Goal: Task Accomplishment & Management: Use online tool/utility

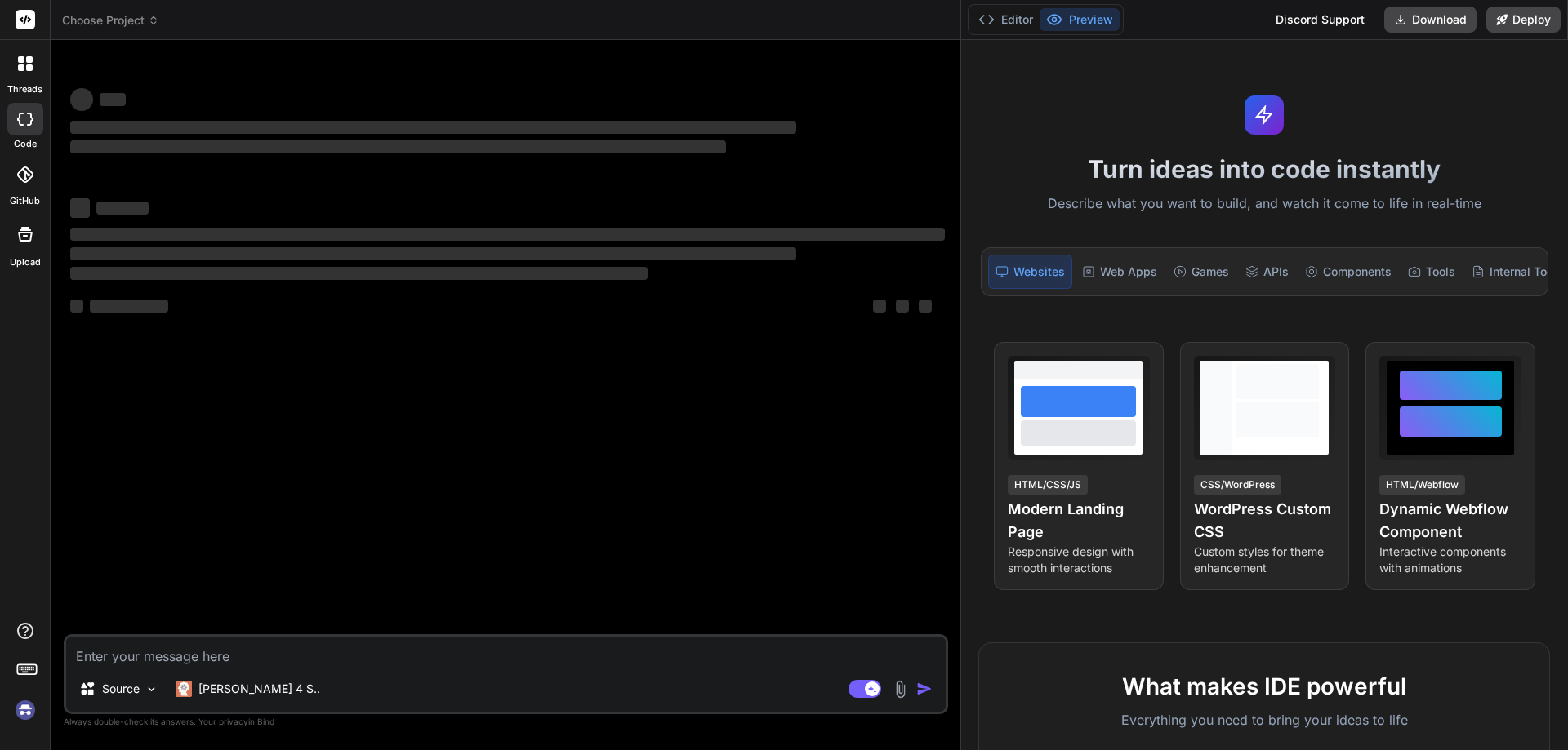
drag, startPoint x: 551, startPoint y: 313, endPoint x: 1567, endPoint y: 330, distance: 1016.1
click at [1567, 330] on div "Choose Project Created with Pixso. Bind AI Web Search Created with Pixso. Code …" at bounding box center [810, 375] width 1517 height 750
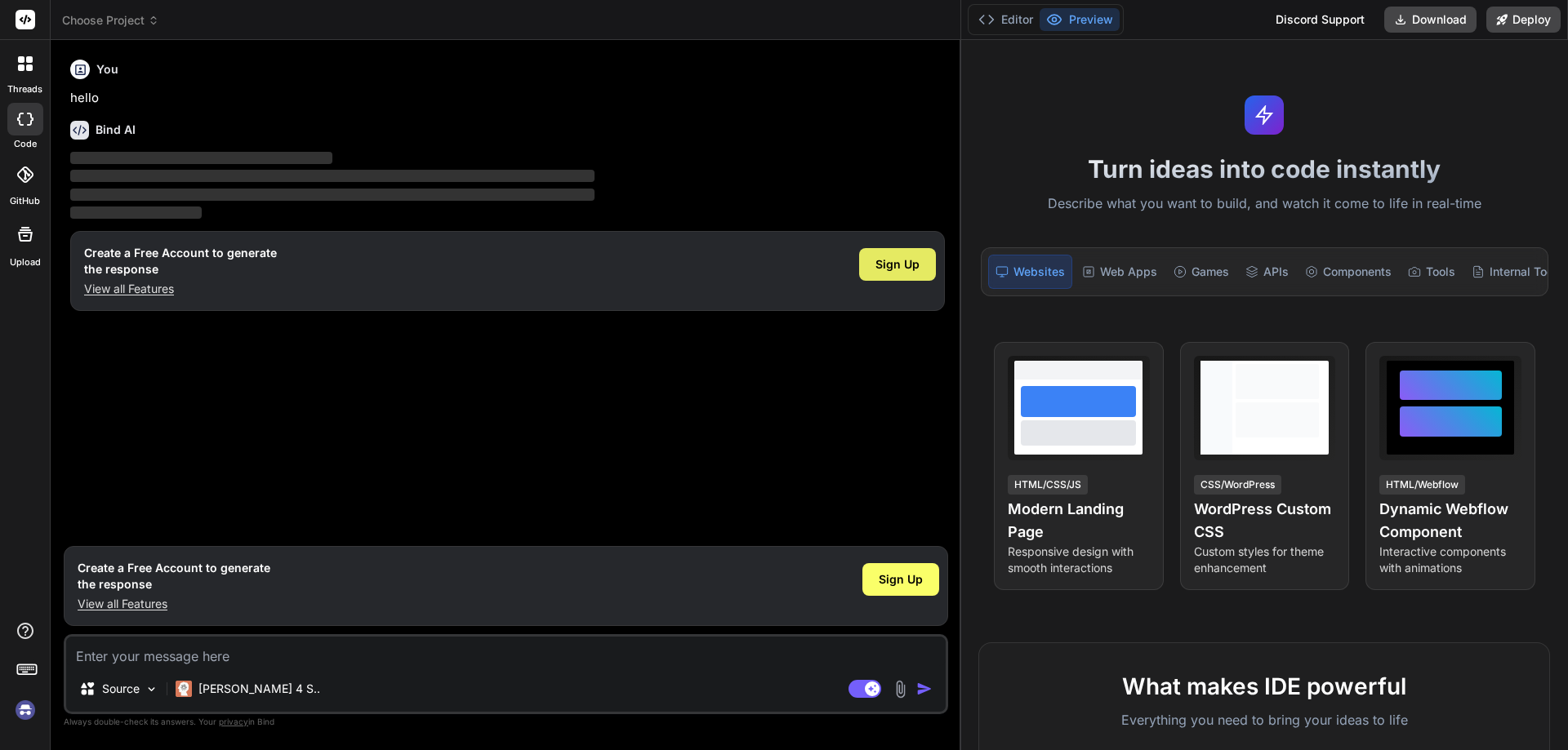
click at [904, 268] on span "Sign Up" at bounding box center [897, 265] width 44 height 17
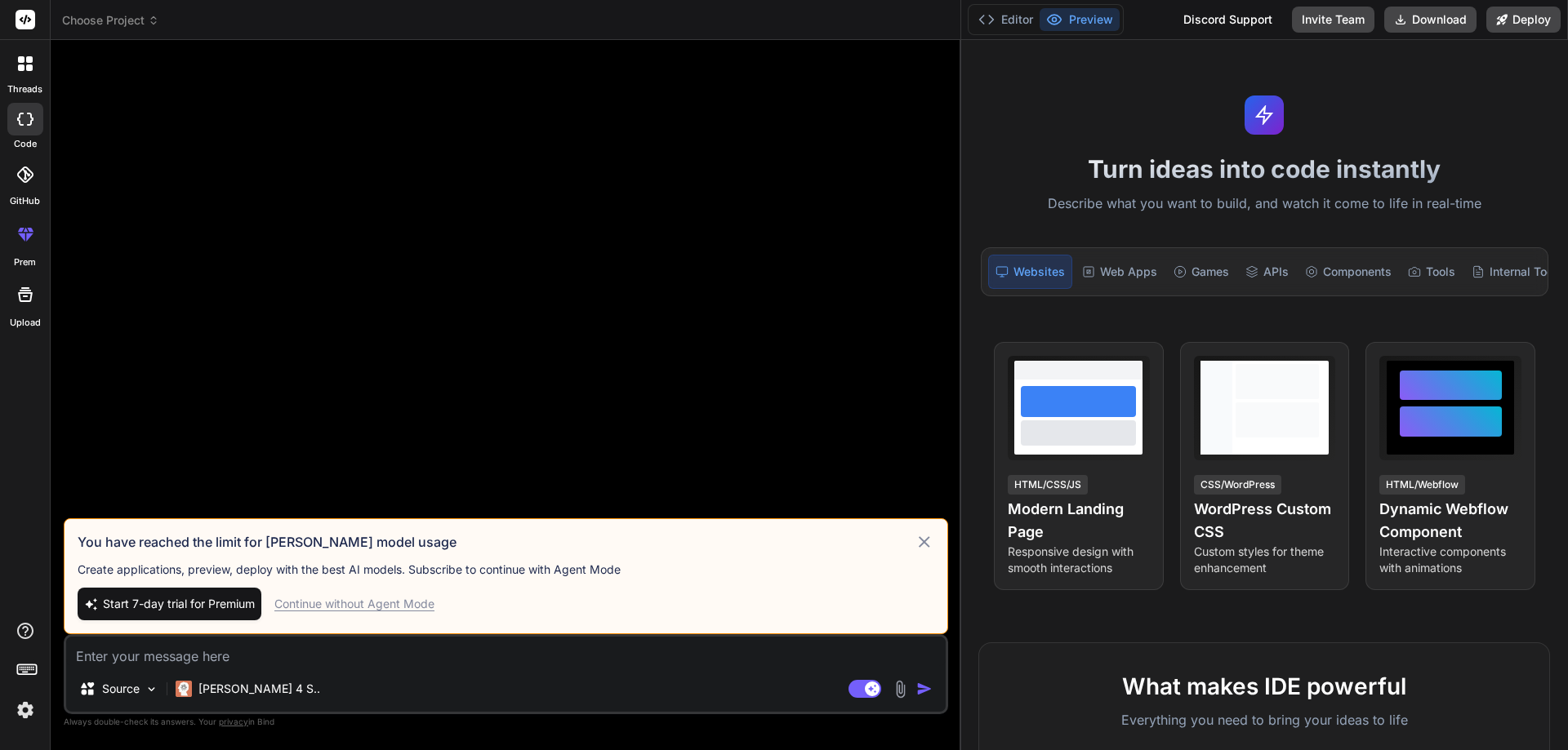
click at [372, 605] on div "Continue without Agent Mode" at bounding box center [354, 605] width 160 height 17
type textarea "x"
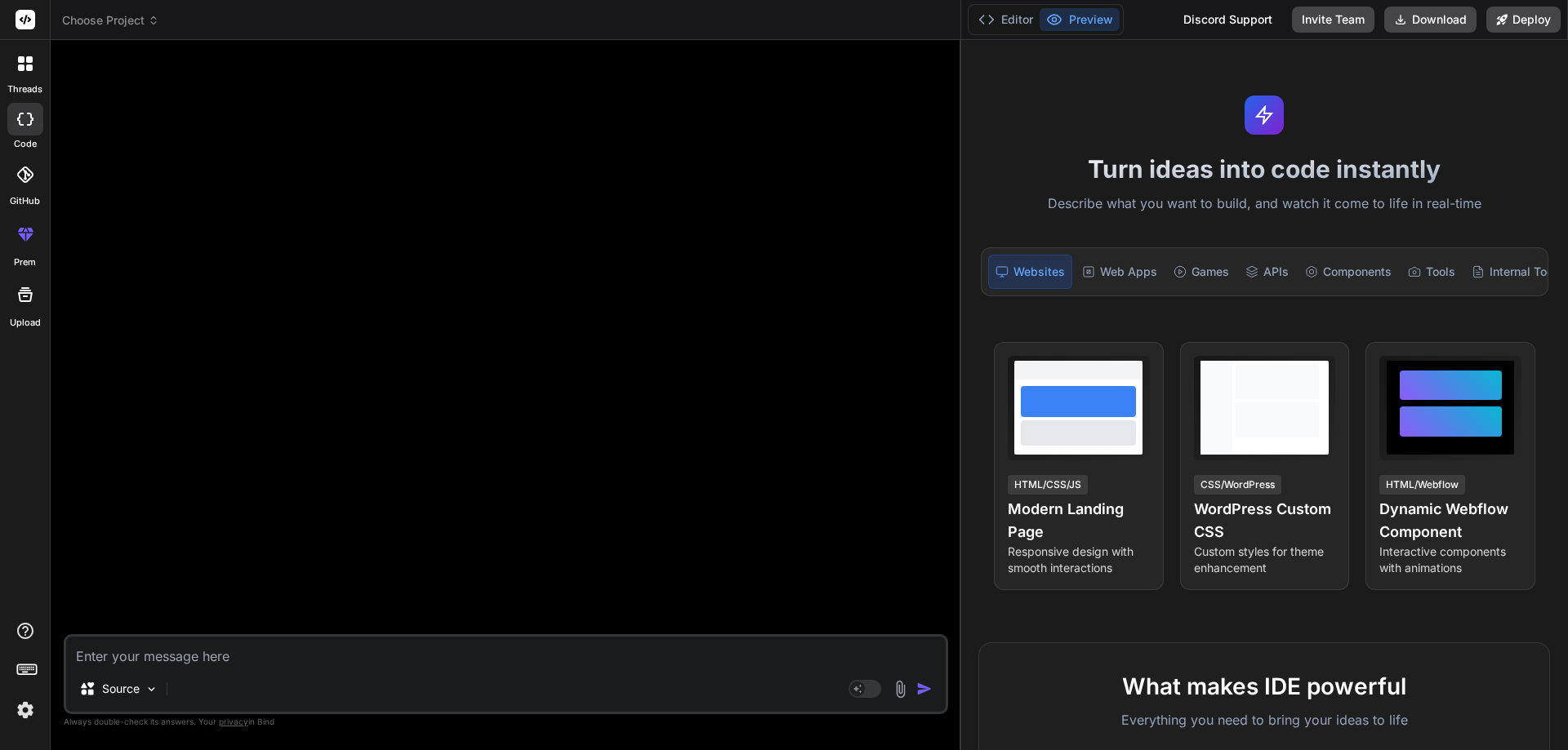
click at [132, 657] on textarea at bounding box center [506, 651] width 880 height 29
paste textarea "import React, { useState } from 'react'; import Button from 'react-bootstrap/Bu…"
type textarea "import React, { useState } from 'react'; import Button from 'react-bootstrap/Bu…"
type textarea "x"
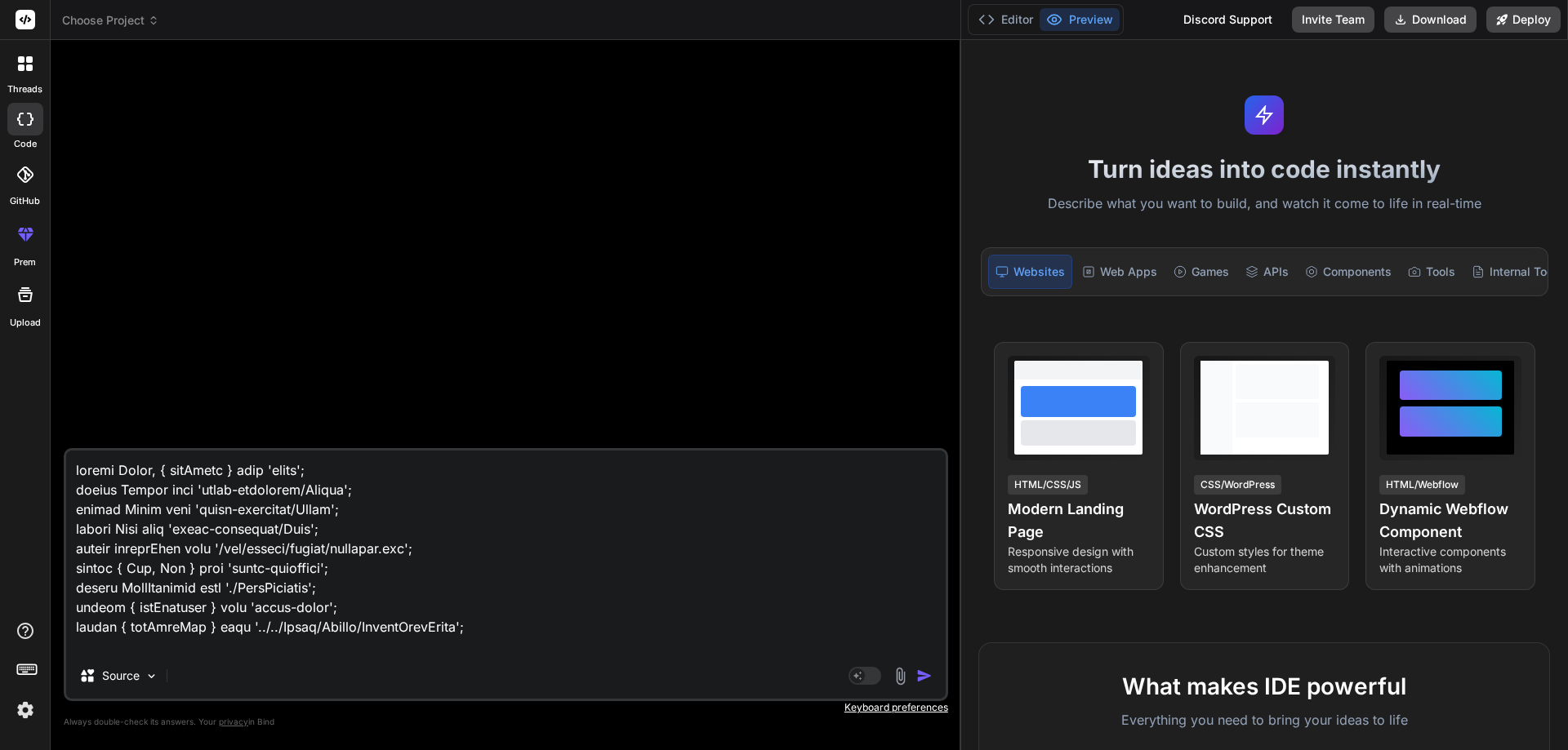
scroll to position [4254, 0]
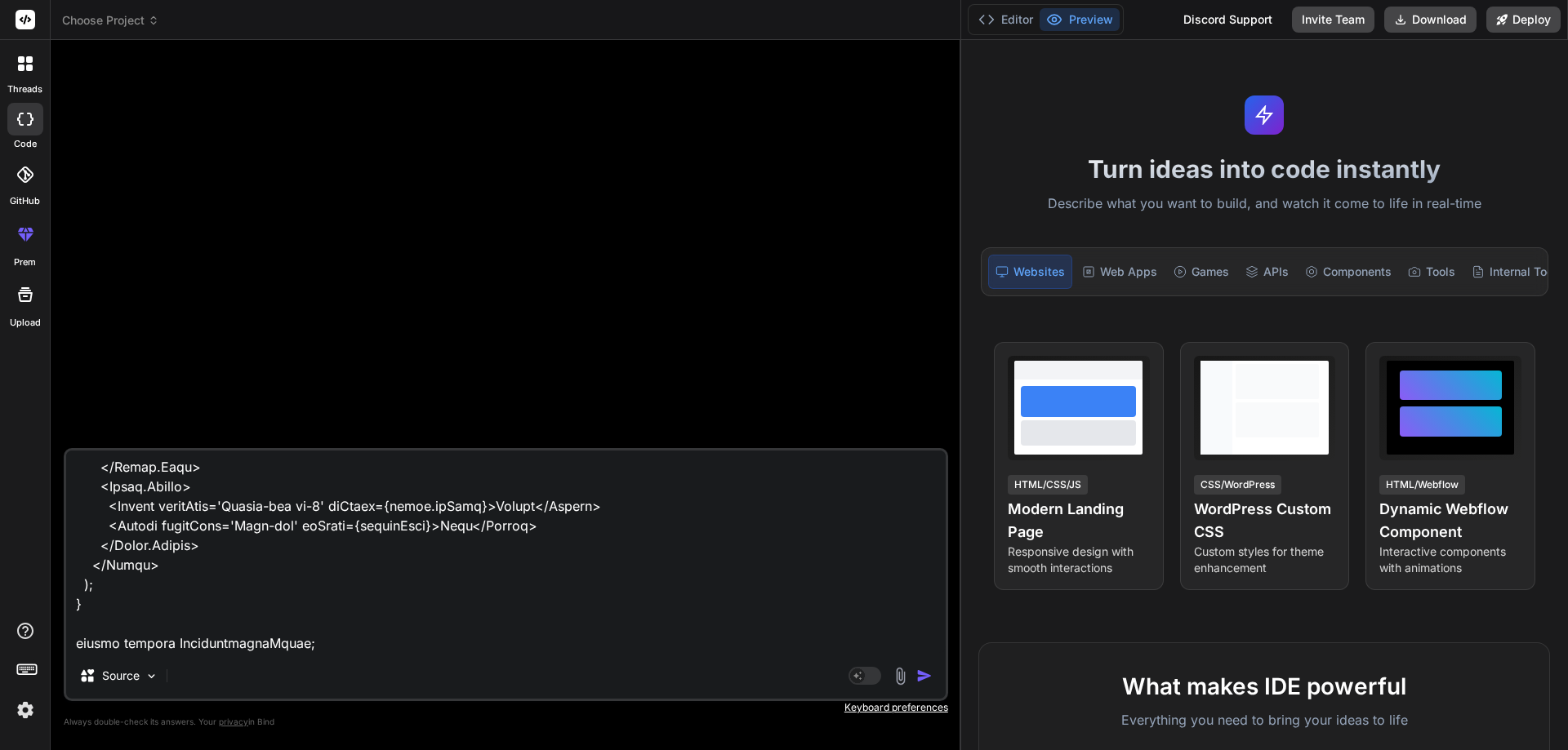
paste textarea "import React, { useState } from "react"; import Dropdown from "react-bootstrap/…"
type textarea "import React, { useState } from 'react'; import Button from 'react-bootstrap/Bu…"
type textarea "x"
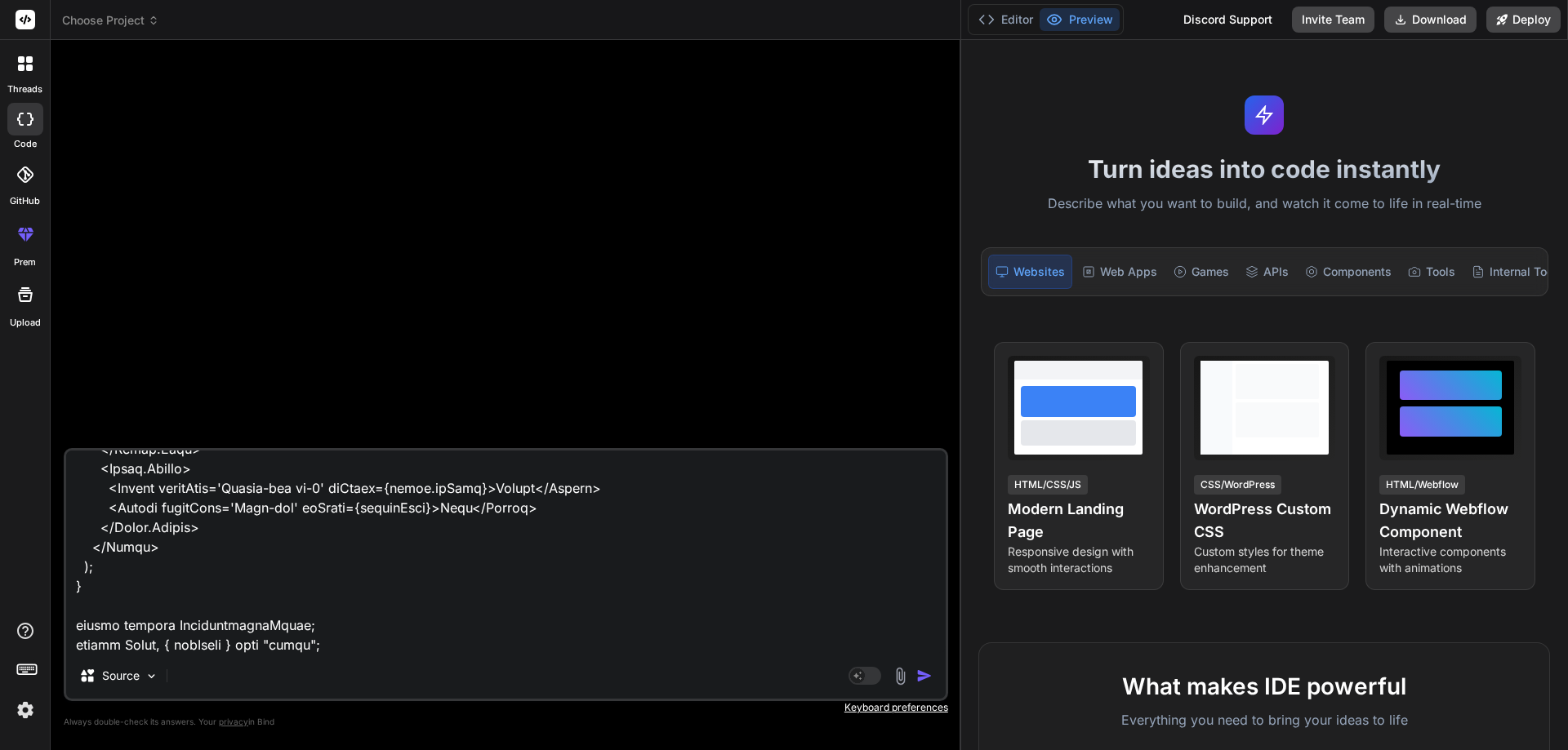
scroll to position [6704, 0]
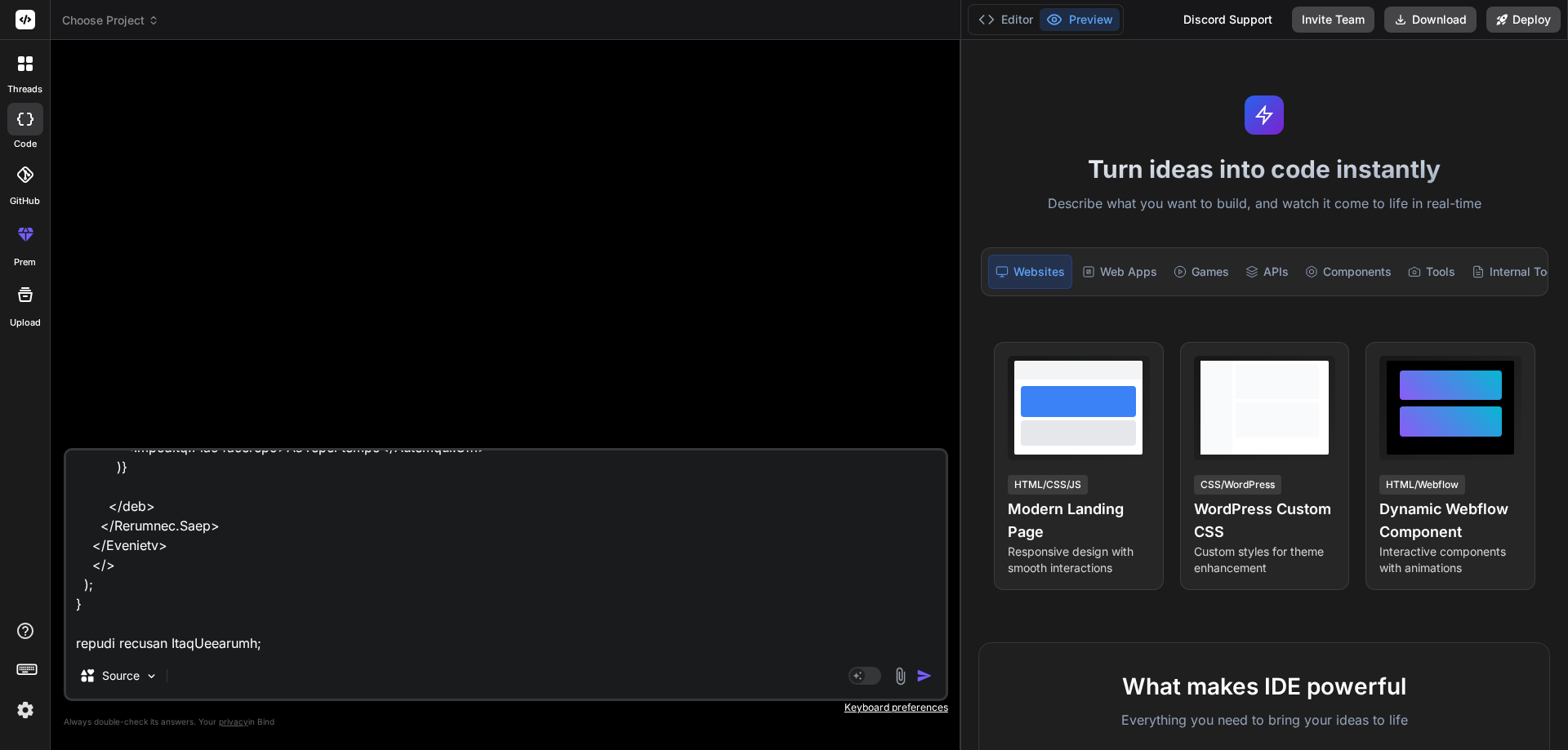
paste textarea "dataTitle: { value: dataTitle, font: font4, },"
type textarea "import React, { useState } from 'react'; import Button from 'react-bootstrap/Bu…"
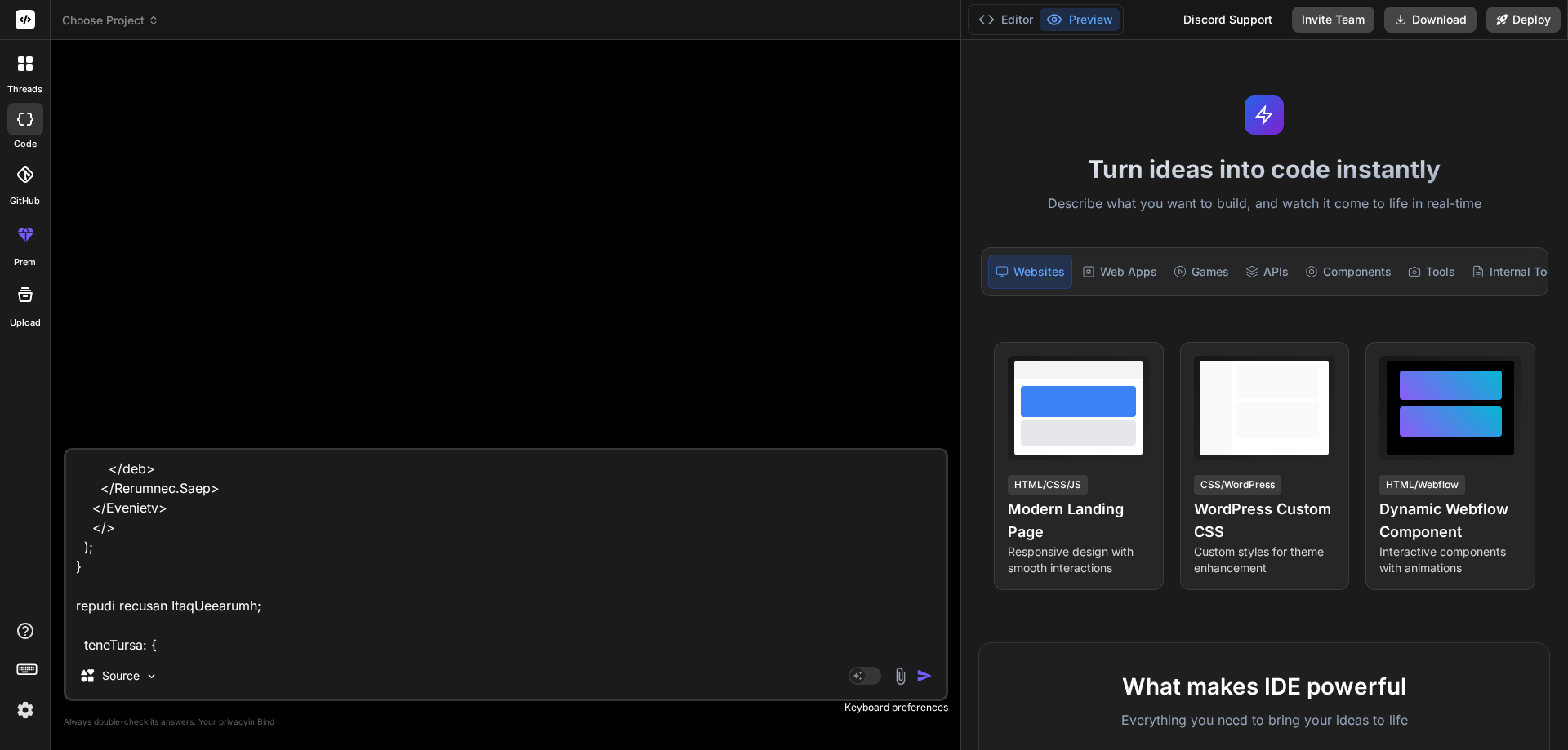
scroll to position [6763, 0]
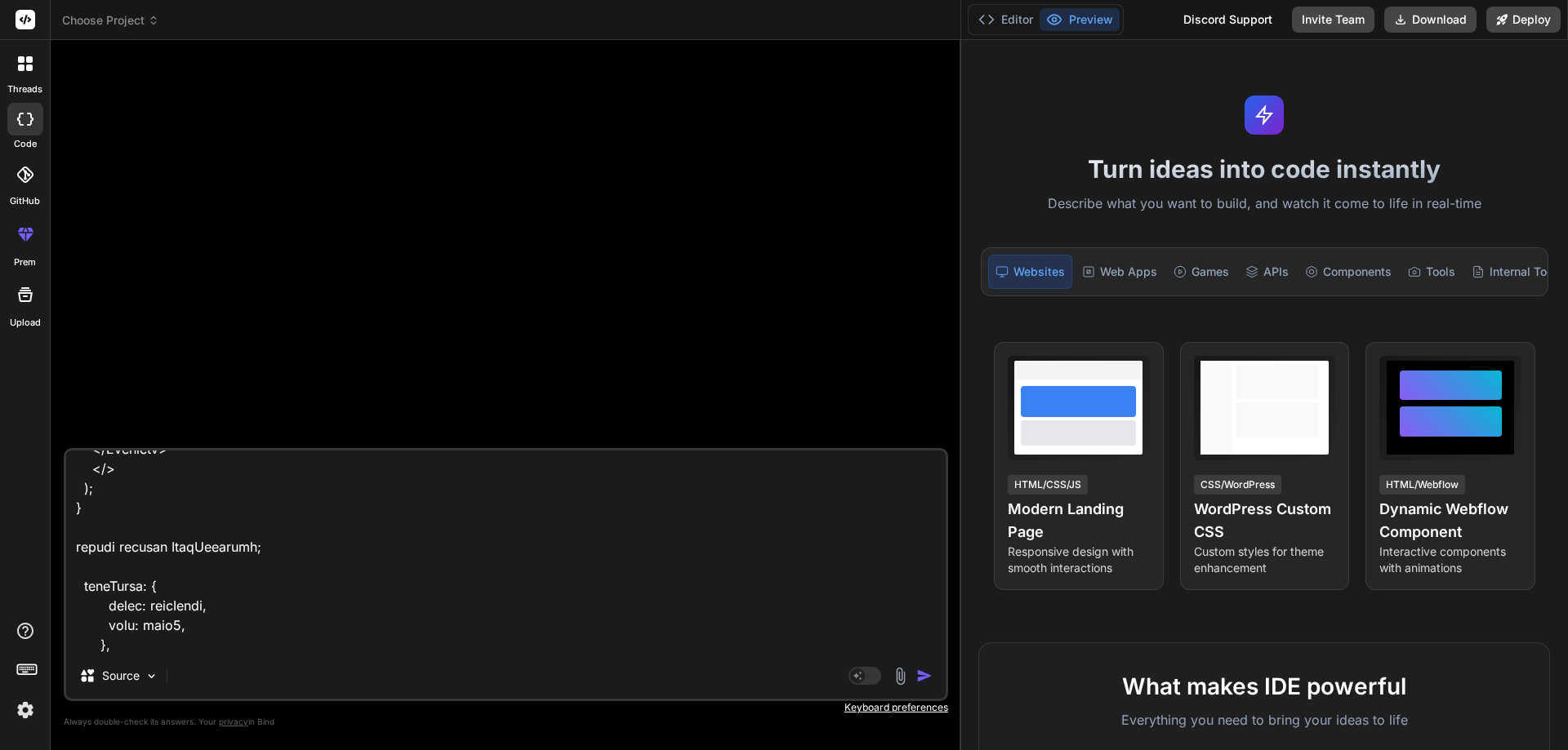
click at [210, 626] on textarea at bounding box center [506, 552] width 880 height 202
type textarea "x"
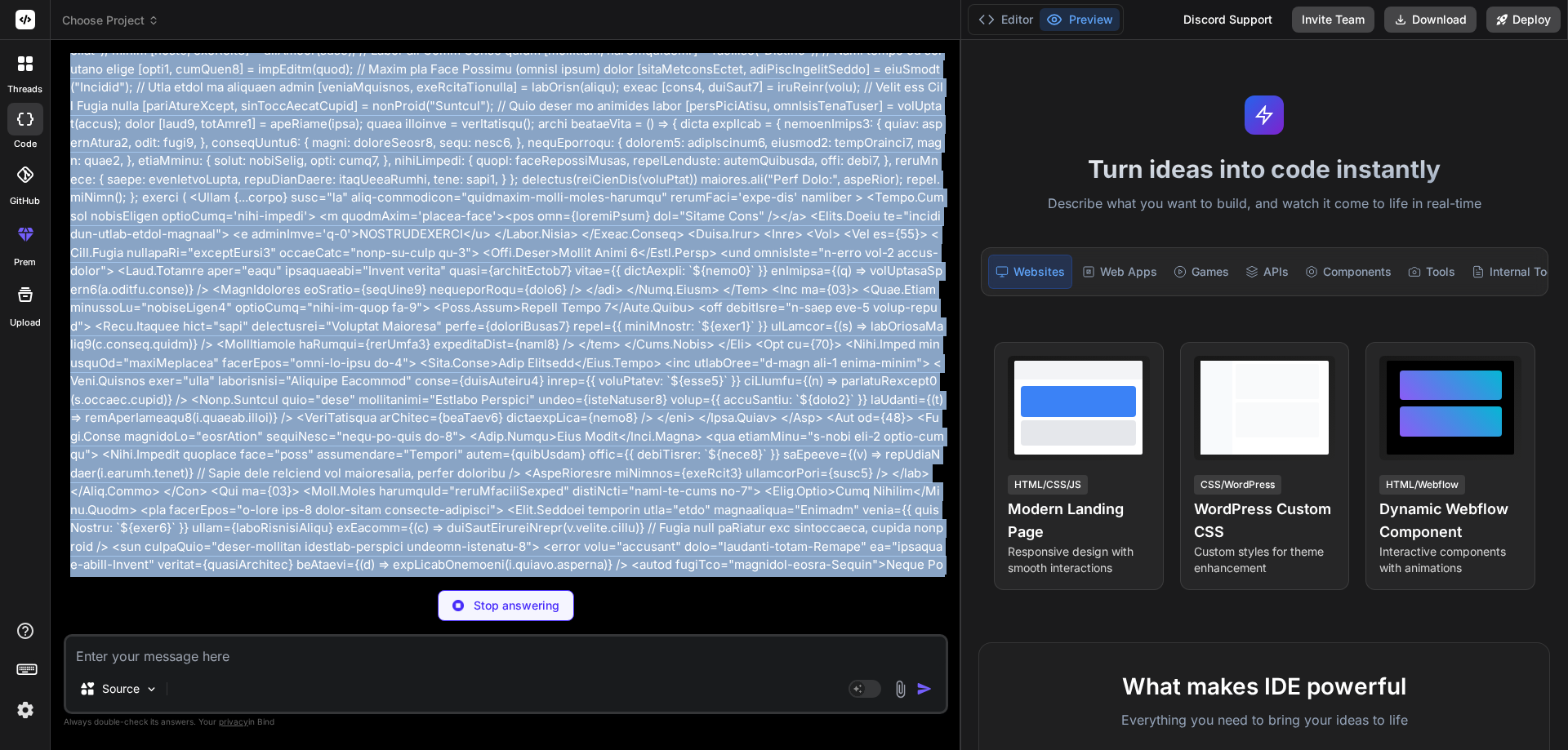
scroll to position [0, 0]
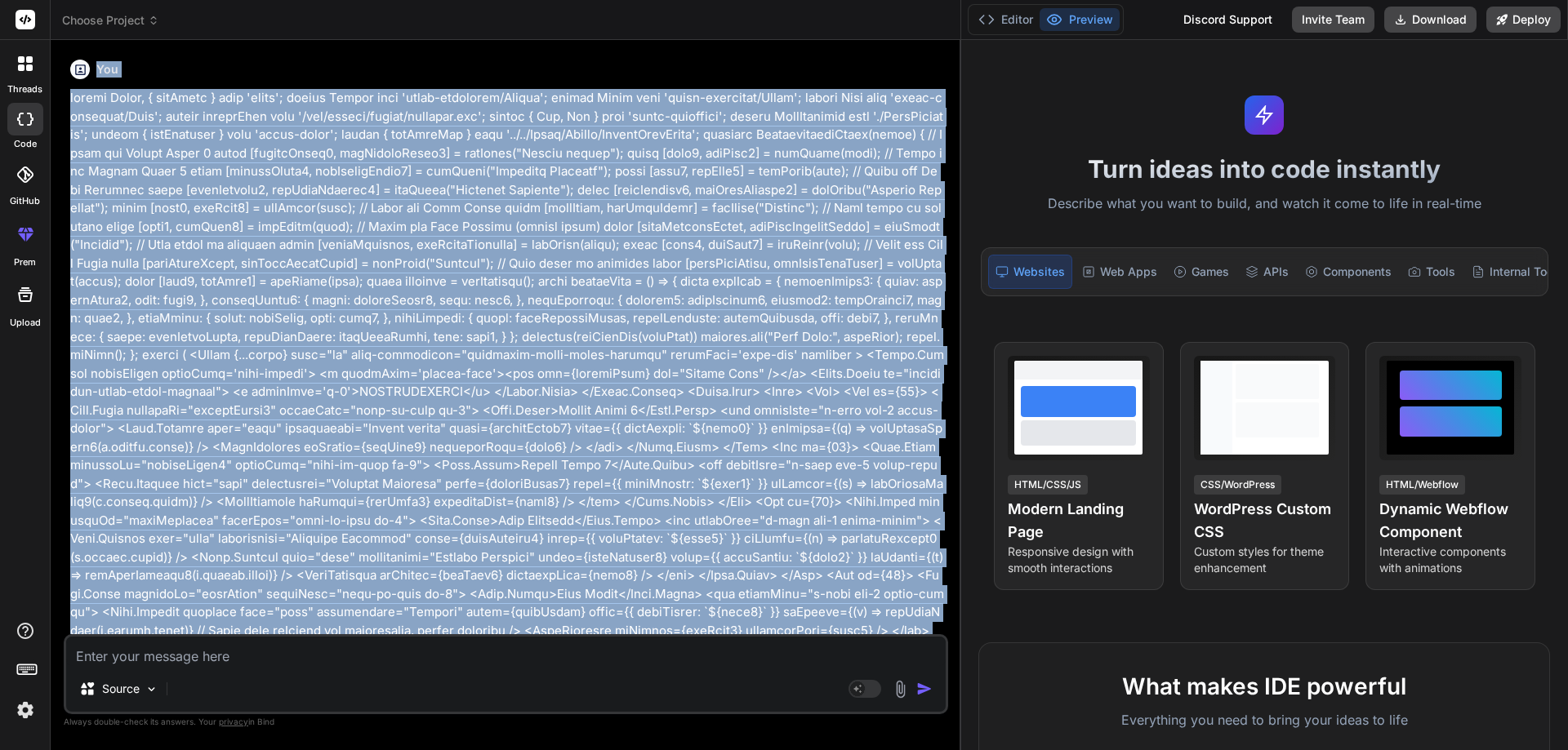
type textarea "x"
drag, startPoint x: 875, startPoint y: 509, endPoint x: 69, endPoint y: 100, distance: 903.8
click at [69, 100] on div "You Bind AI I see you've provided CustomizationModal.jsx and FontDropdown.jsx .…" at bounding box center [508, 343] width 881 height 581
copy p "import React, { useState } from 'react'; import Button from 'react-bootstrap/Bu…"
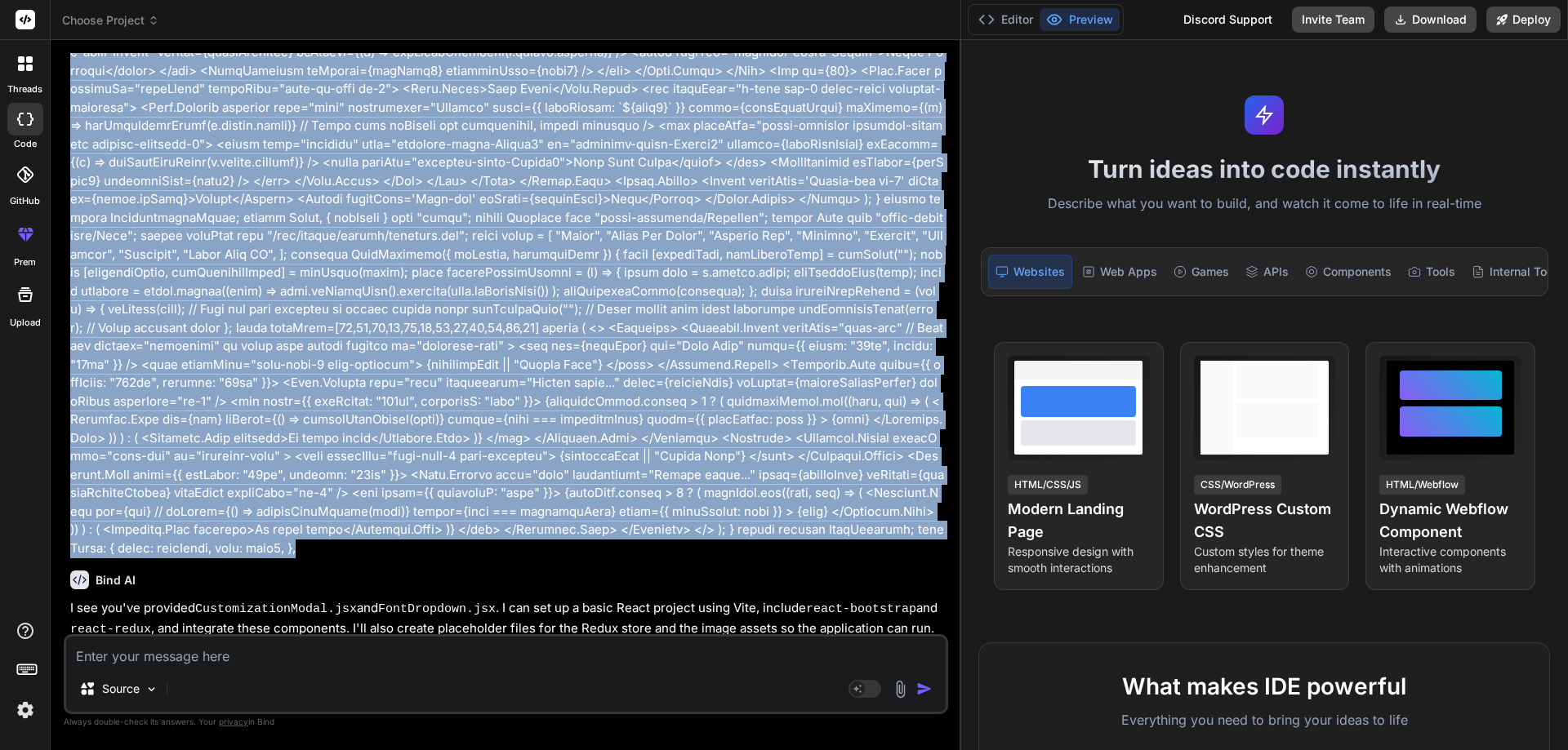
scroll to position [676, 0]
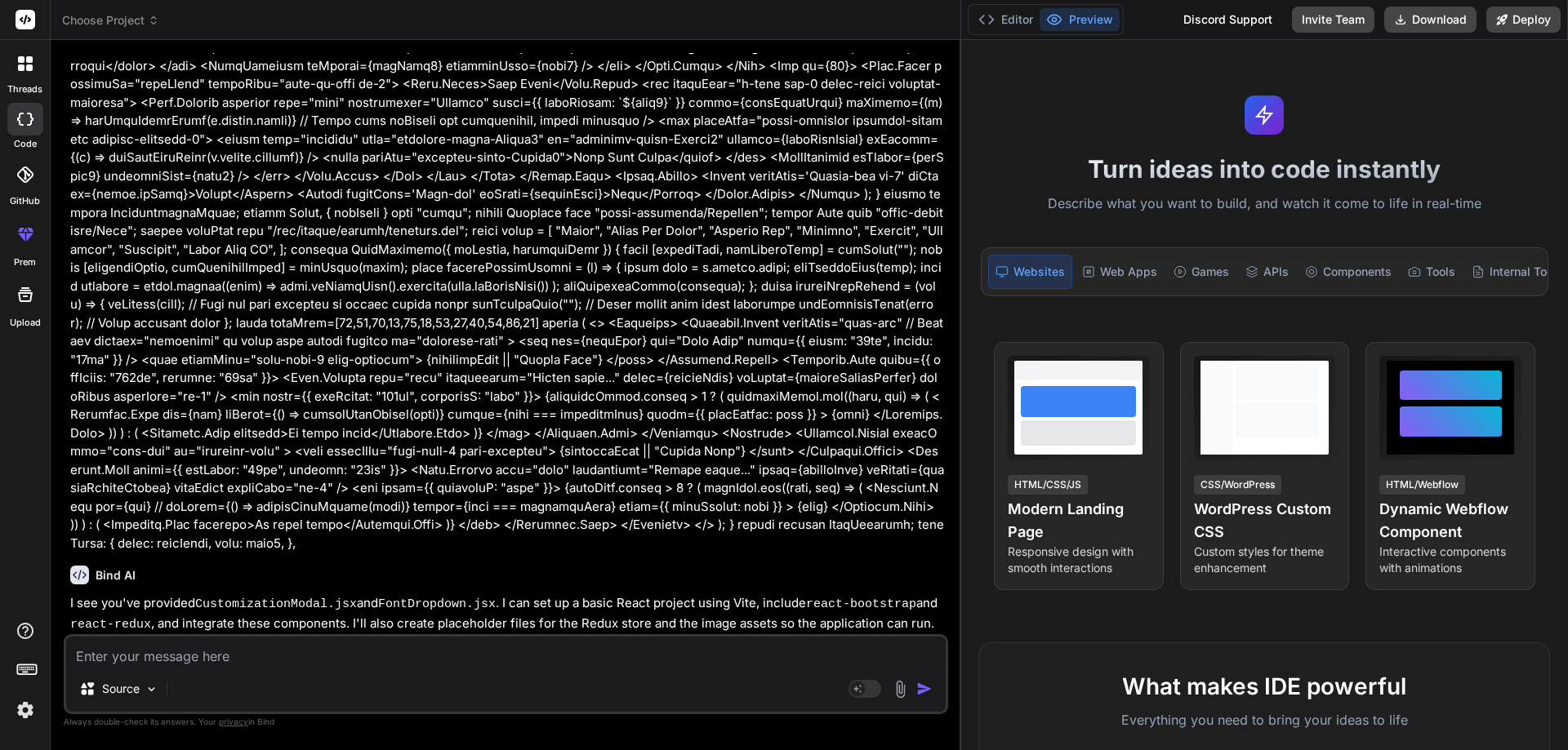
click at [198, 655] on textarea at bounding box center [506, 651] width 880 height 29
paste textarea "import React, { useState } from 'react'; import Button from 'react-bootstrap/Bu…"
type textarea "import React, { useState } from 'react'; import Button from 'react-bootstrap/Bu…"
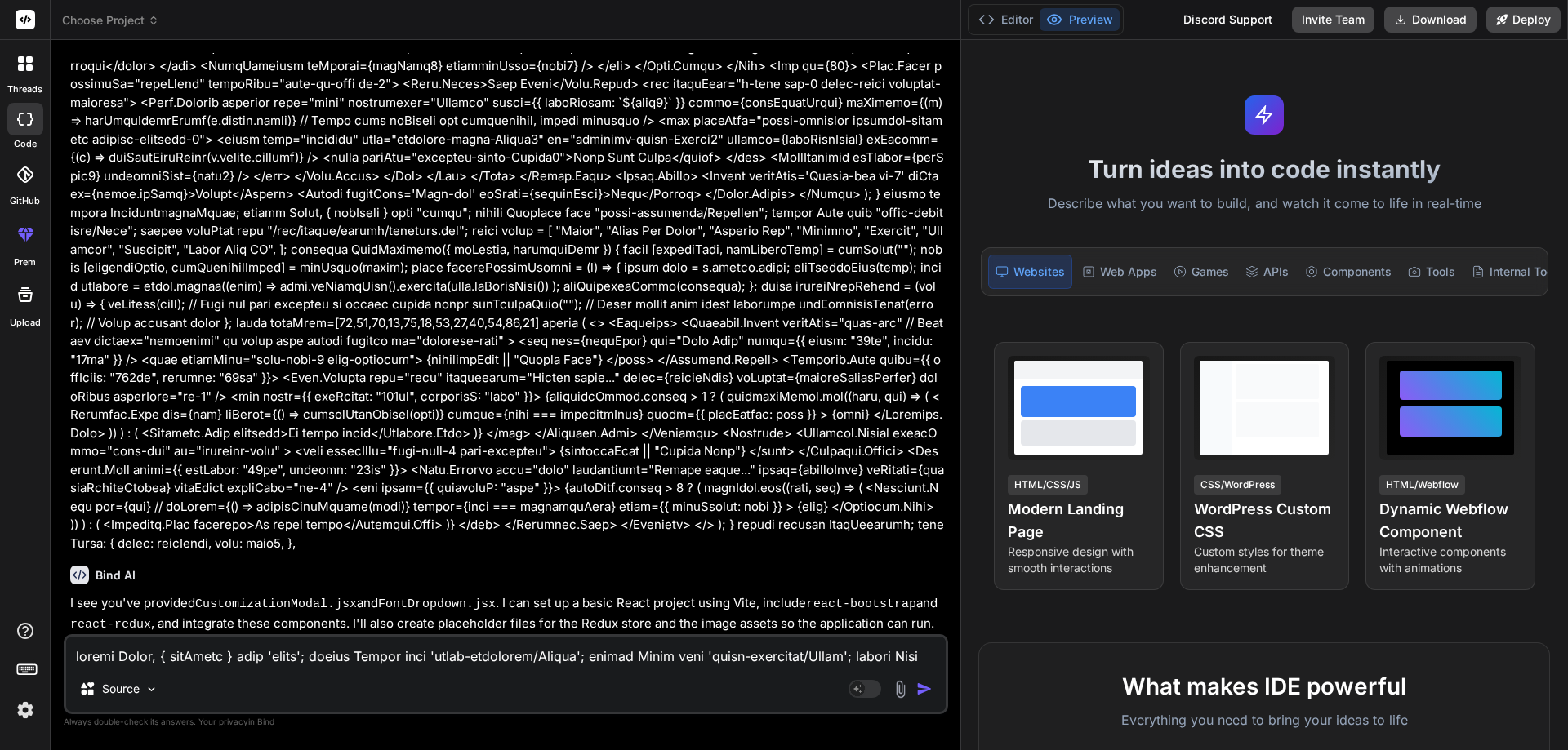
scroll to position [1177, 0]
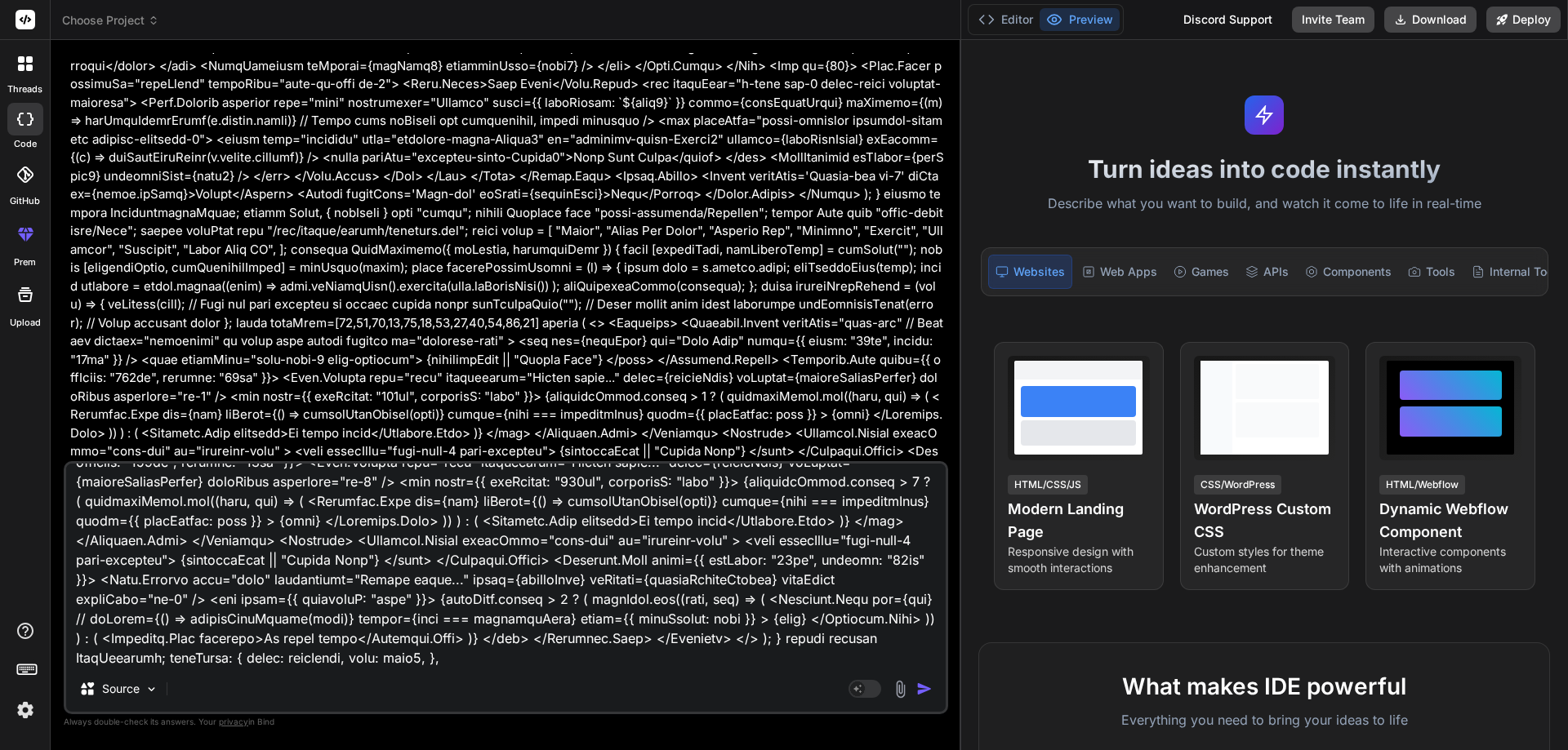
click at [769, 661] on textarea at bounding box center [506, 565] width 880 height 202
type textarea "x"
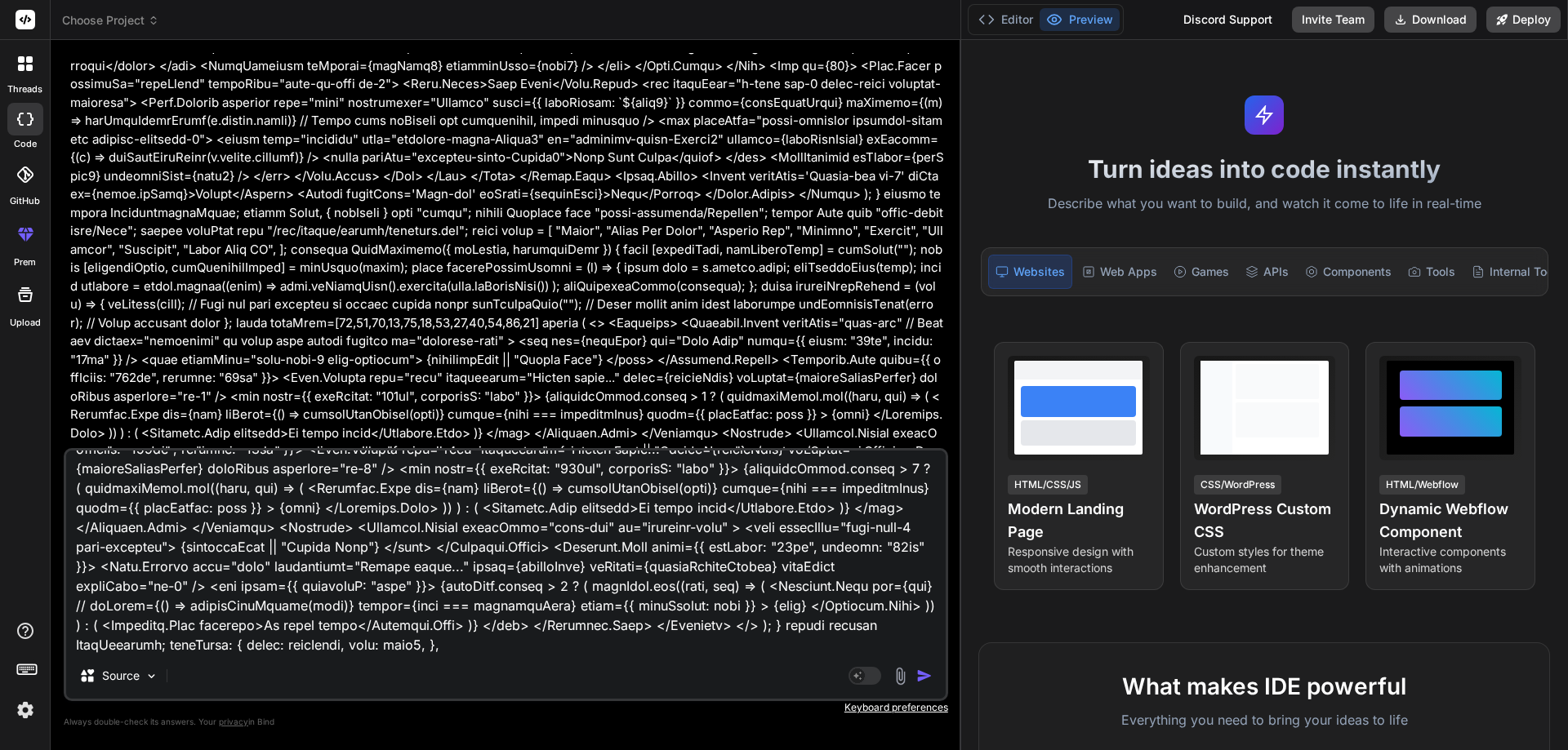
type textarea "import React, { useState } from 'react'; import Button from 'react-bootstrap/Bu…"
type textarea "x"
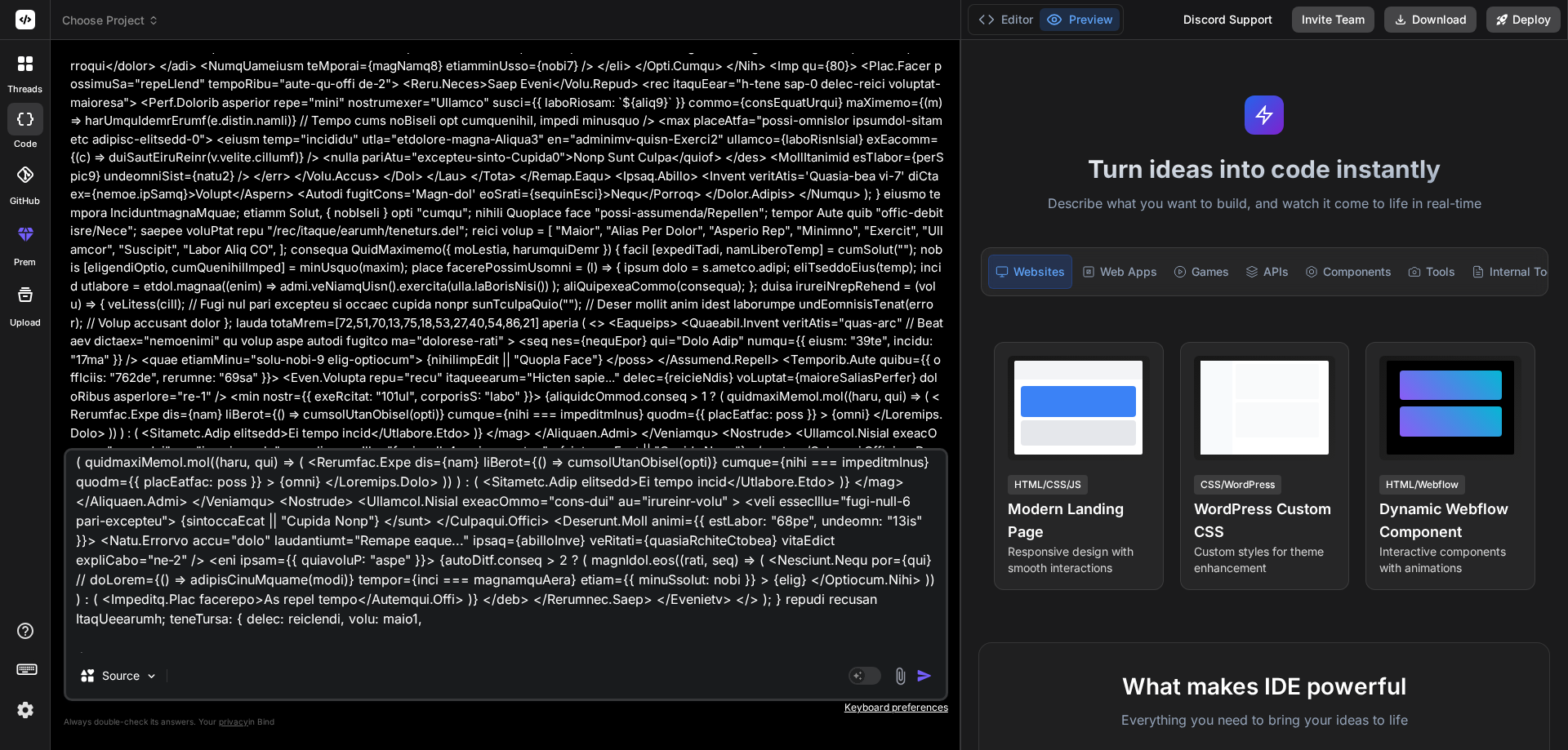
scroll to position [1218, 0]
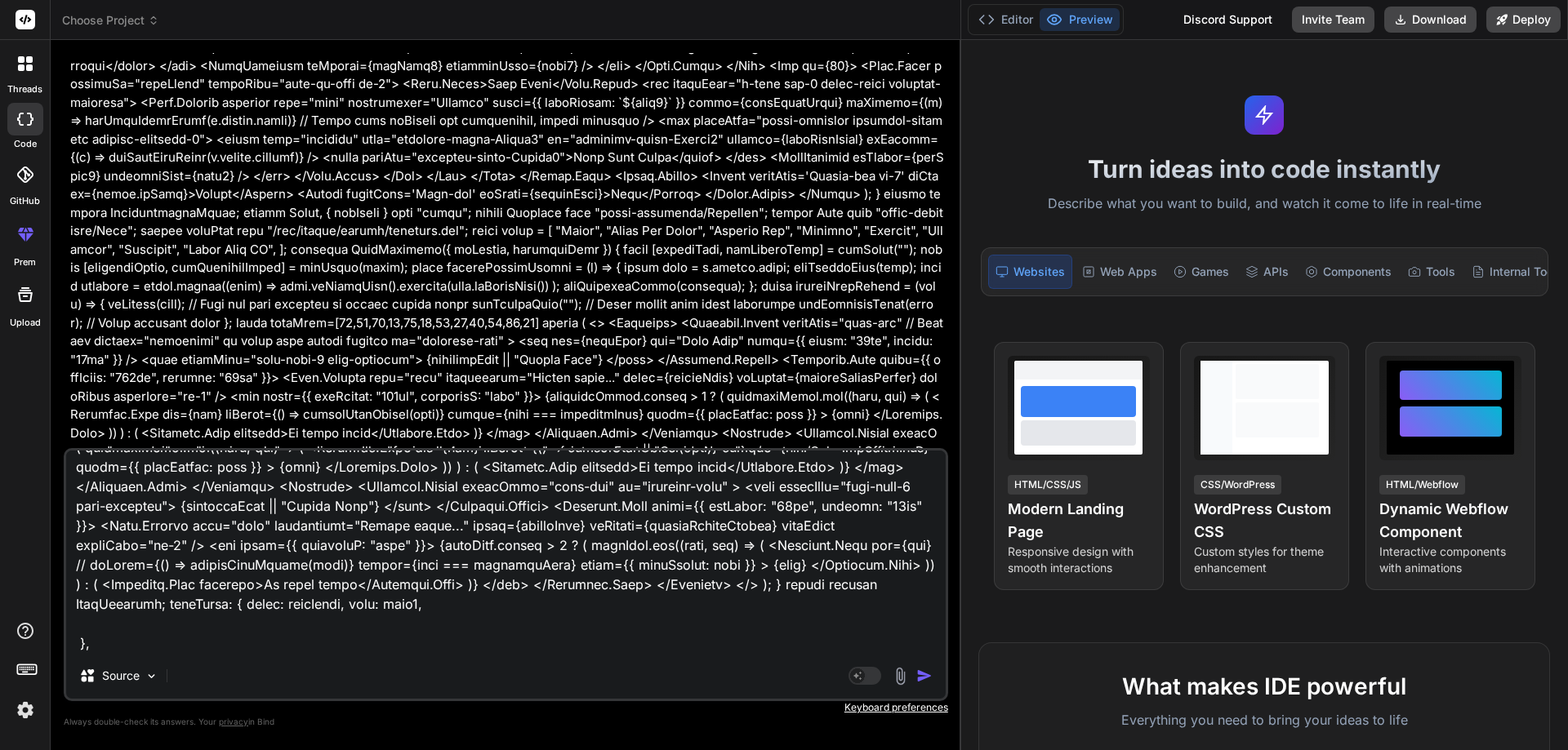
click at [92, 623] on textarea at bounding box center [506, 552] width 880 height 202
type textarea "import React, { useState } from 'react'; import Button from 'react-bootstrap/Bu…"
type textarea "x"
type textarea "import React, { useState } from 'react'; import Button from 'react-bootstrap/Bu…"
type textarea "x"
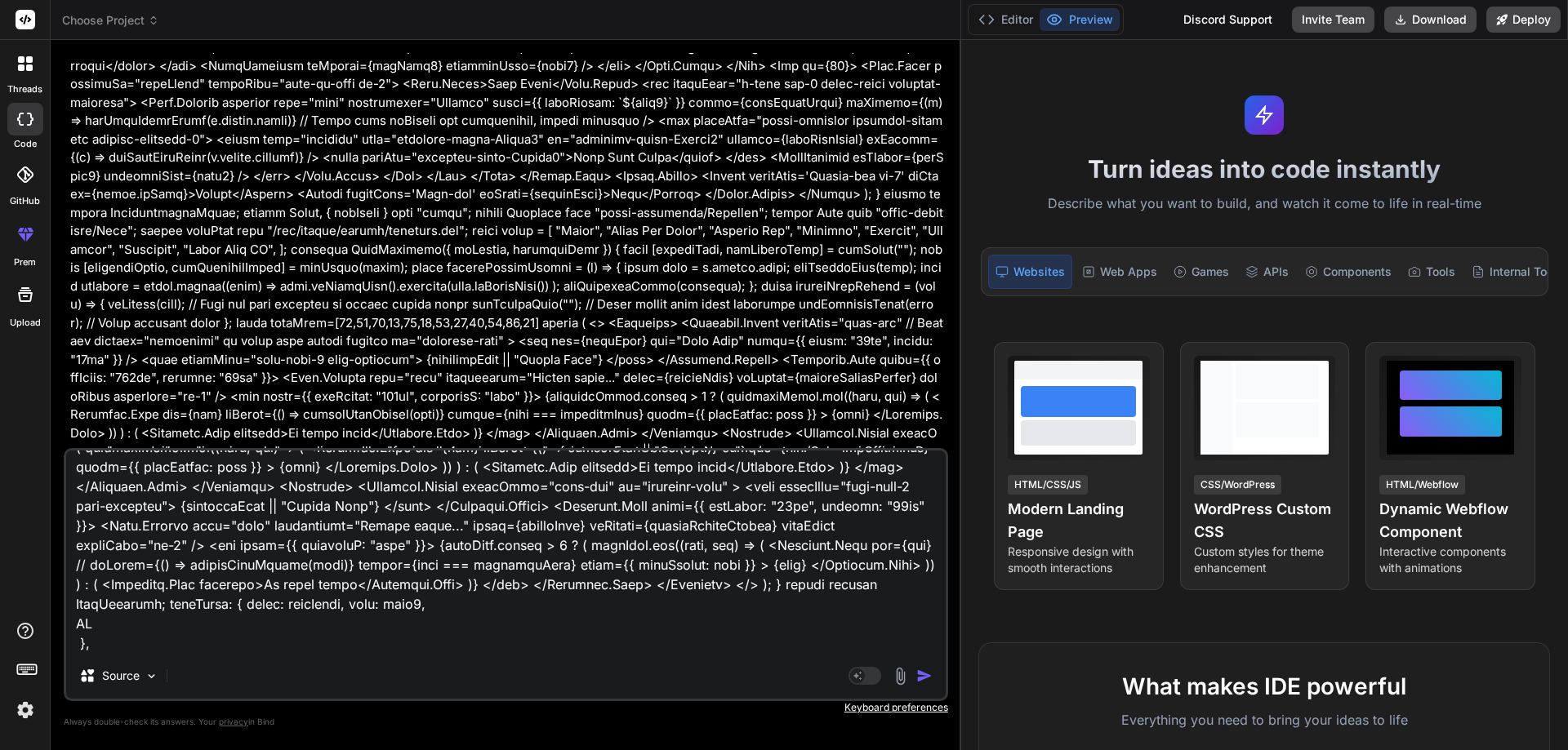
type textarea "import React, { useState } from 'react'; import Button from 'react-bootstrap/Bu…"
type textarea "x"
type textarea "import React, { useState } from 'react'; import Button from 'react-bootstrap/Bu…"
type textarea "x"
type textarea "import React, { useState } from 'react'; import Button from 'react-bootstrap/Bu…"
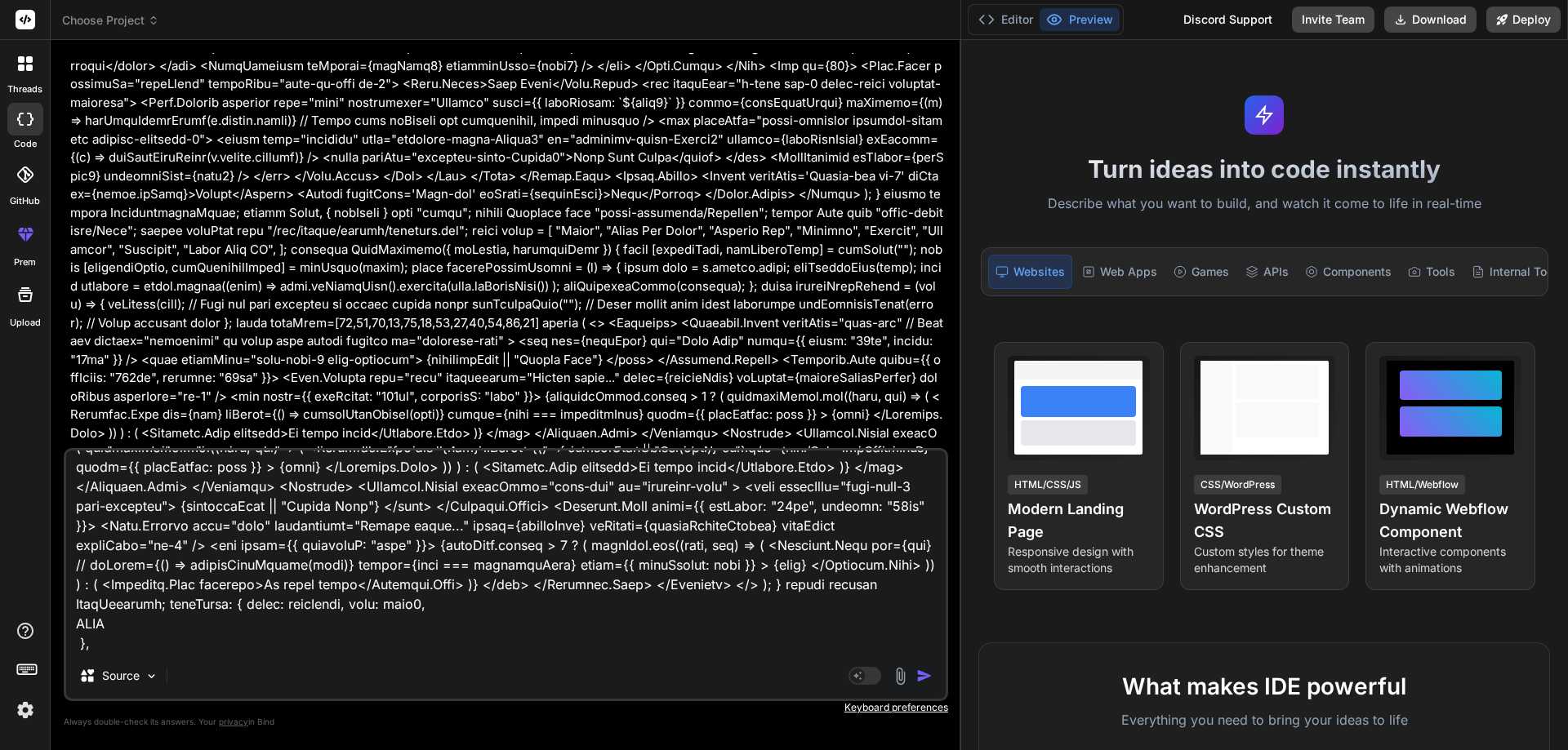
type textarea "x"
type textarea "import React, { useState } from 'react'; import Button from 'react-bootstrap/Bu…"
type textarea "x"
type textarea "import React, { useState } from 'react'; import Button from 'react-bootstrap/Bu…"
type textarea "x"
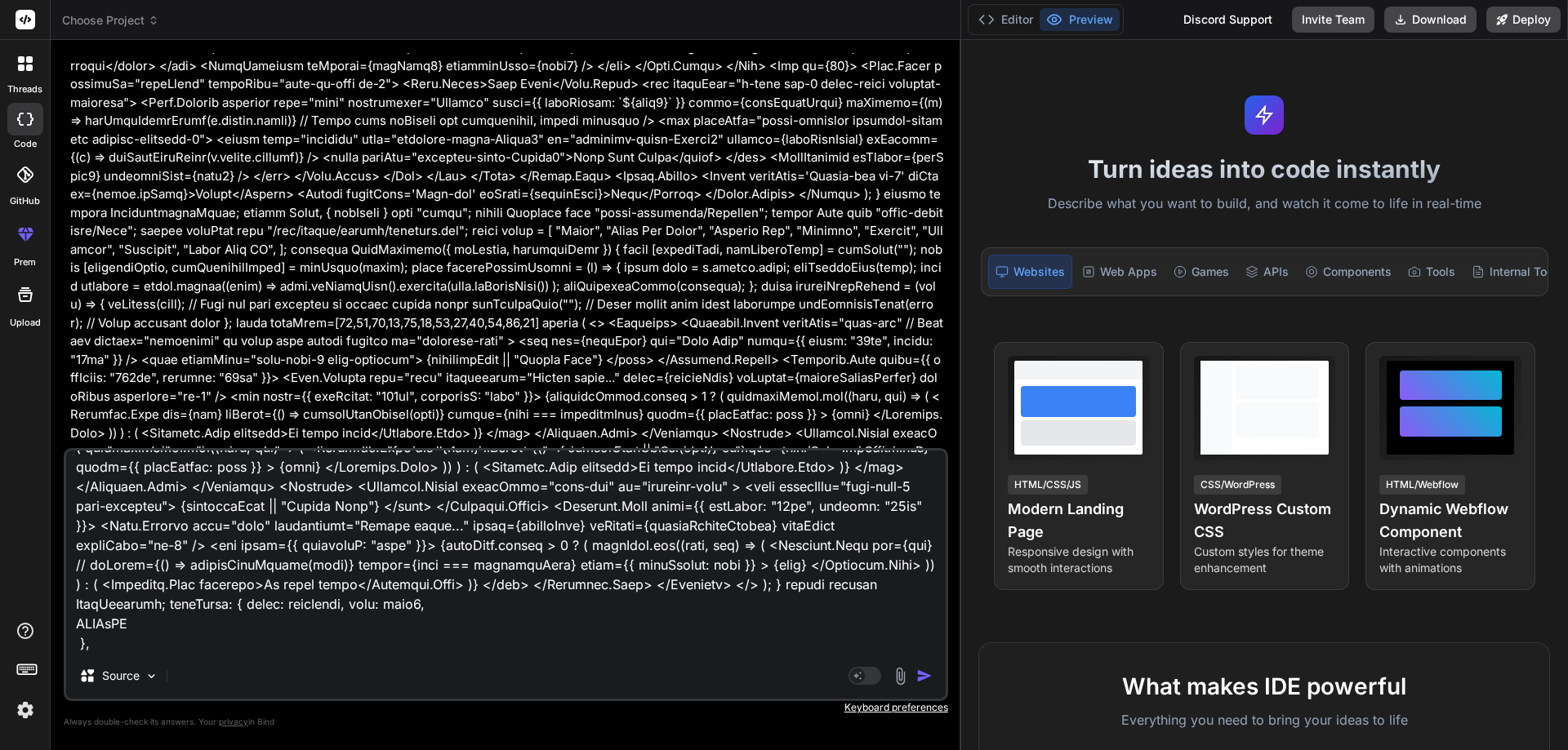
type textarea "import React, { useState } from 'react'; import Button from 'react-bootstrap/Bu…"
type textarea "x"
type textarea "import React, { useState } from 'react'; import Button from 'react-bootstrap/Bu…"
type textarea "x"
type textarea "import React, { useState } from 'react'; import Button from 'react-bootstrap/Bu…"
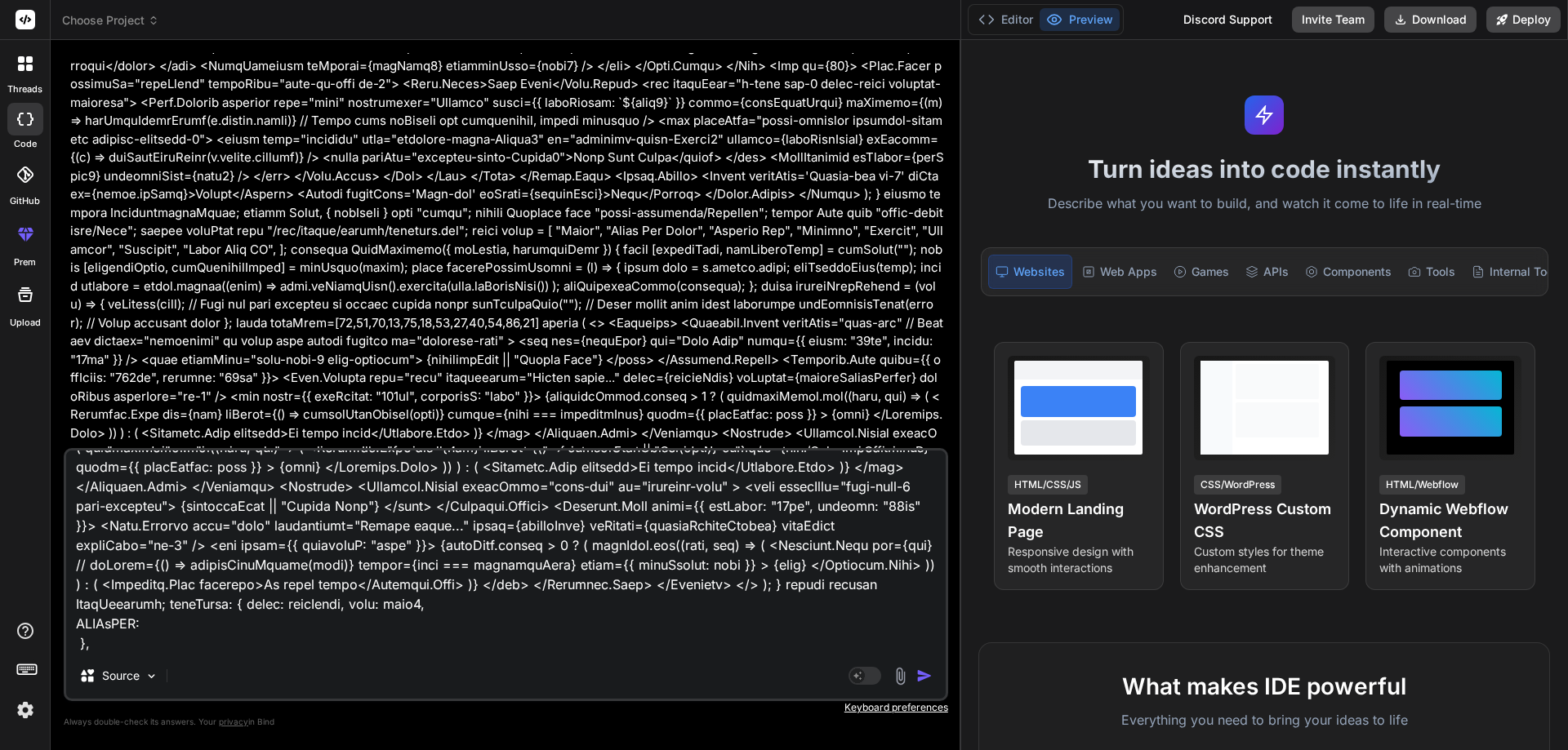
type textarea "x"
type textarea "import React, { useState } from 'react'; import Button from 'react-bootstrap/Bu…"
type textarea "x"
type textarea "import React, { useState } from 'react'; import Button from 'react-bootstrap/Bu…"
type textarea "x"
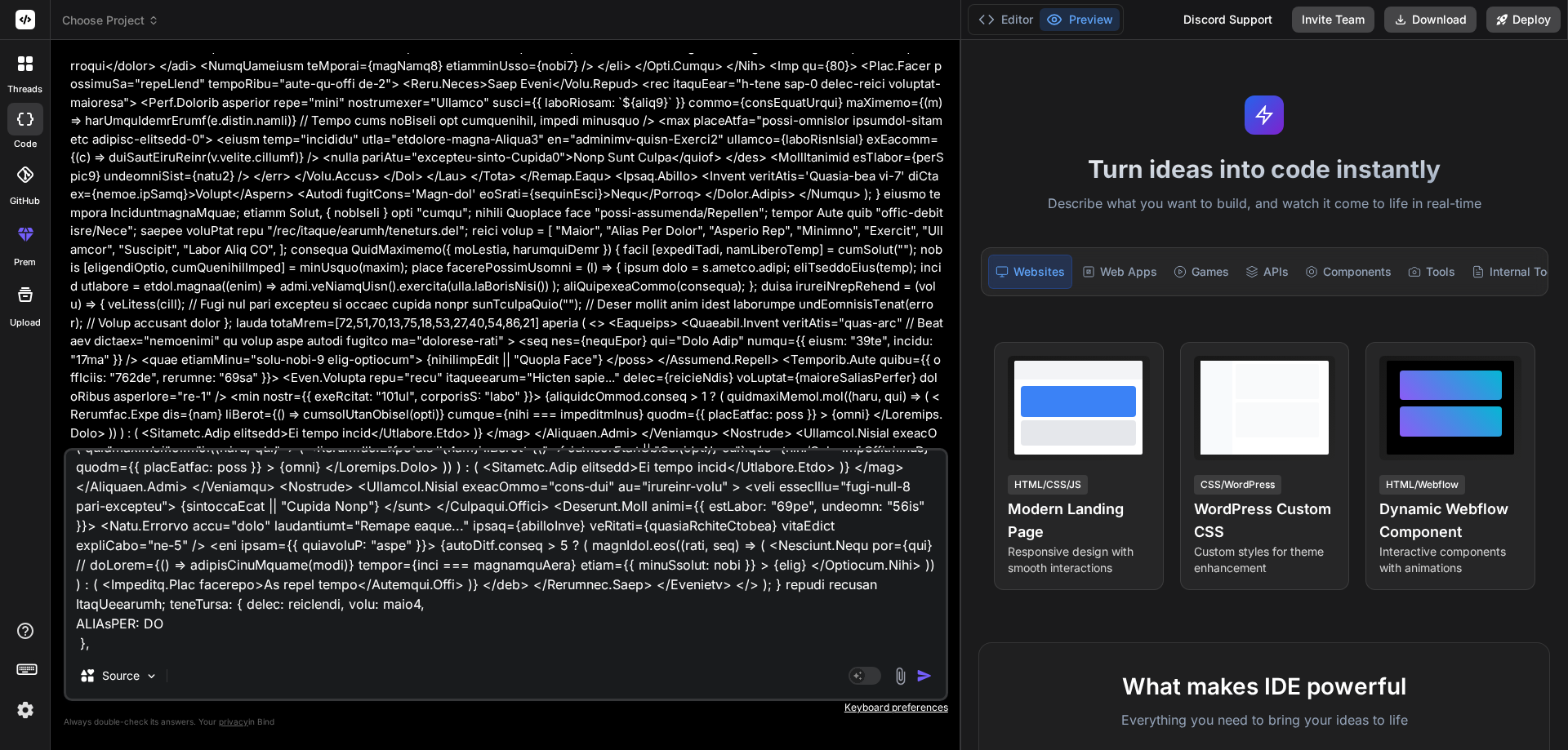
type textarea "import React, { useState } from 'react'; import Button from 'react-bootstrap/Bu…"
type textarea "x"
type textarea "import React, { useState } from 'react'; import Button from 'react-bootstrap/Bu…"
type textarea "x"
type textarea "import React, { useState } from 'react'; import Button from 'react-bootstrap/Bu…"
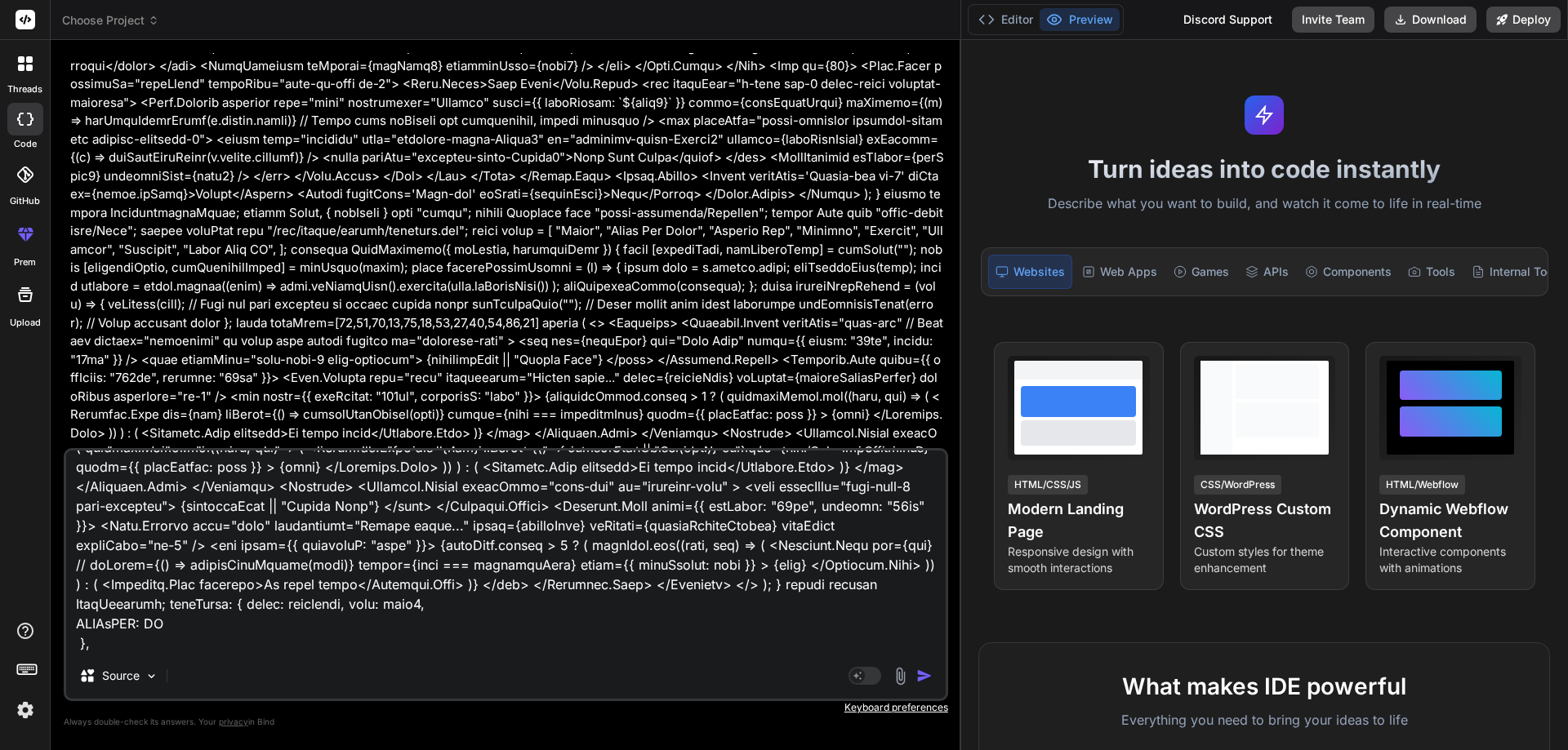
type textarea "x"
type textarea "import React, { useState } from 'react'; import Button from 'react-bootstrap/Bu…"
click at [249, 638] on textarea at bounding box center [506, 552] width 880 height 202
click at [201, 626] on textarea at bounding box center [506, 552] width 880 height 202
type textarea "import React, { useState } from 'react'; import Button from 'react-bootstrap/Bu…"
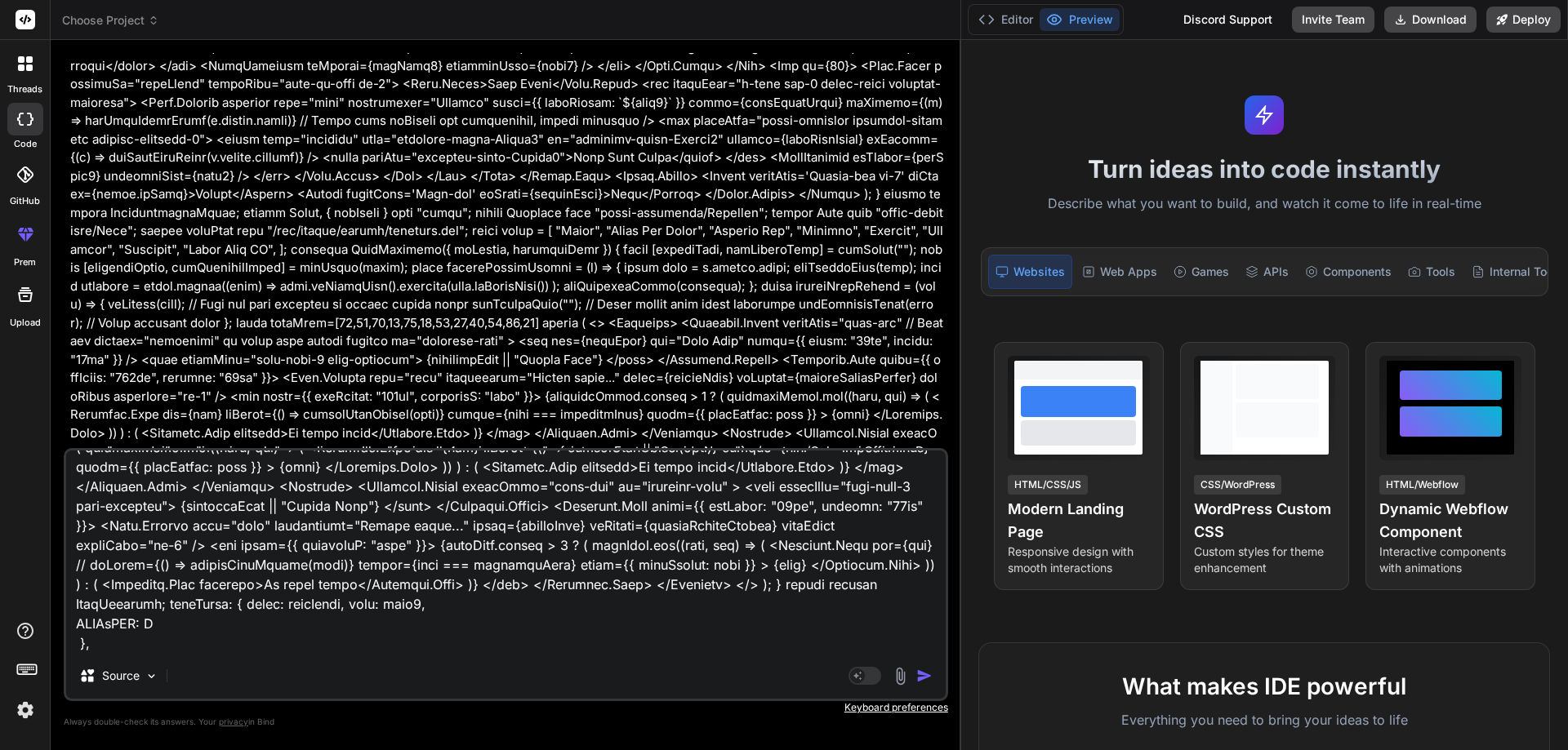
type textarea "x"
type textarea "import React, { useState } from 'react'; import Button from 'react-bootstrap/Bu…"
type textarea "x"
type textarea "import React, { useState } from 'react'; import Button from 'react-bootstrap/Bu…"
type textarea "x"
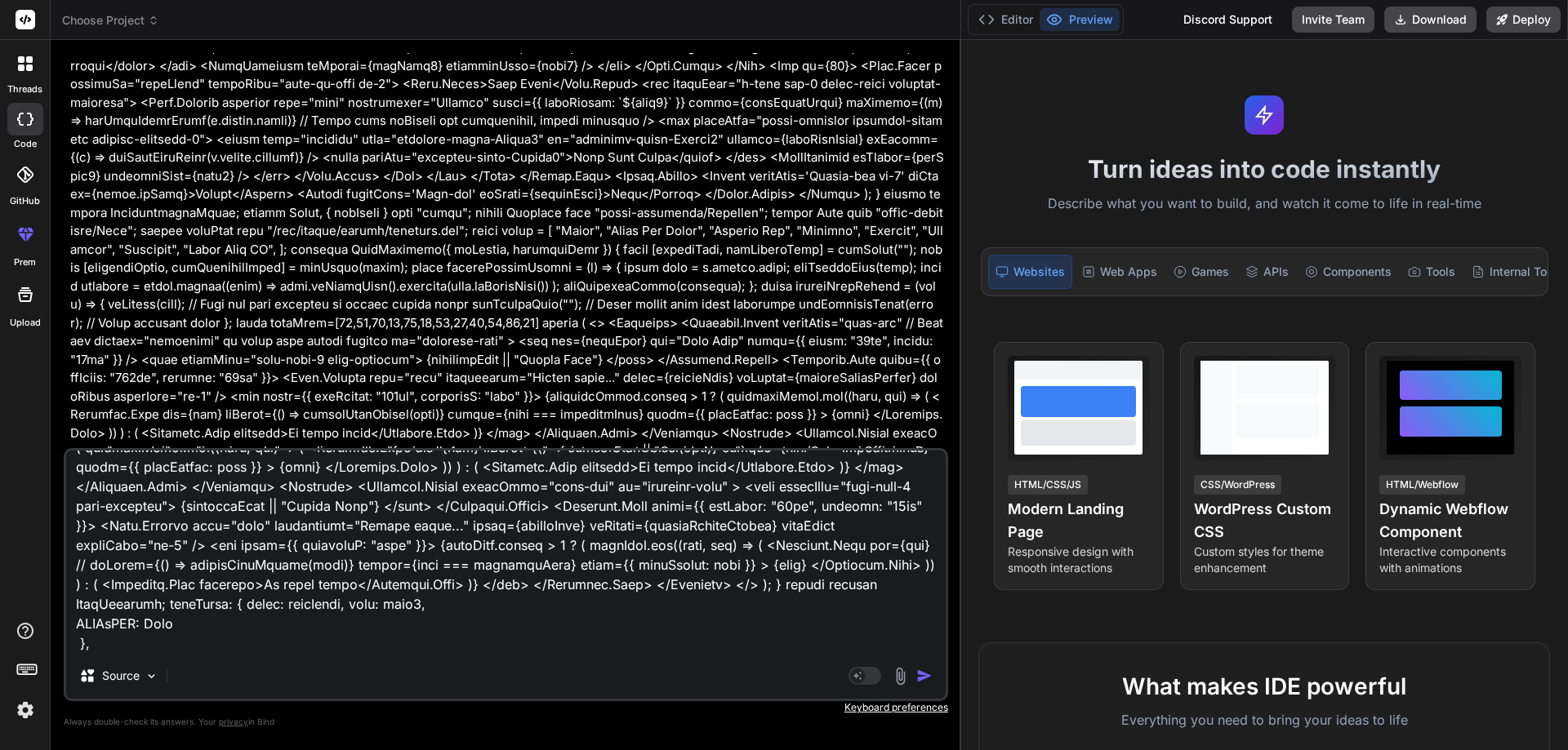
type textarea "import React, { useState } from 'react'; import Button from 'react-bootstrap/Bu…"
type textarea "x"
type textarea "import React, { useState } from 'react'; import Button from 'react-bootstrap/Bu…"
type textarea "x"
type textarea "import React, { useState } from 'react'; import Button from 'react-bootstrap/Bu…"
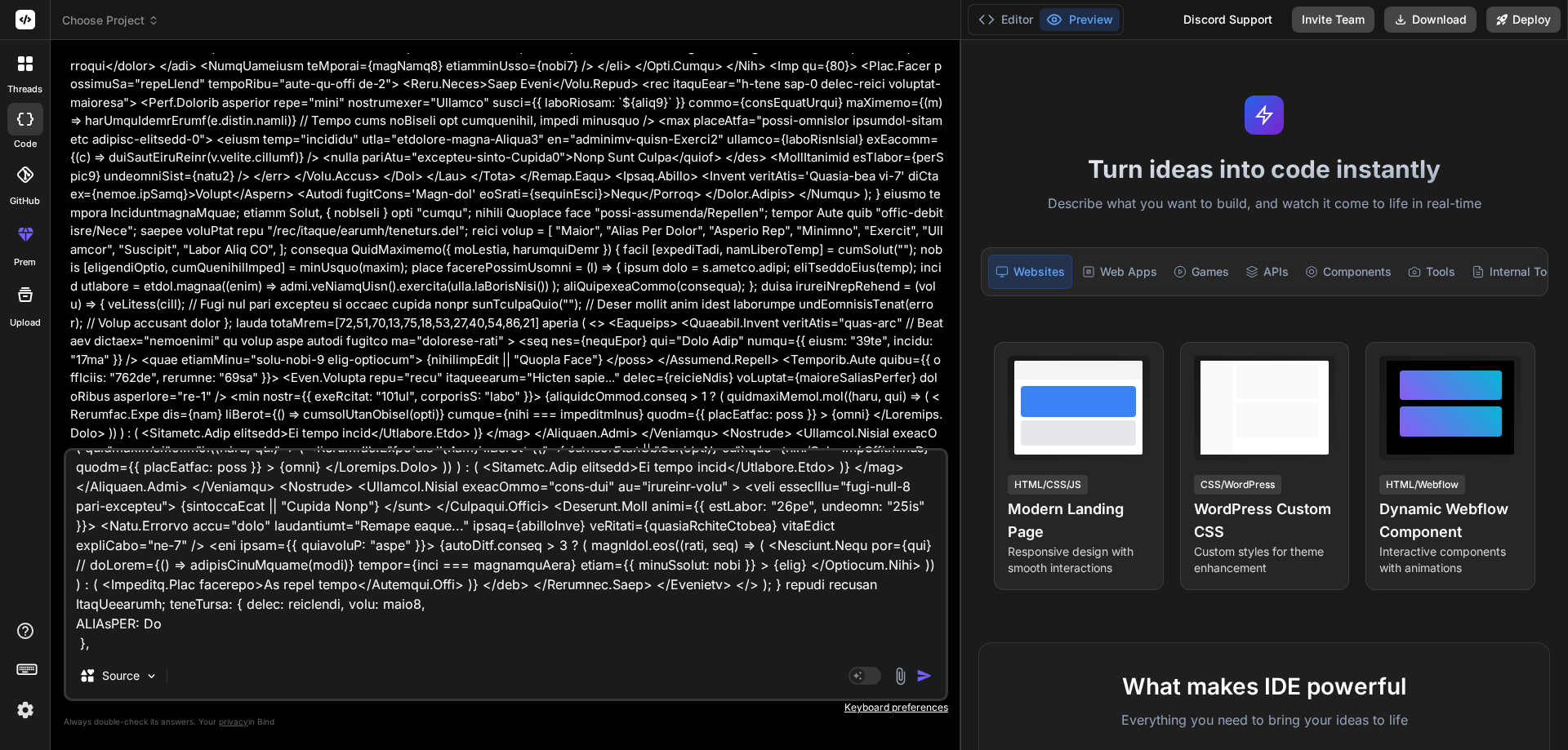
type textarea "x"
type textarea "import React, { useState } from 'react'; import Button from 'react-bootstrap/Bu…"
type textarea "x"
type textarea "import React, { useState } from 'react'; import Button from 'react-bootstrap/Bu…"
type textarea "x"
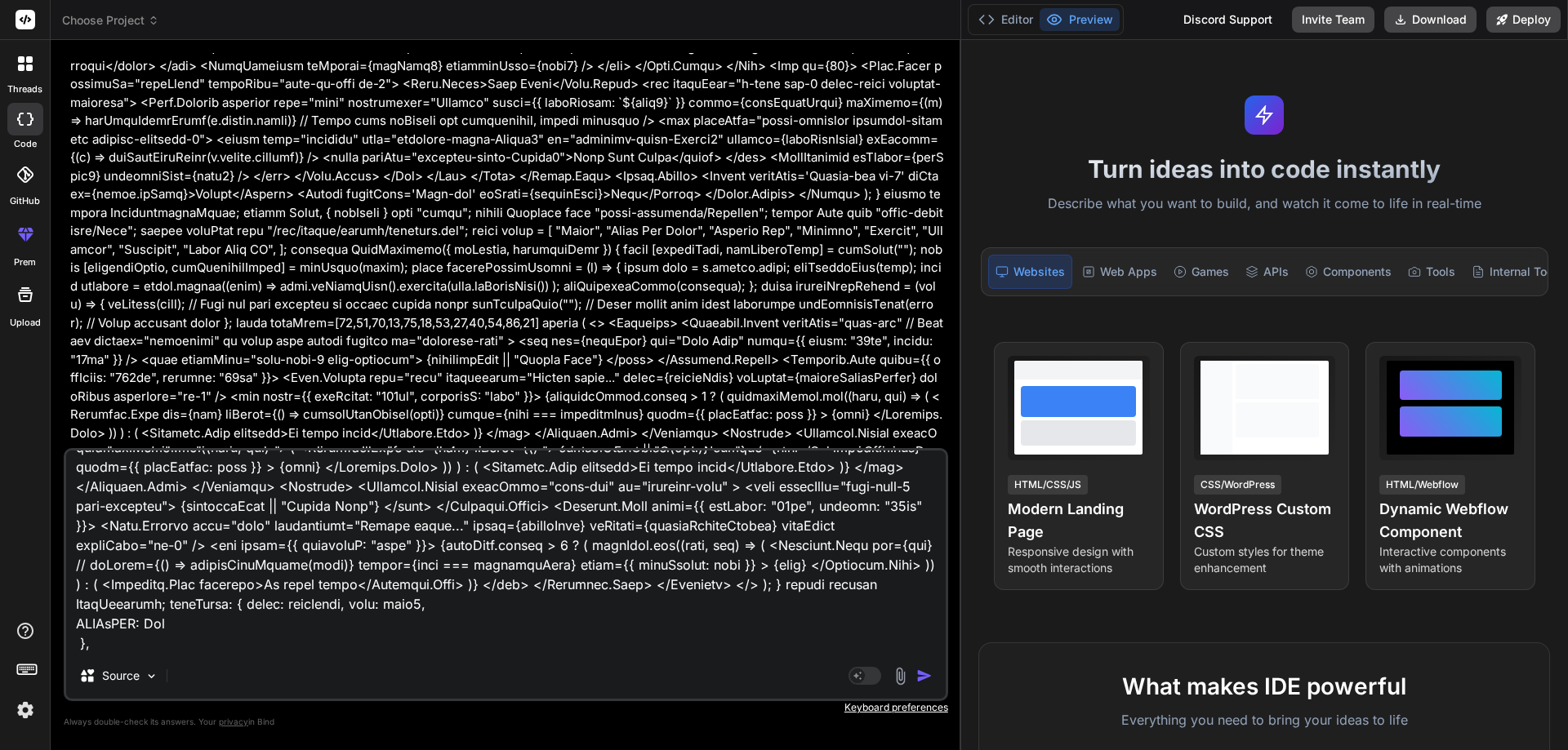
type textarea "import React, { useState } from 'react'; import Button from 'react-bootstrap/Bu…"
type textarea "x"
type textarea "import React, { useState } from 'react'; import Button from 'react-bootstrap/Bu…"
type textarea "x"
type textarea "import React, { useState } from 'react'; import Button from 'react-bootstrap/Bu…"
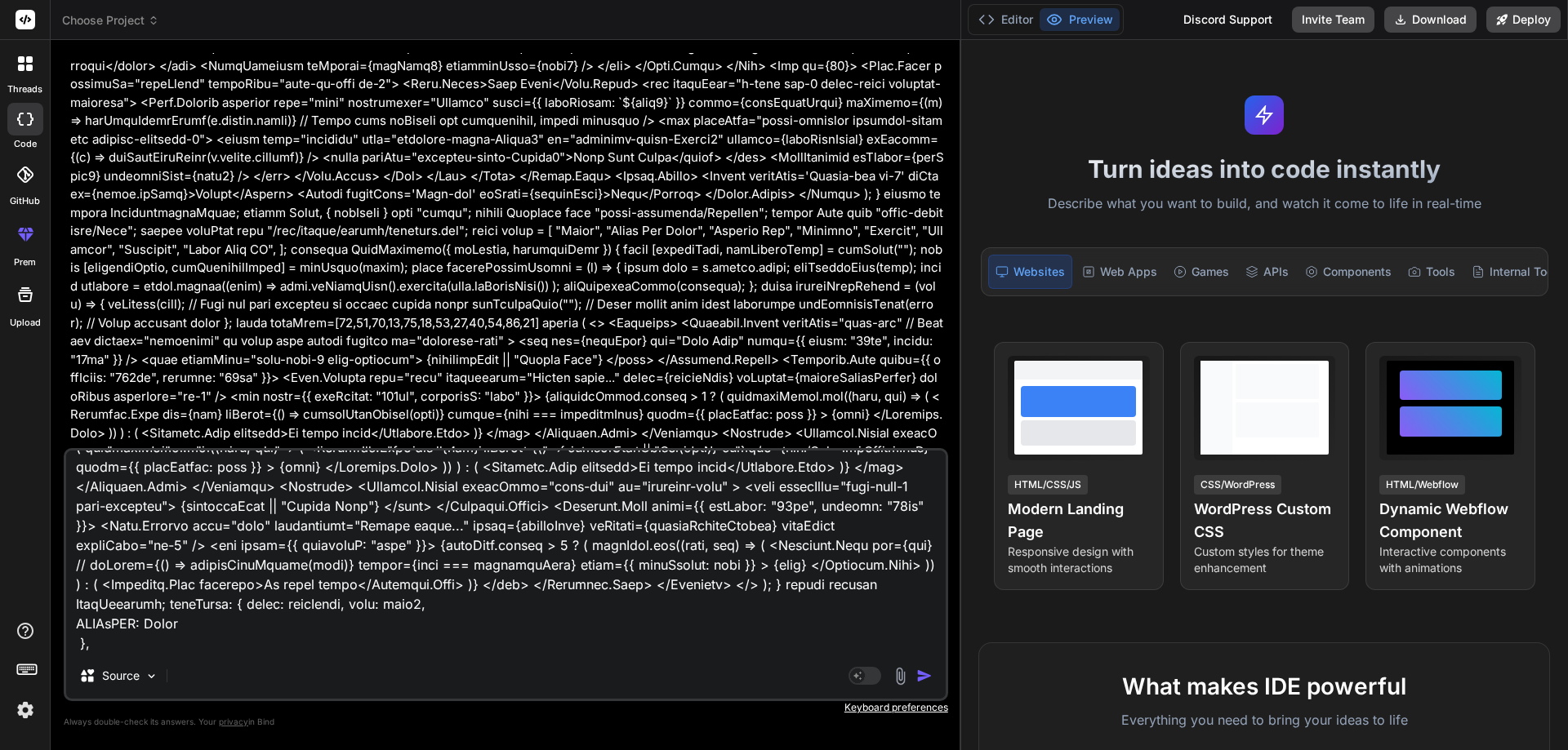
type textarea "x"
type textarea "import React, { useState } from 'react'; import Button from 'react-bootstrap/Bu…"
type textarea "x"
type textarea "import React, { useState } from 'react'; import Button from 'react-bootstrap/Bu…"
type textarea "x"
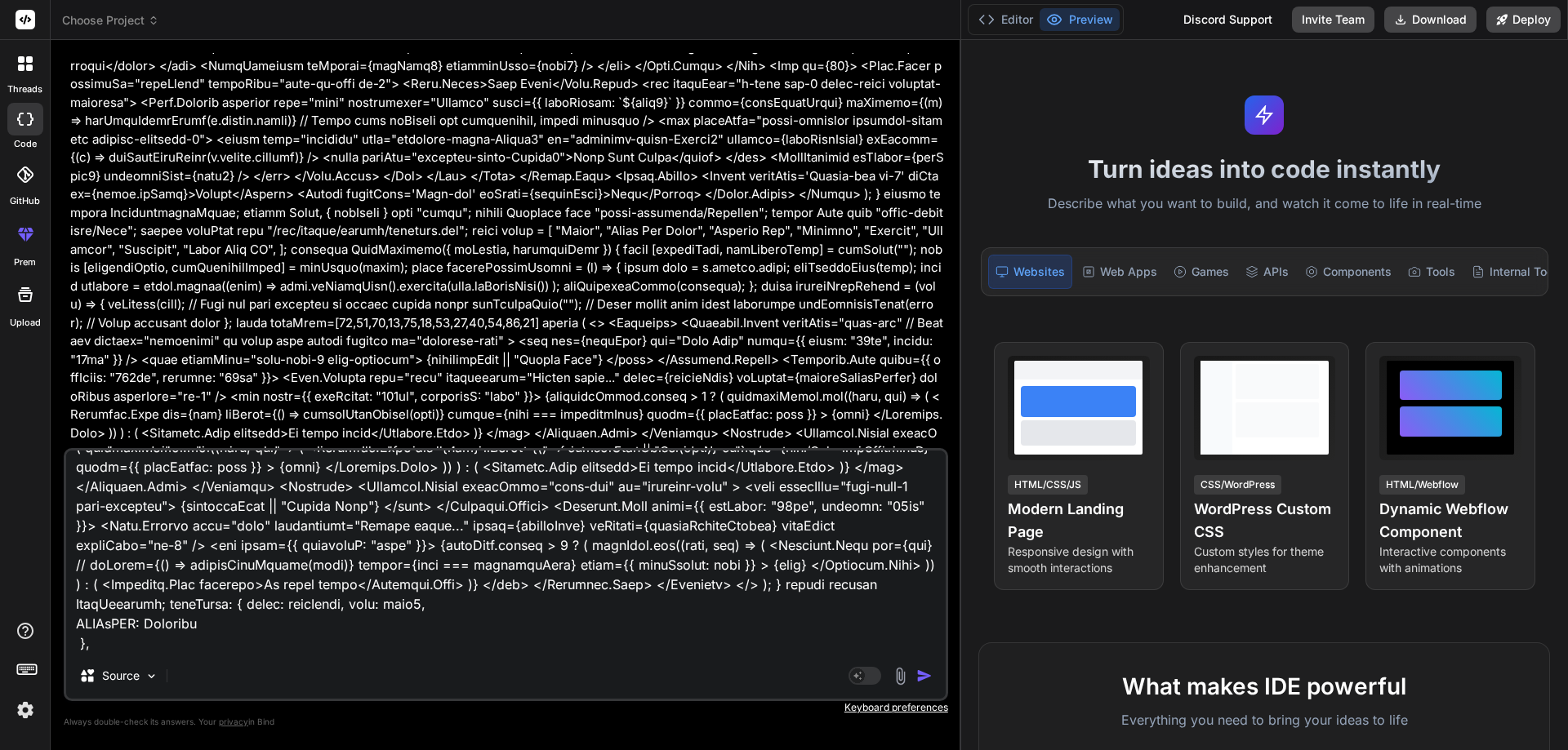
type textarea "import React, { useState } from 'react'; import Button from 'react-bootstrap/Bu…"
type textarea "x"
type textarea "import React, { useState } from 'react'; import Button from 'react-bootstrap/Bu…"
type textarea "x"
type textarea "import React, { useState } from 'react'; import Button from 'react-bootstrap/Bu…"
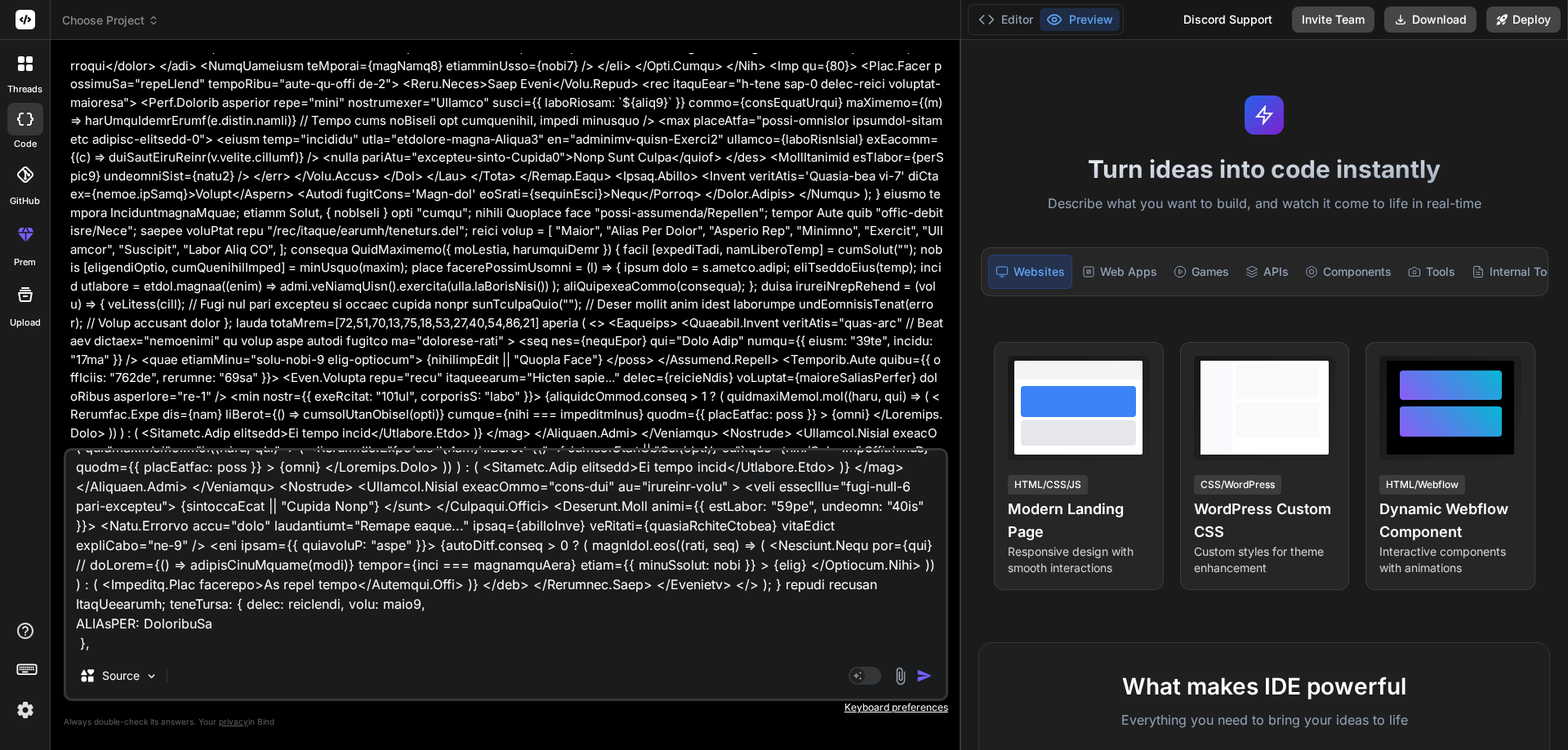
type textarea "x"
type textarea "import React, { useState } from 'react'; import Button from 'react-bootstrap/Bu…"
type textarea "x"
type textarea "import React, { useState } from 'react'; import Button from 'react-bootstrap/Bu…"
type textarea "x"
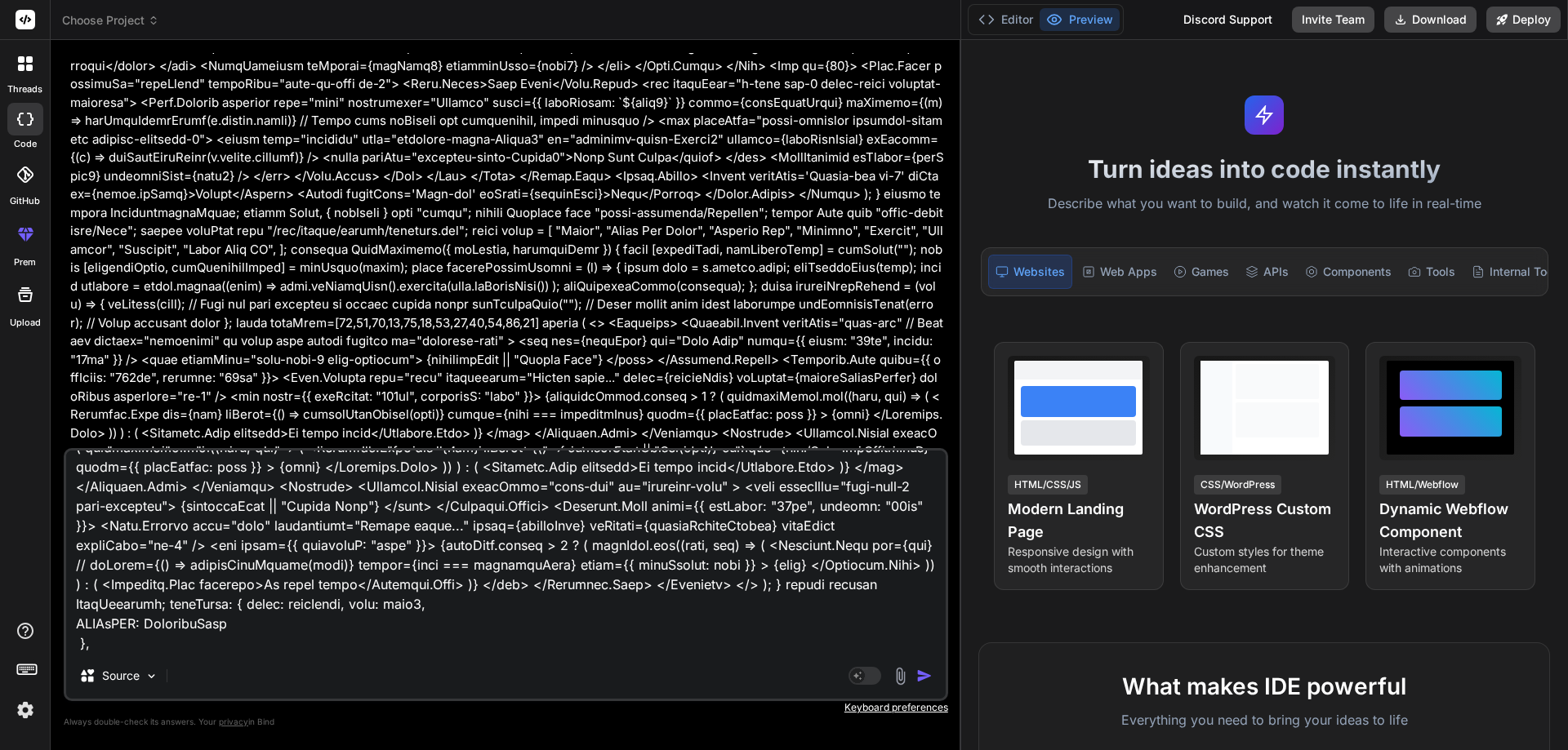
type textarea "import React, { useState } from 'react'; import Button from 'react-bootstrap/Bu…"
type textarea "x"
type textarea "import React, { useState } from 'react'; import Button from 'react-bootstrap/Bu…"
type textarea "x"
type textarea "import React, { useState } from 'react'; import Button from 'react-bootstrap/Bu…"
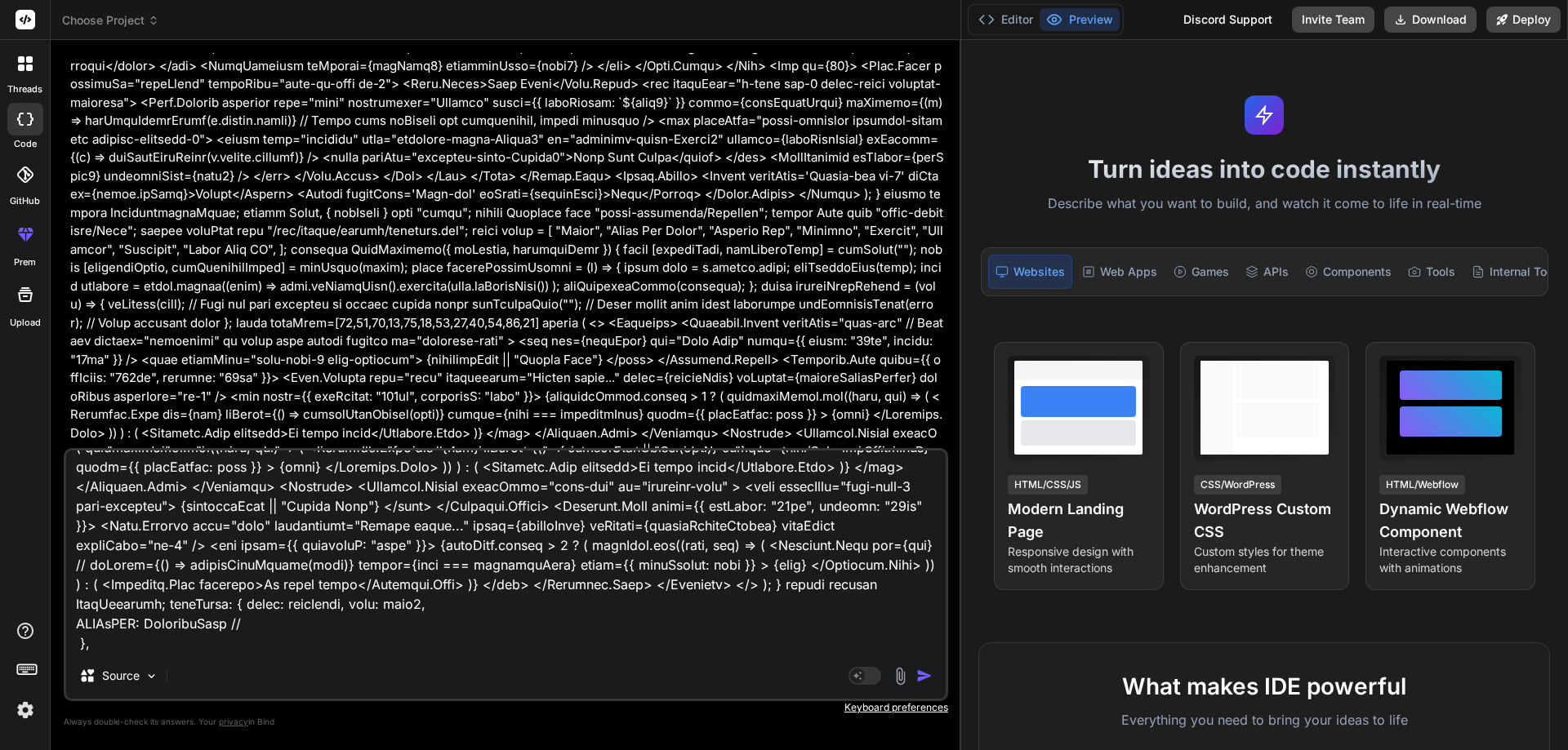
type textarea "x"
type textarea "import React, { useState } from 'react'; import Button from 'react-bootstrap/Bu…"
type textarea "x"
type textarea "import React, { useState } from 'react'; import Button from 'react-bootstrap/Bu…"
type textarea "x"
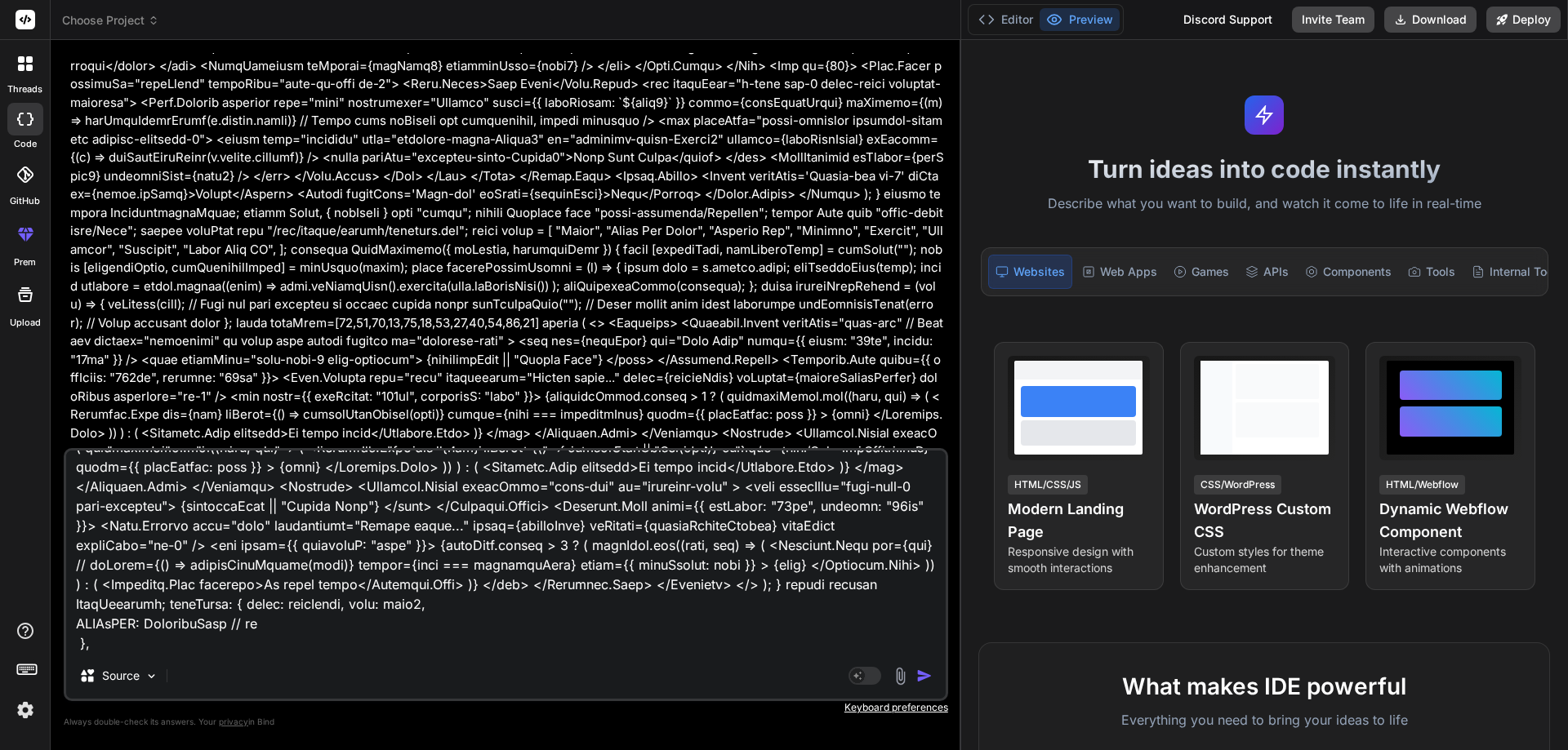
type textarea "import React, { useState } from 'react'; import Button from 'react-bootstrap/Bu…"
type textarea "x"
type textarea "import React, { useState } from 'react'; import Button from 'react-bootstrap/Bu…"
type textarea "x"
type textarea "import React, { useState } from 'react'; import Button from 'react-bootstrap/Bu…"
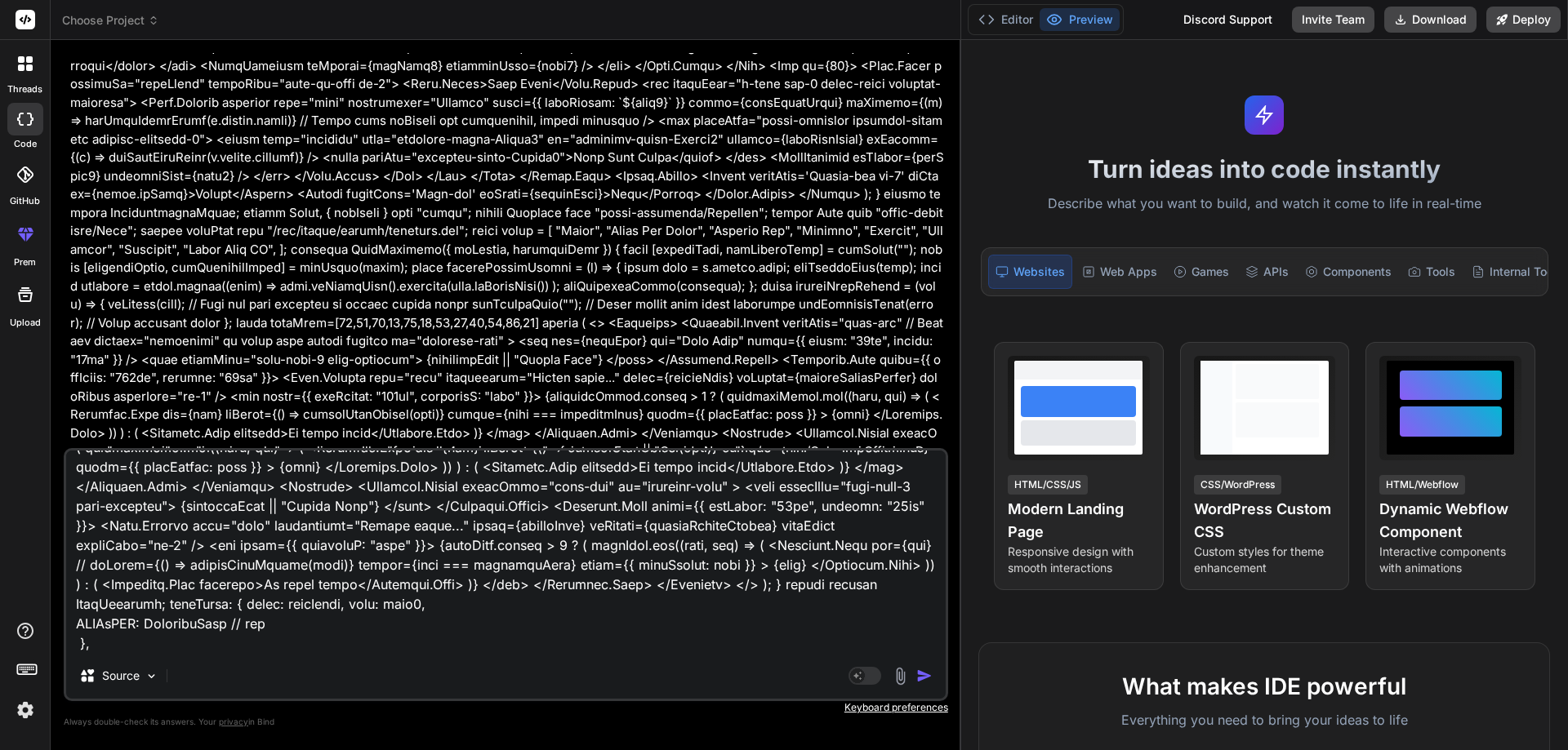
type textarea "x"
type textarea "import React, { useState } from 'react'; import Button from 'react-bootstrap/Bu…"
type textarea "x"
type textarea "import React, { useState } from 'react'; import Button from 'react-bootstrap/Bu…"
type textarea "x"
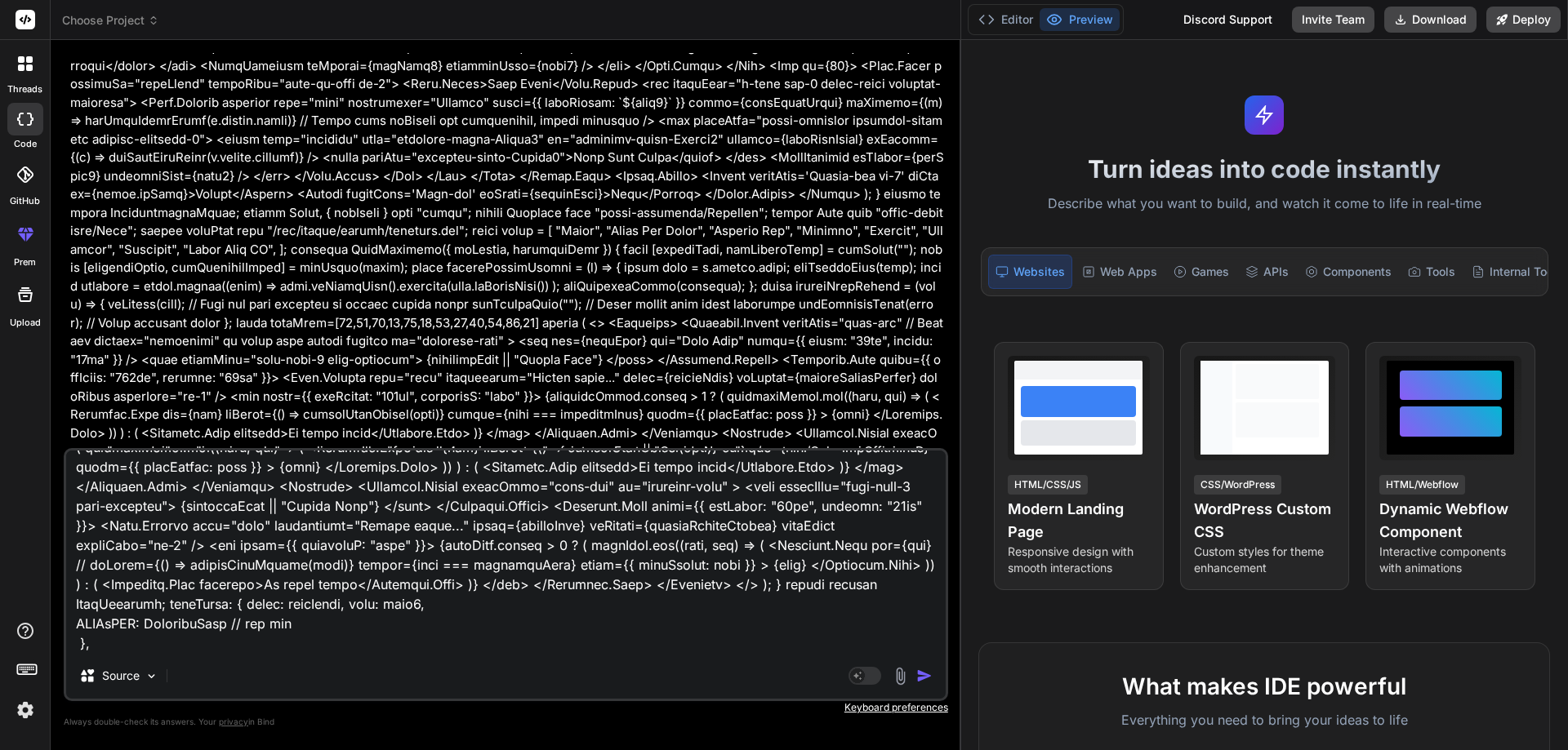
type textarea "import React, { useState } from 'react'; import Button from 'react-bootstrap/Bu…"
type textarea "x"
type textarea "import React, { useState } from 'react'; import Button from 'react-bootstrap/Bu…"
type textarea "x"
type textarea "import React, { useState } from 'react'; import Button from 'react-bootstrap/Bu…"
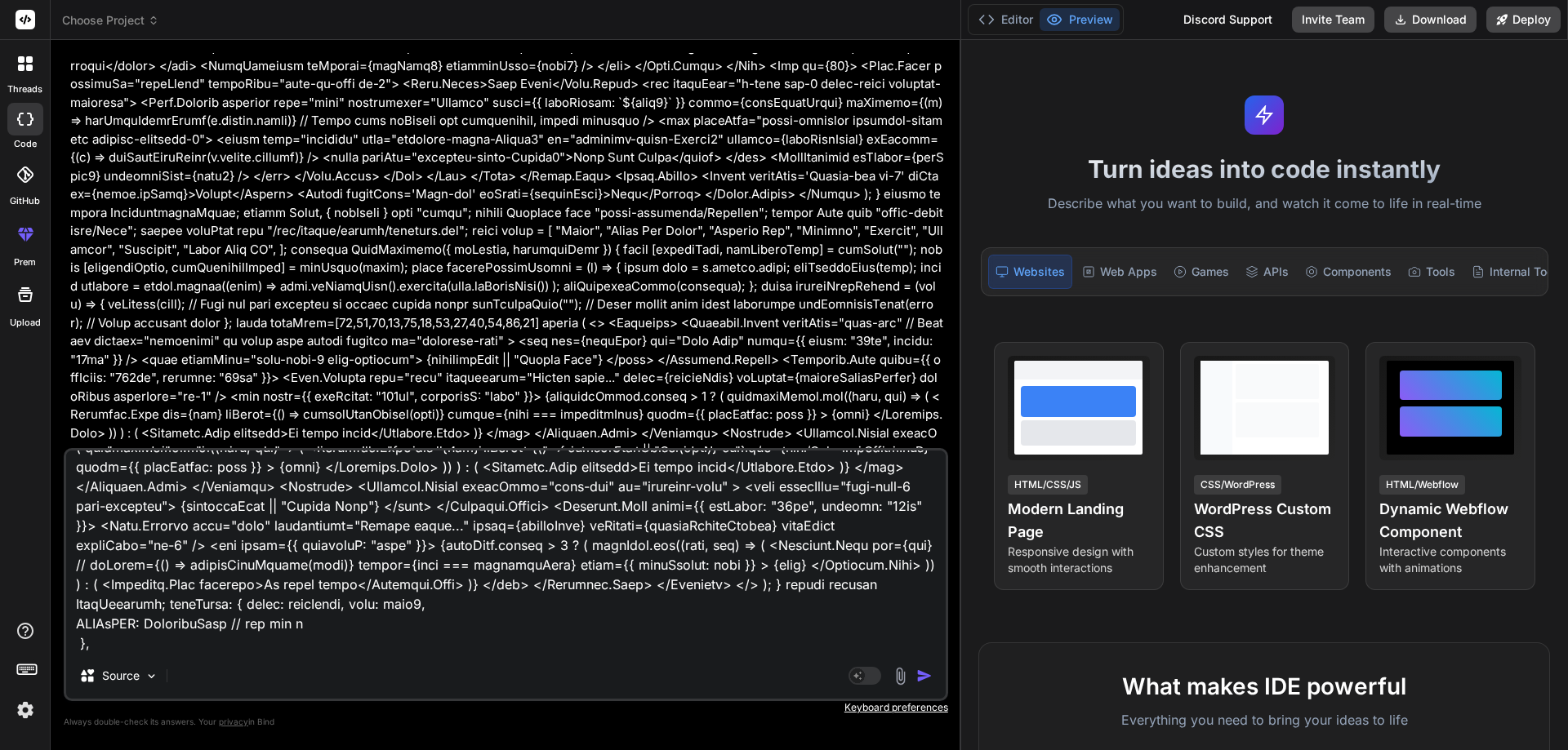
type textarea "x"
type textarea "import React, { useState } from 'react'; import Button from 'react-bootstrap/Bu…"
type textarea "x"
type textarea "import React, { useState } from 'react'; import Button from 'react-bootstrap/Bu…"
type textarea "x"
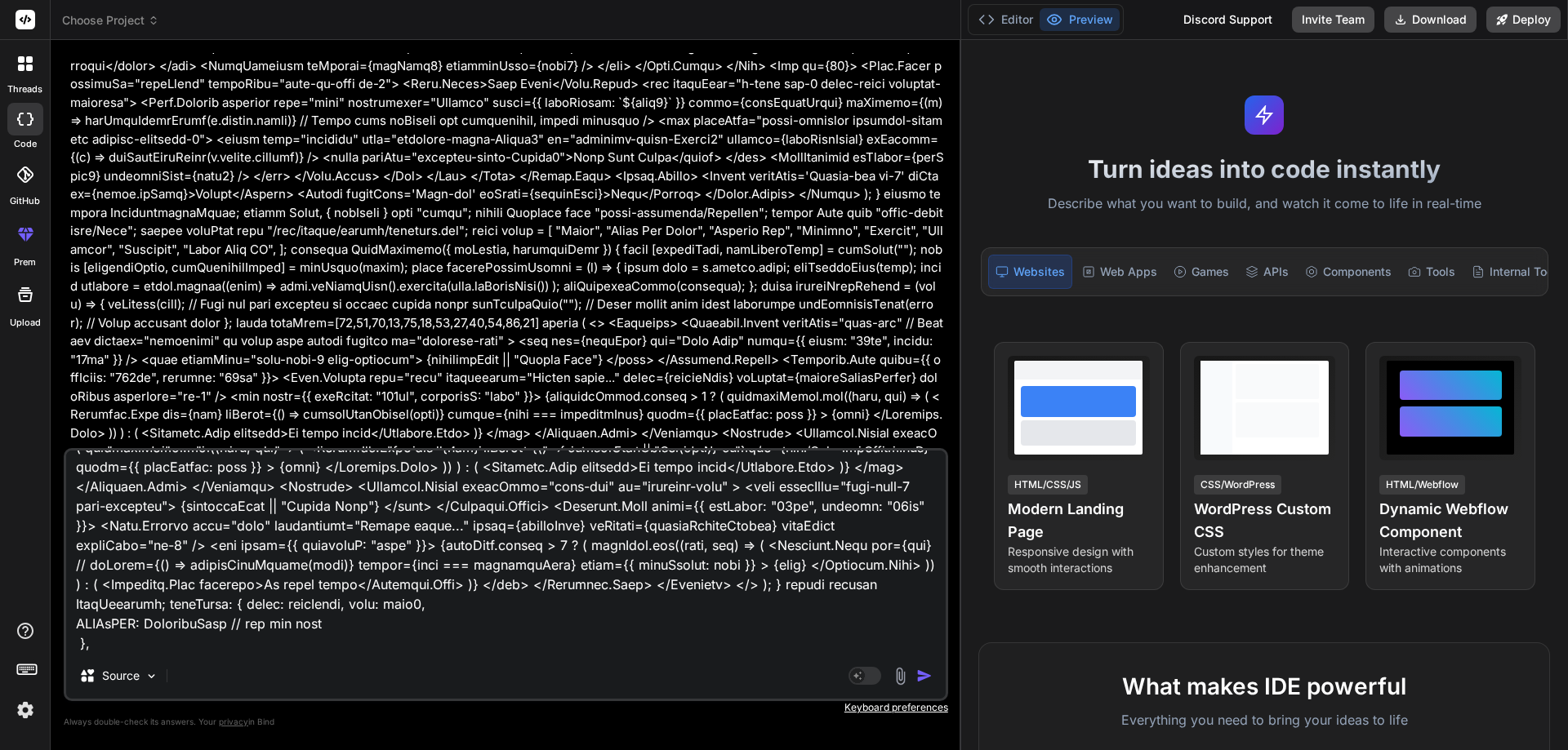
type textarea "import React, { useState } from 'react'; import Button from 'react-bootstrap/Bu…"
type textarea "x"
type textarea "import React, { useState } from 'react'; import Button from 'react-bootstrap/Bu…"
type textarea "x"
type textarea "import React, { useState } from 'react'; import Button from 'react-bootstrap/Bu…"
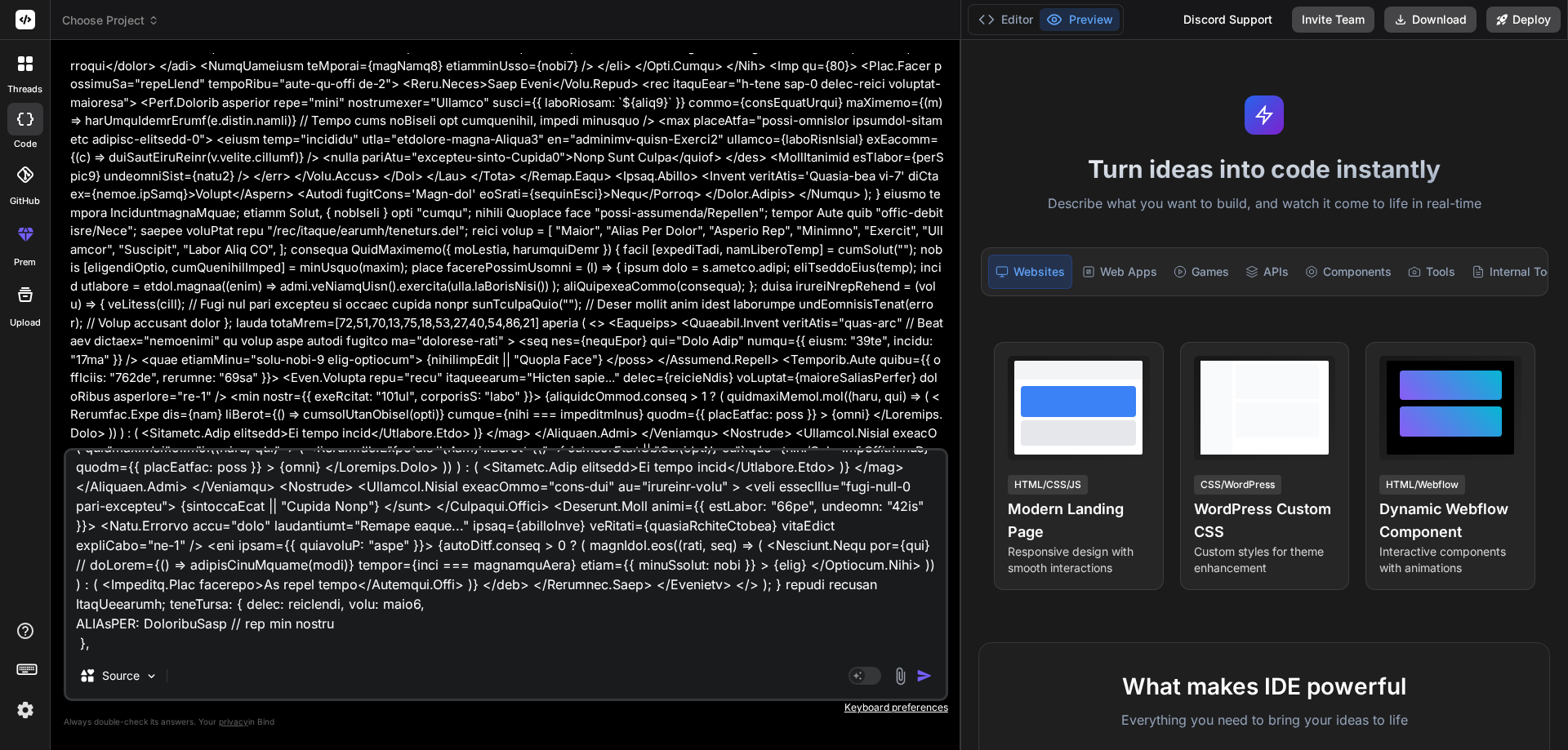
type textarea "x"
type textarea "import React, { useState } from 'react'; import Button from 'react-bootstrap/Bu…"
type textarea "x"
type textarea "import React, { useState } from 'react'; import Button from 'react-bootstrap/Bu…"
type textarea "x"
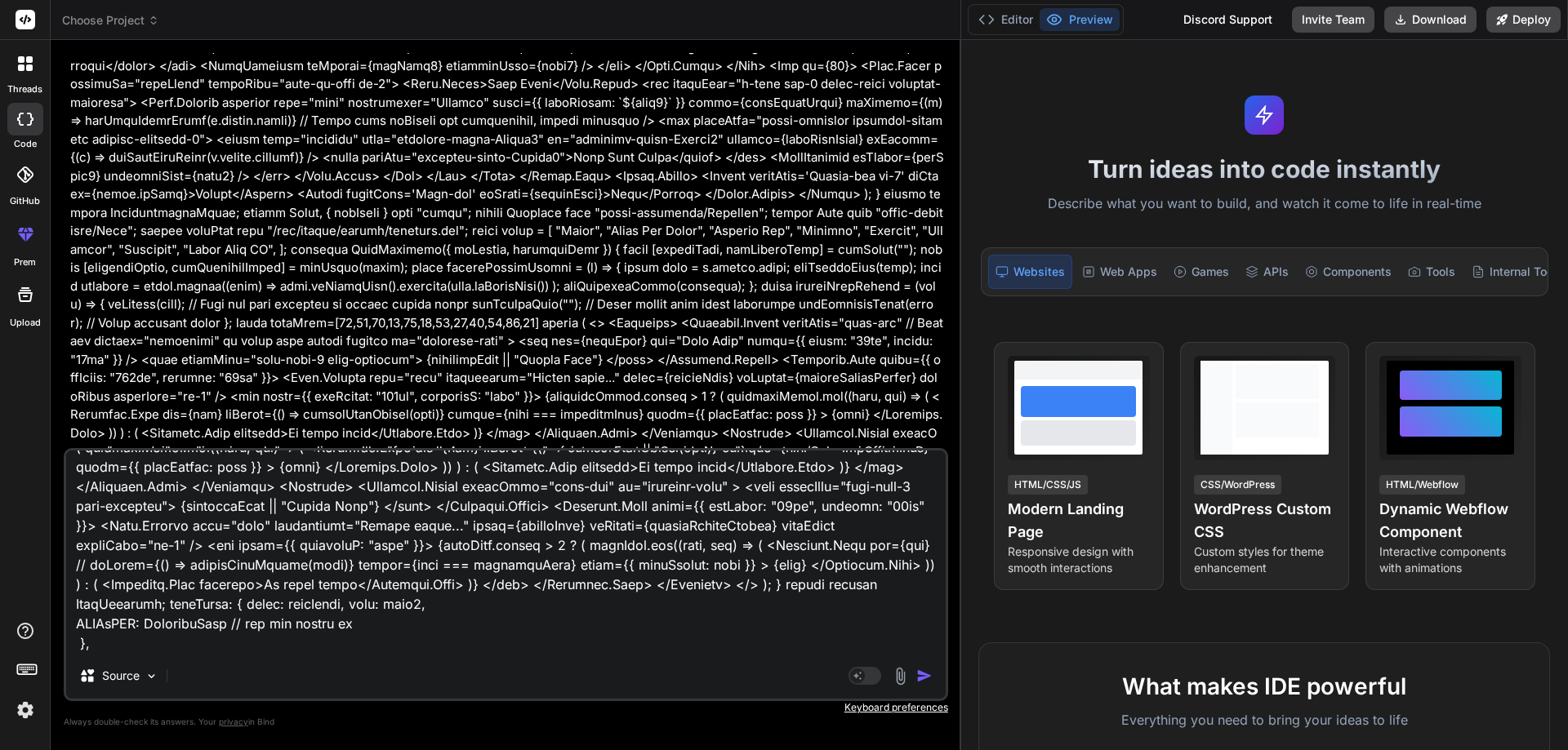
type textarea "import React, { useState } from 'react'; import Button from 'react-bootstrap/Bu…"
type textarea "x"
type textarea "import React, { useState } from 'react'; import Button from 'react-bootstrap/Bu…"
type textarea "x"
type textarea "import React, { useState } from 'react'; import Button from 'react-bootstrap/Bu…"
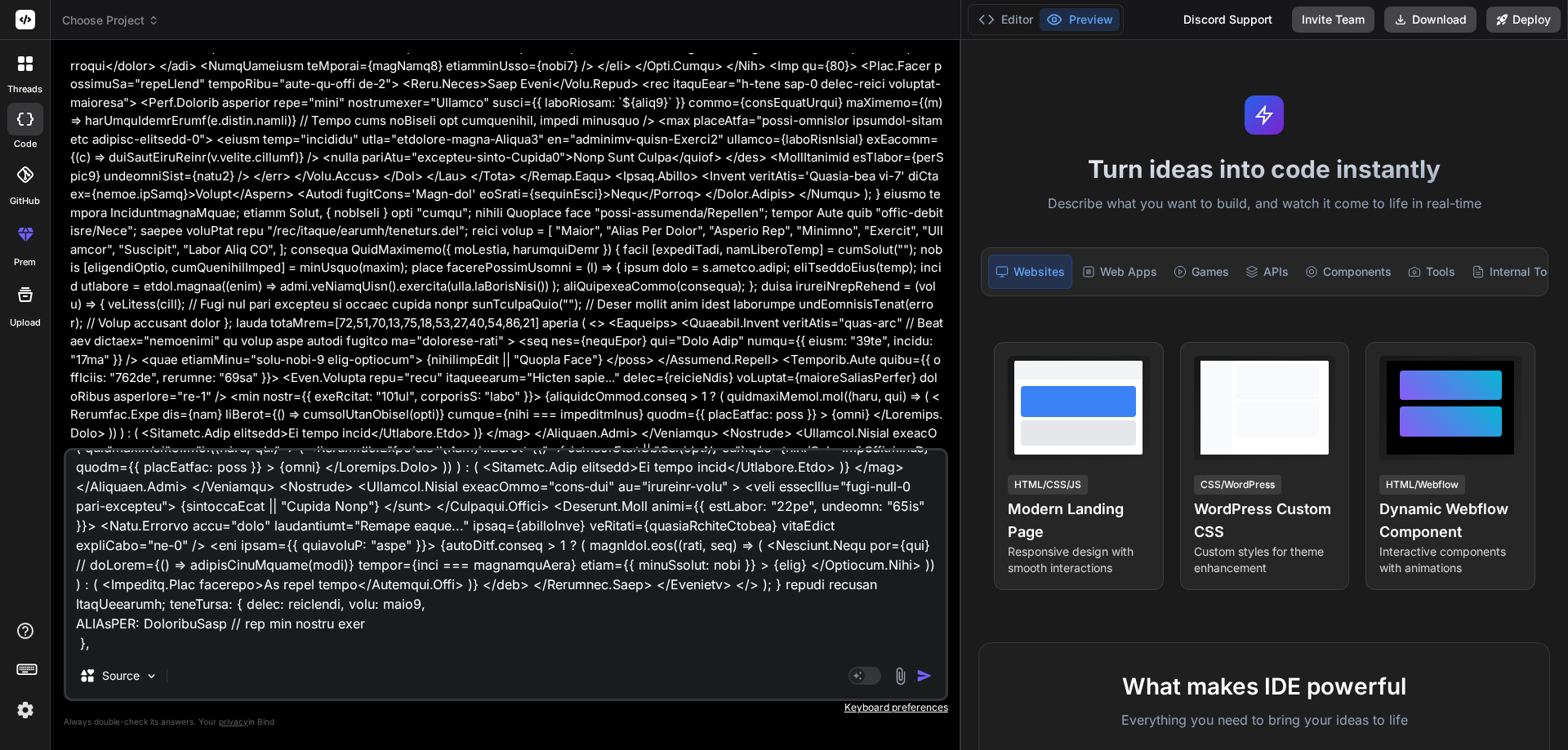
type textarea "x"
type textarea "import React, { useState } from 'react'; import Button from 'react-bootstrap/Bu…"
type textarea "x"
type textarea "import React, { useState } from 'react'; import Button from 'react-bootstrap/Bu…"
type textarea "x"
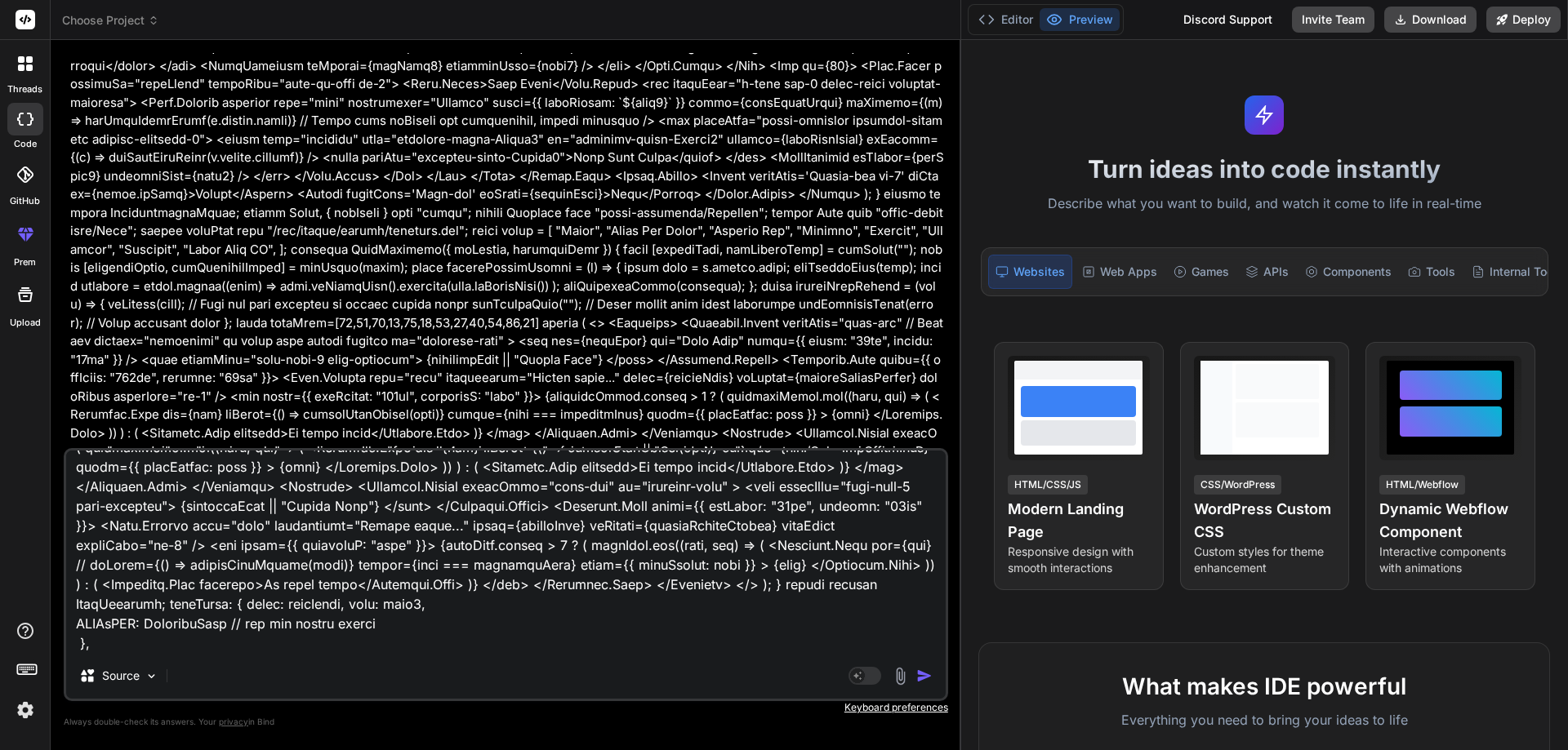
type textarea "import React, { useState } from 'react'; import Button from 'react-bootstrap/Bu…"
type textarea "x"
type textarea "import React, { useState } from 'react'; import Button from 'react-bootstrap/Bu…"
type textarea "x"
type textarea "import React, { useState } from 'react'; import Button from 'react-bootstrap/Bu…"
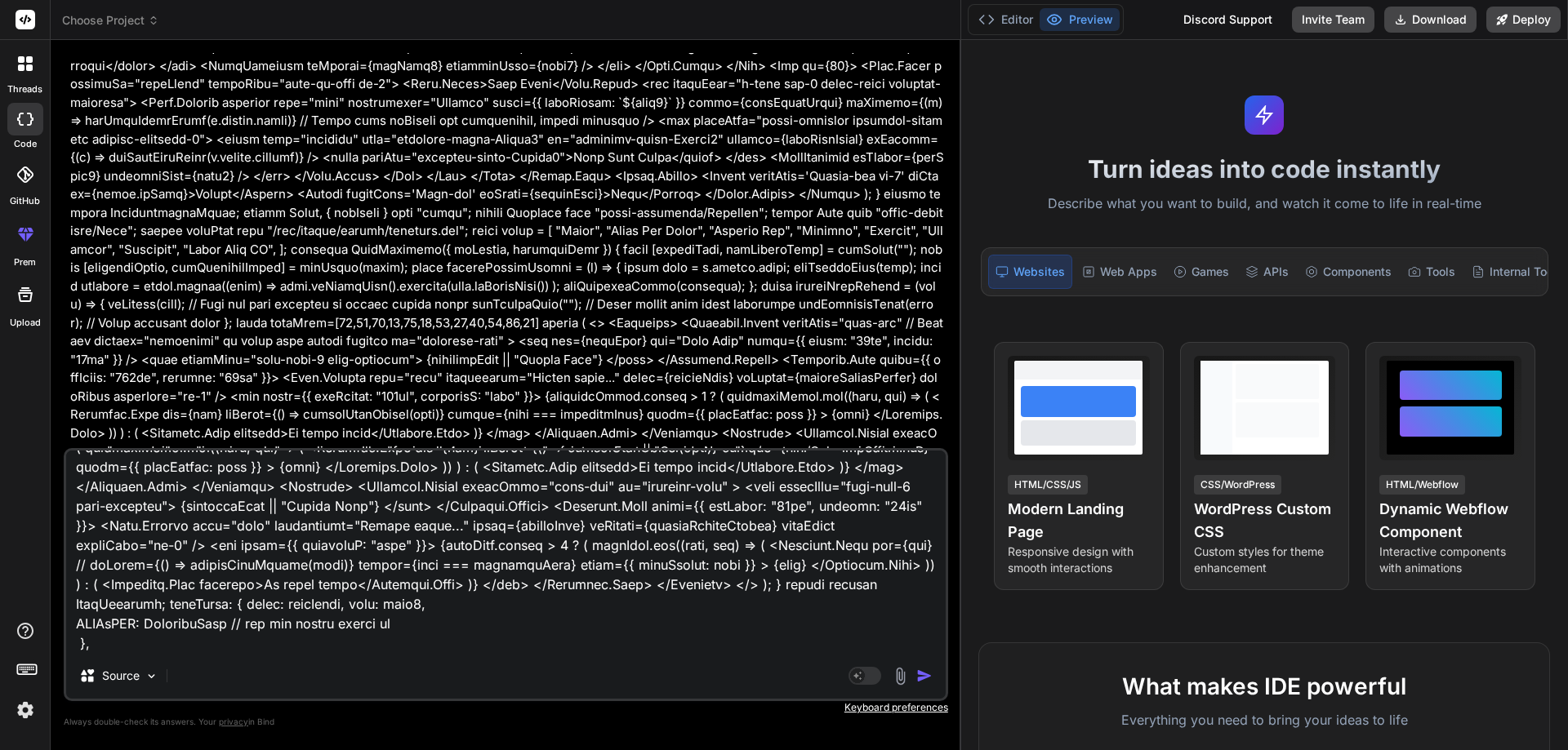
type textarea "x"
type textarea "import React, { useState } from 'react'; import Button from 'react-bootstrap/Bu…"
type textarea "x"
type textarea "import React, { useState } from 'react'; import Button from 'react-bootstrap/Bu…"
type textarea "x"
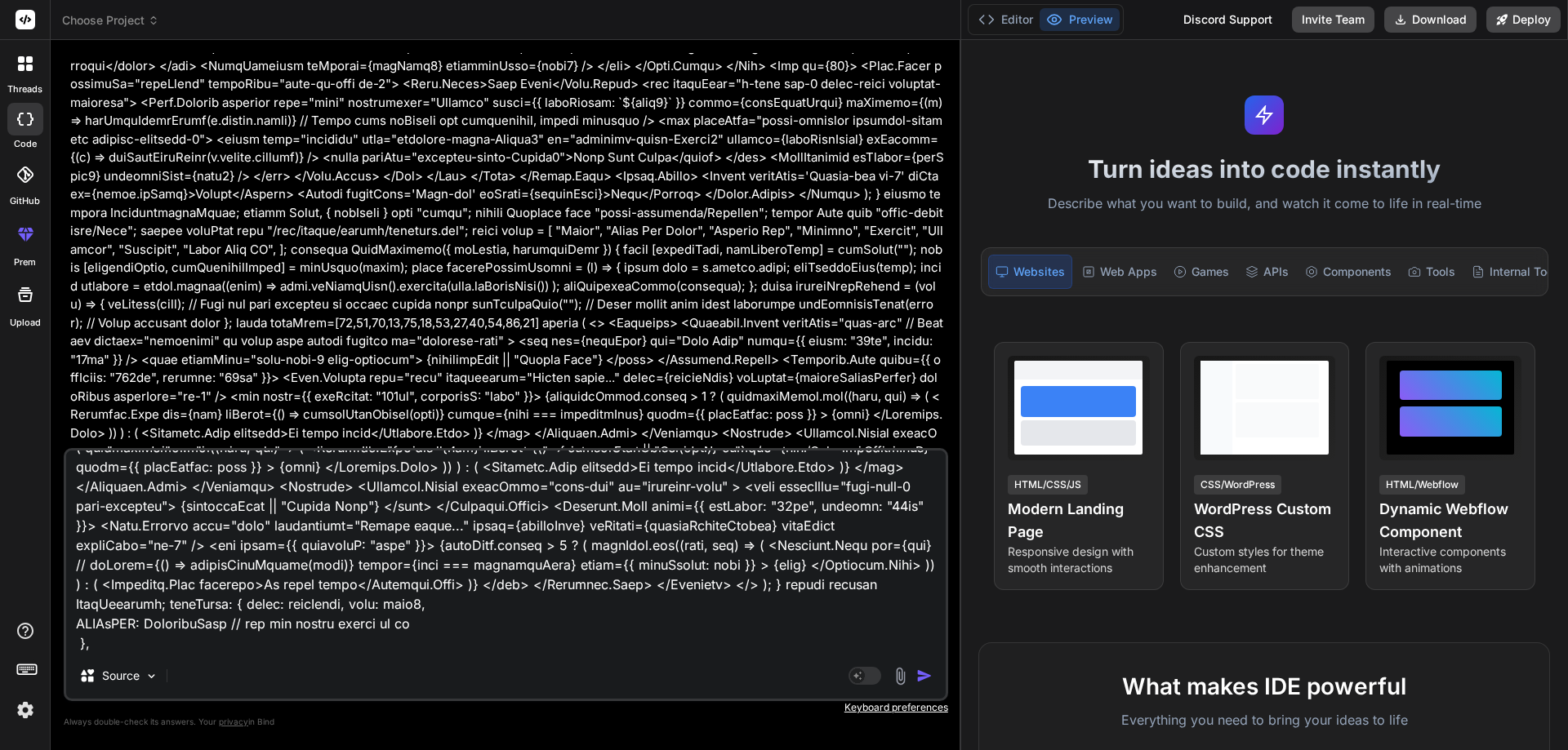
type textarea "import React, { useState } from 'react'; import Button from 'react-bootstrap/Bu…"
type textarea "x"
type textarea "import React, { useState } from 'react'; import Button from 'react-bootstrap/Bu…"
type textarea "x"
type textarea "import React, { useState } from 'react'; import Button from 'react-bootstrap/Bu…"
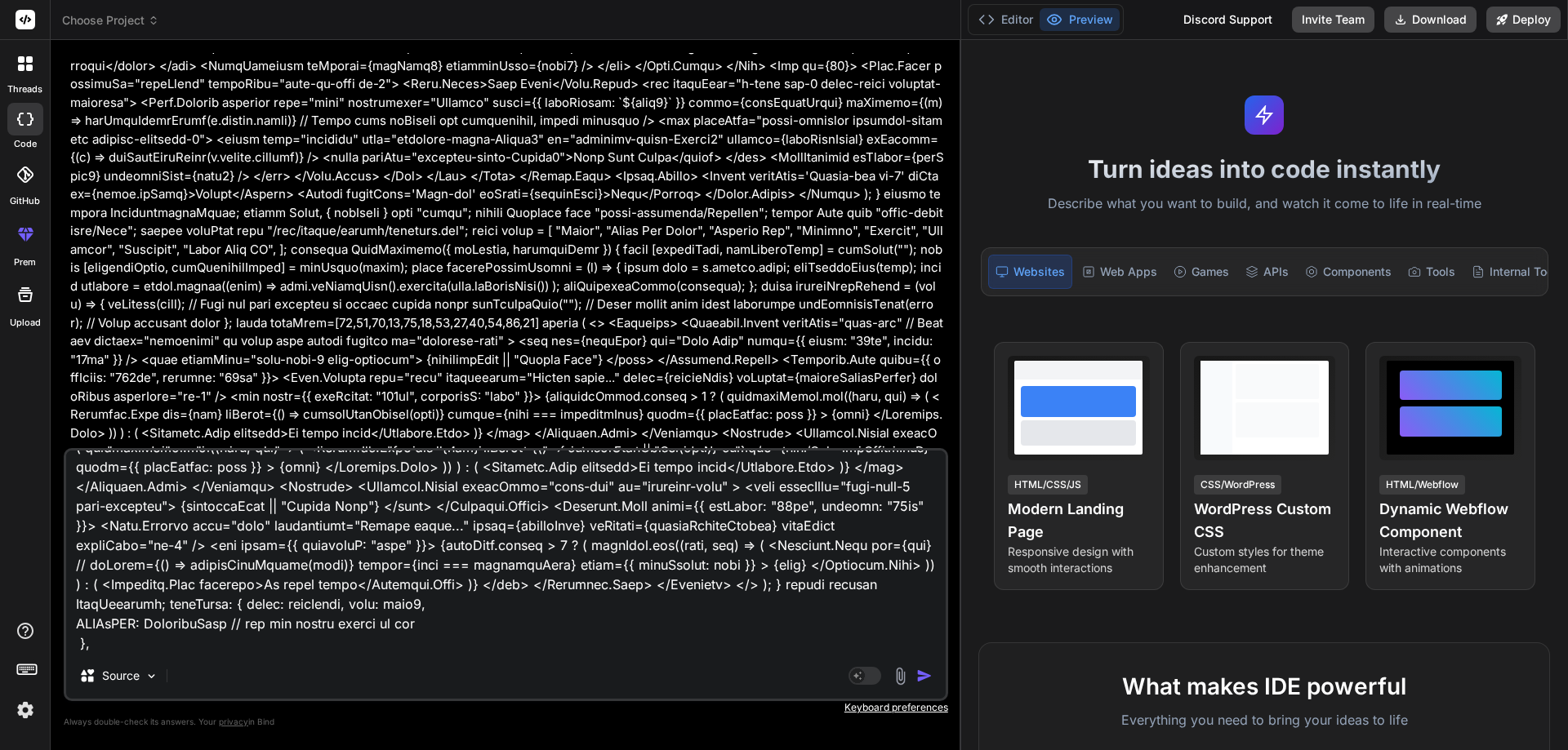
type textarea "x"
type textarea "import React, { useState } from 'react'; import Button from 'react-bootstrap/Bu…"
type textarea "x"
type textarea "import React, { useState } from 'react'; import Button from 'react-bootstrap/Bu…"
type textarea "x"
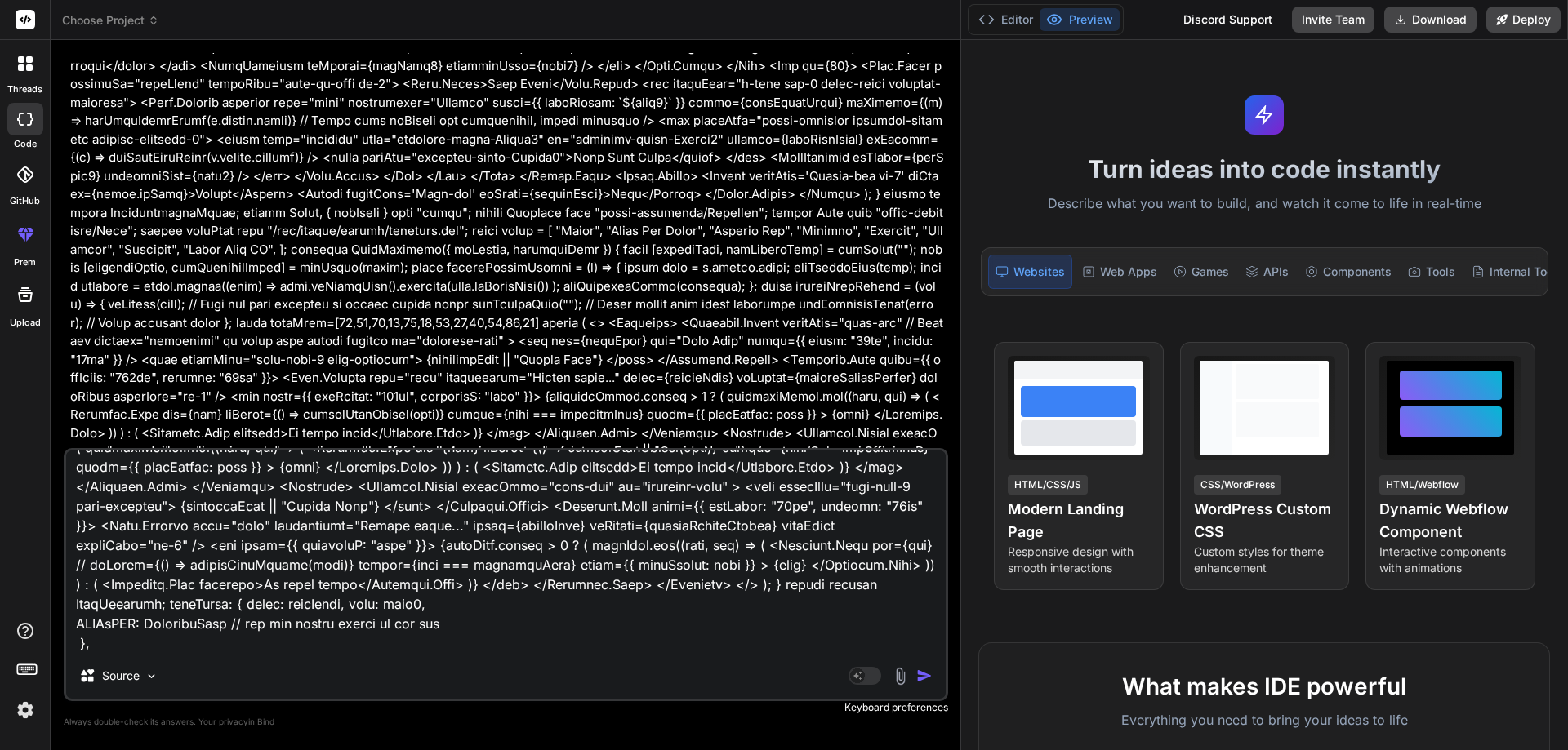
type textarea "import React, { useState } from 'react'; import Button from 'react-bootstrap/Bu…"
type textarea "x"
type textarea "import React, { useState } from 'react'; import Button from 'react-bootstrap/Bu…"
type textarea "x"
type textarea "import React, { useState } from 'react'; import Button from 'react-bootstrap/Bu…"
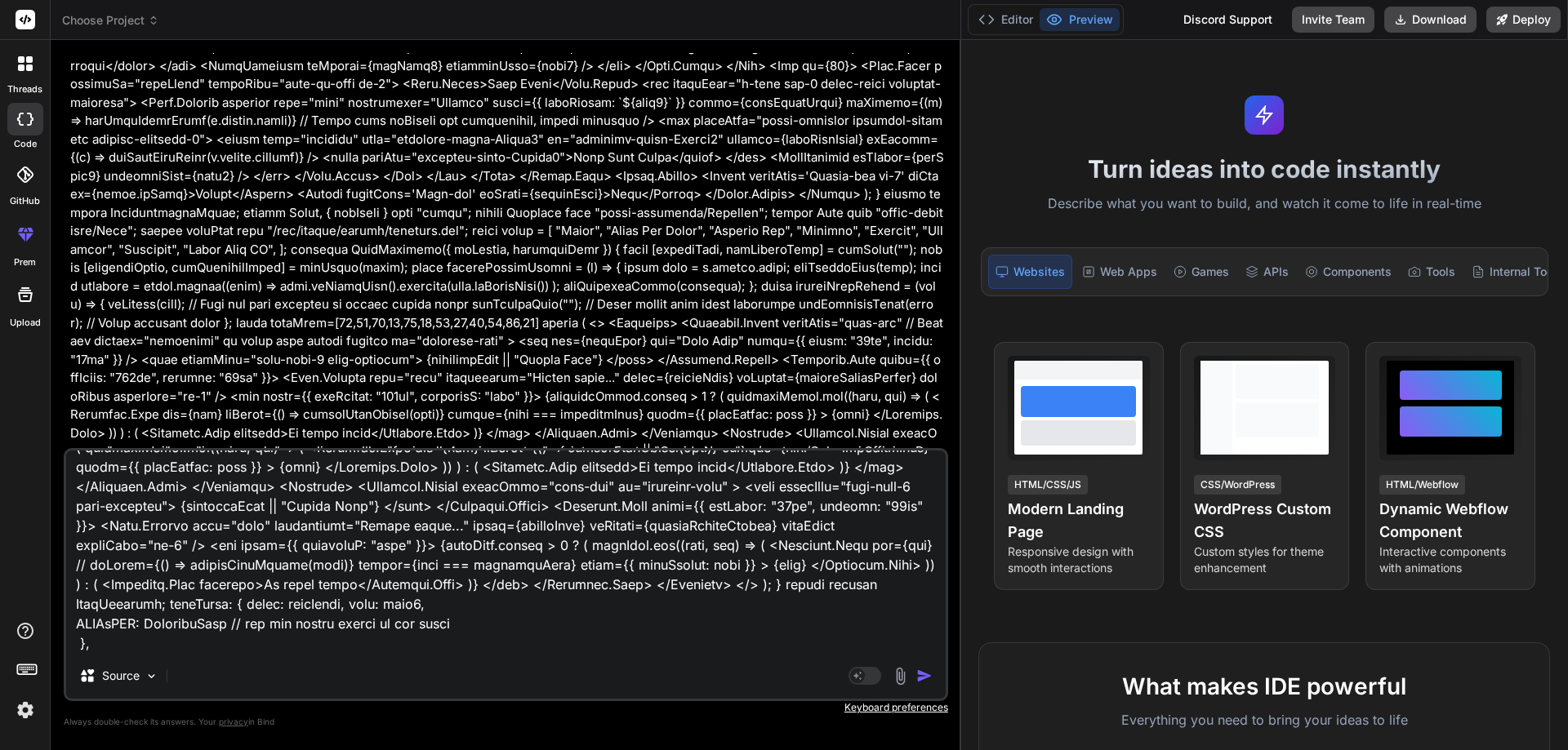
type textarea "x"
type textarea "import React, { useState } from 'react'; import Button from 'react-bootstrap/Bu…"
type textarea "x"
type textarea "import React, { useState } from 'react'; import Button from 'react-bootstrap/Bu…"
type textarea "x"
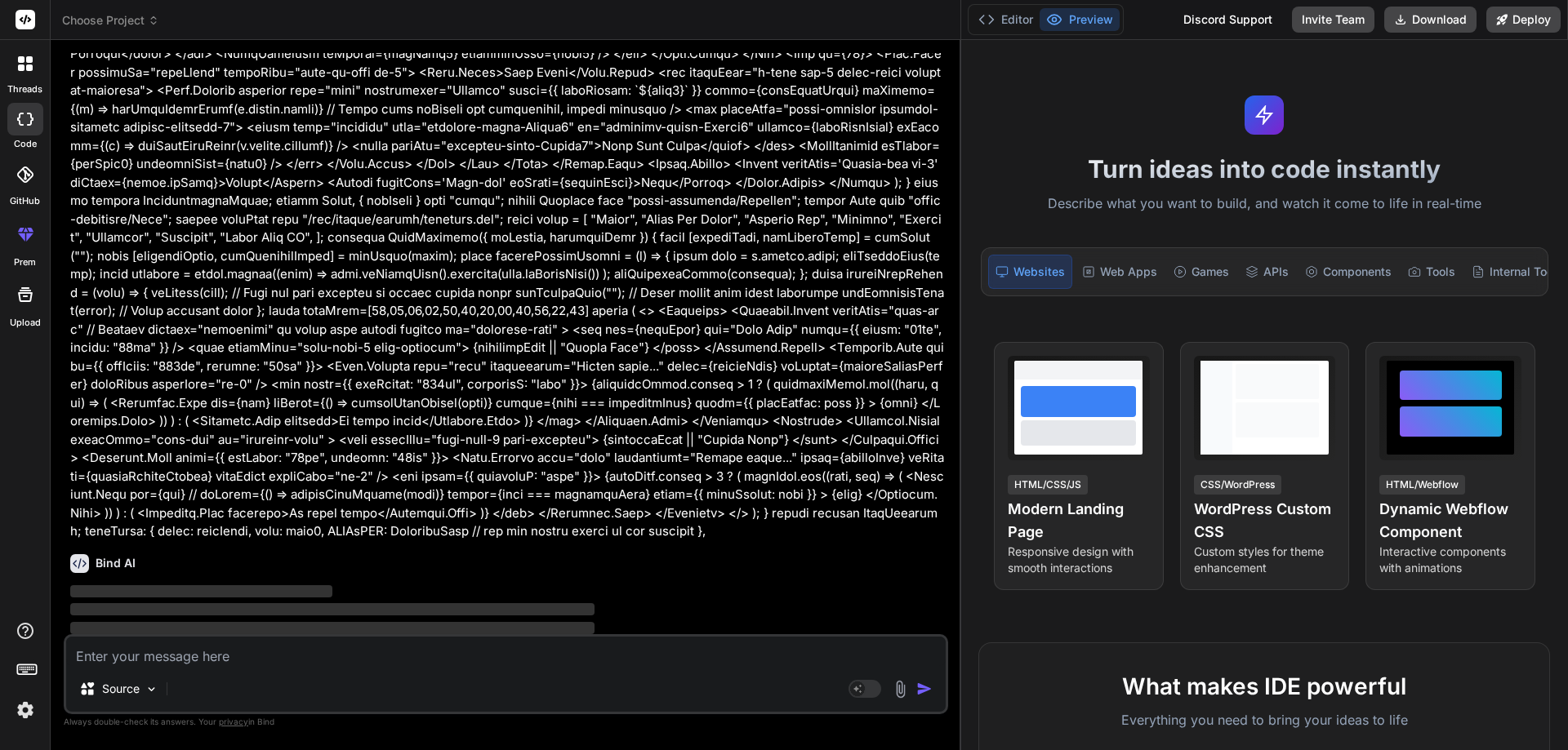
scroll to position [1966, 0]
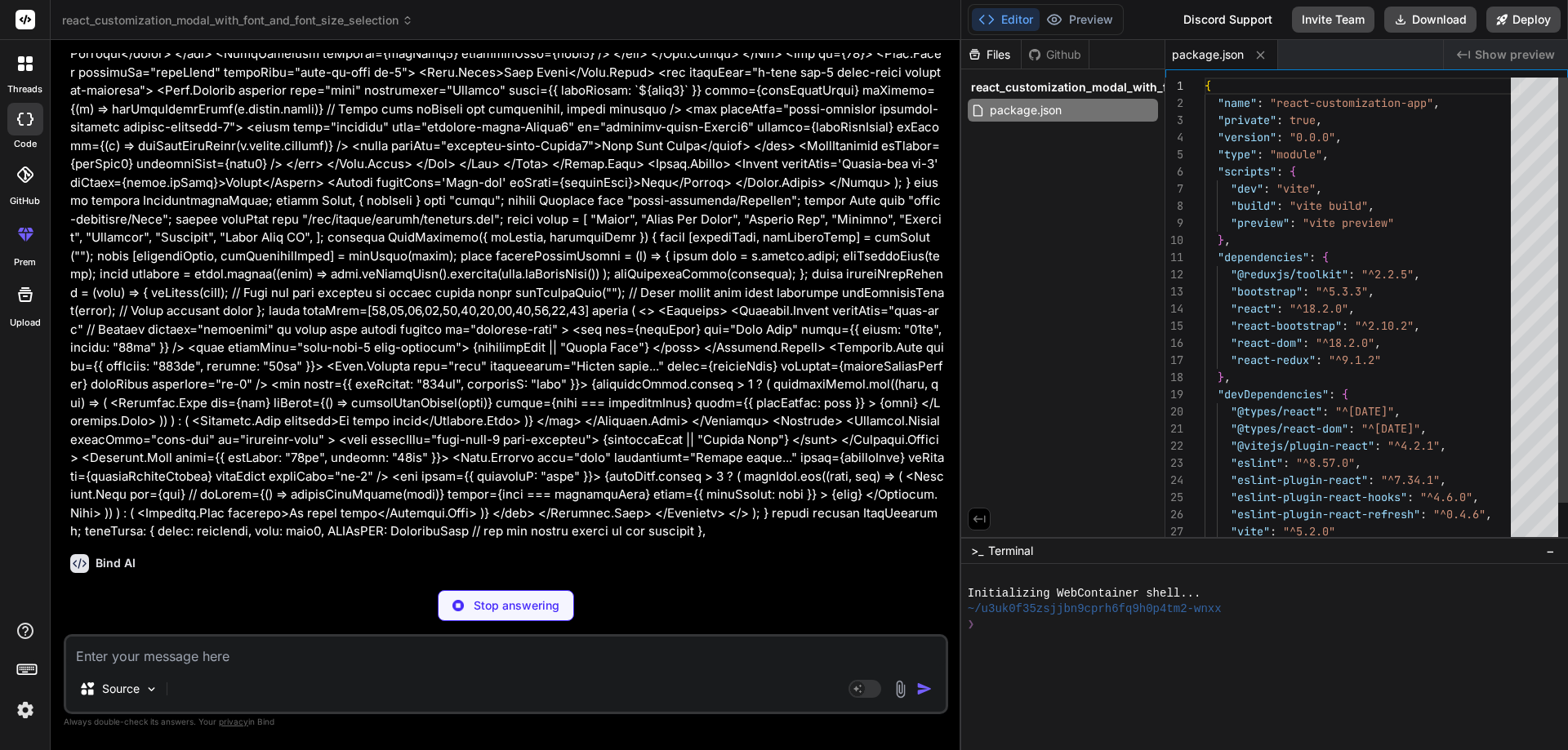
type textarea "x"
type textarea "</head> <body> <div id="root"></div> <script type="module" src="/src/main.jsx">…"
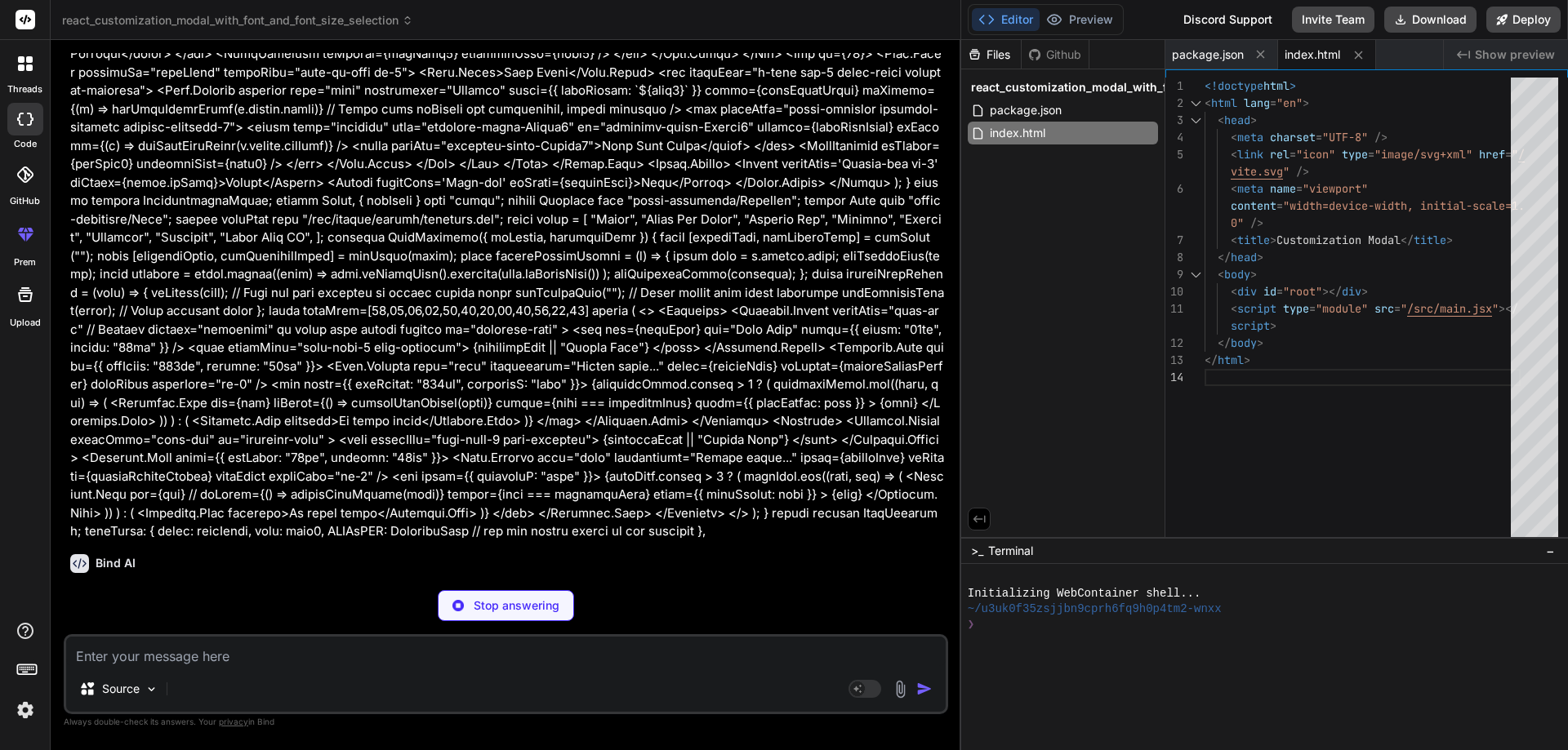
type textarea "x"
type textarea "<React.StrictMode> <Provider store={store}> <App /> </Provider> </React.StrictM…"
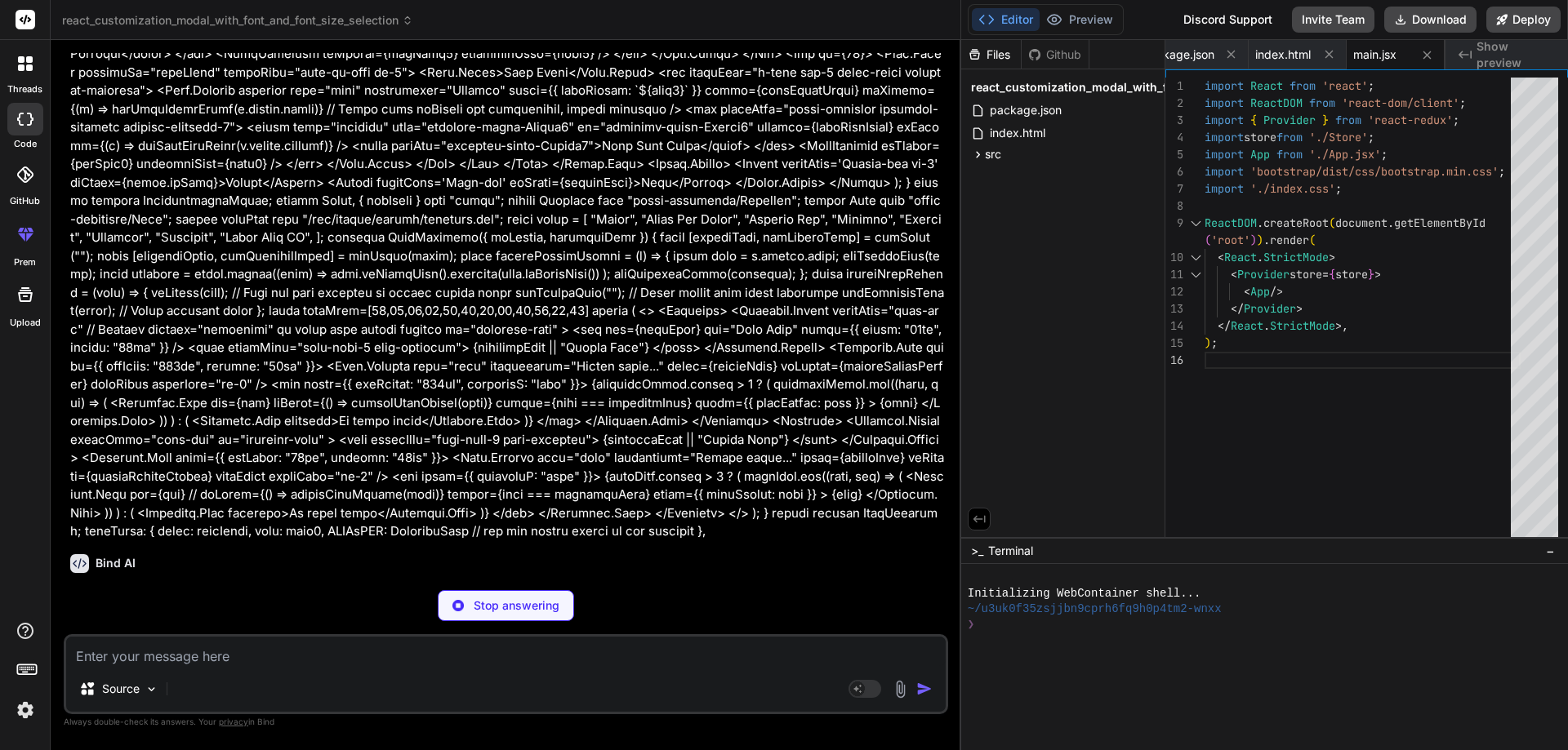
type textarea "x"
type textarea "show={modalShow} onHide={() => setModalShow(false)} /> </header> </div> ); } ex…"
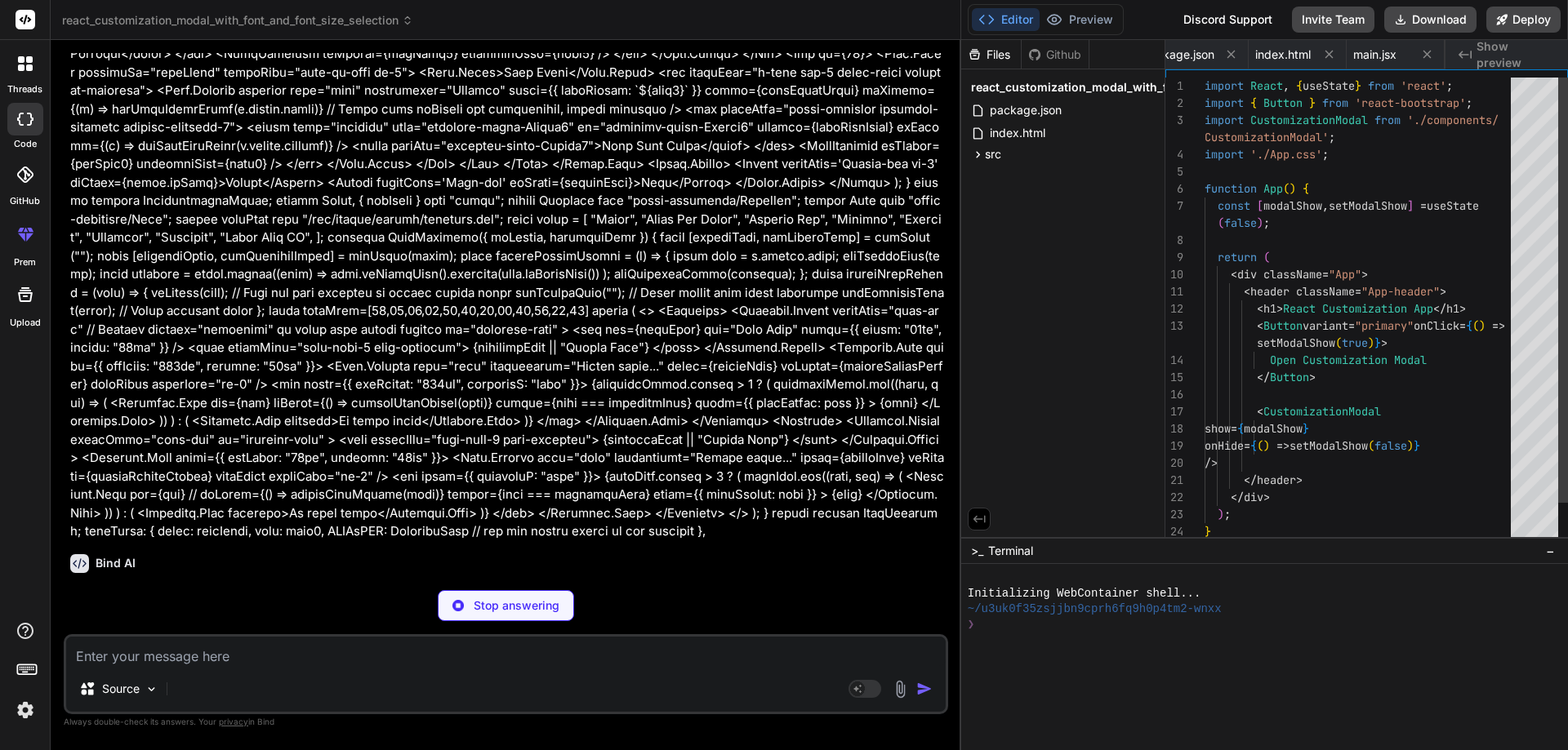
scroll to position [0, 127]
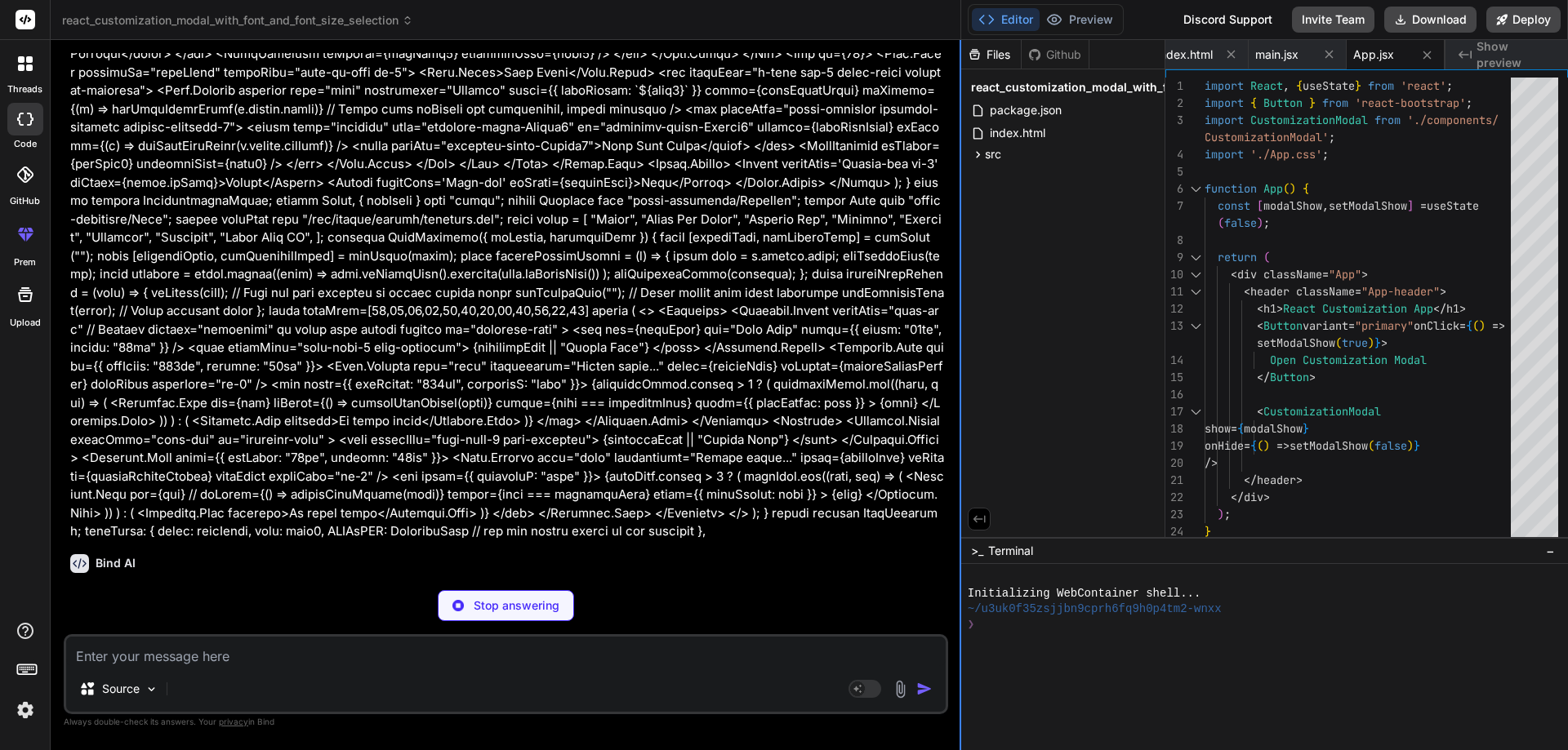
type textarea "x"
type textarea "/* Add any specific App.css styles here if needed */"
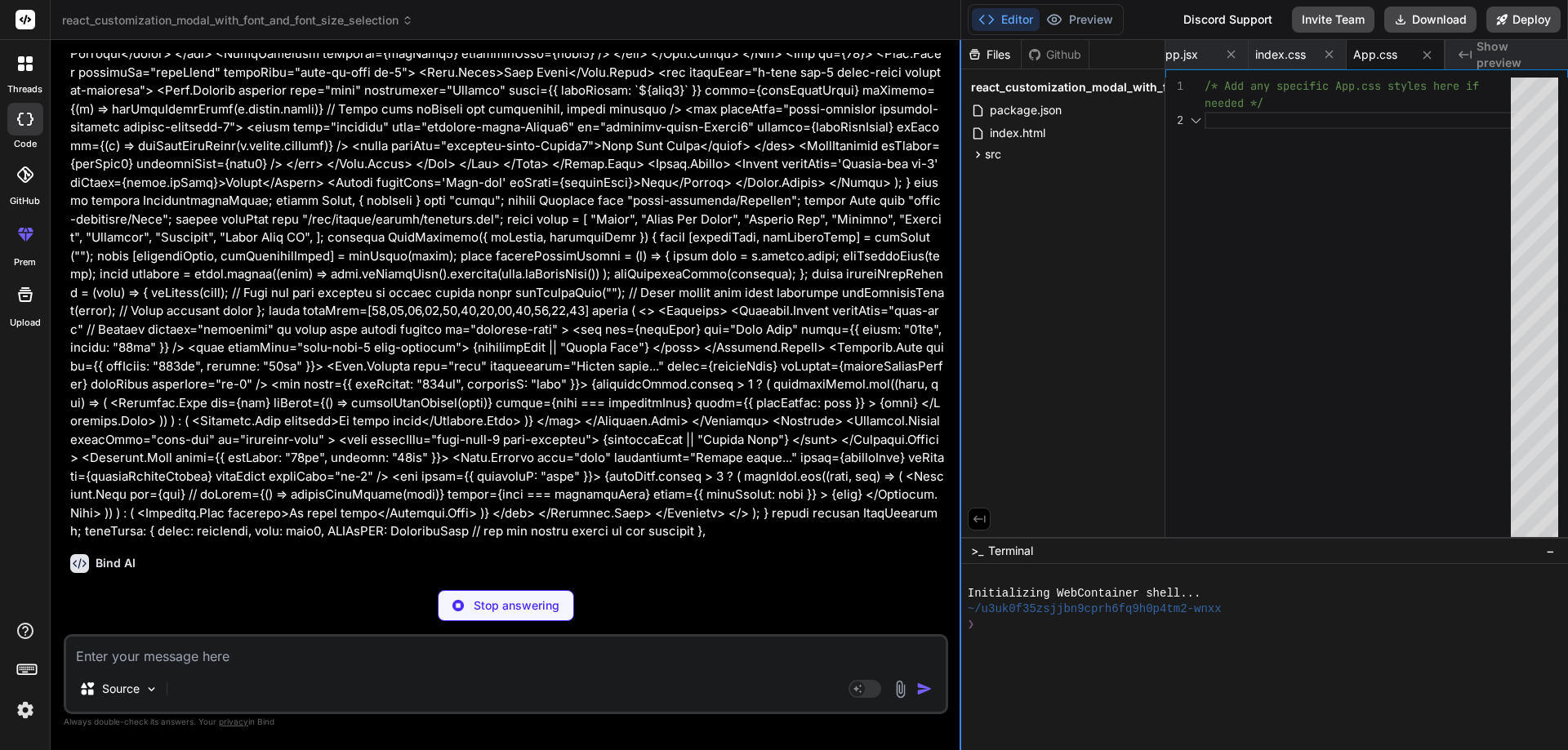
type textarea "x"
type textarea "export default store;"
type textarea "x"
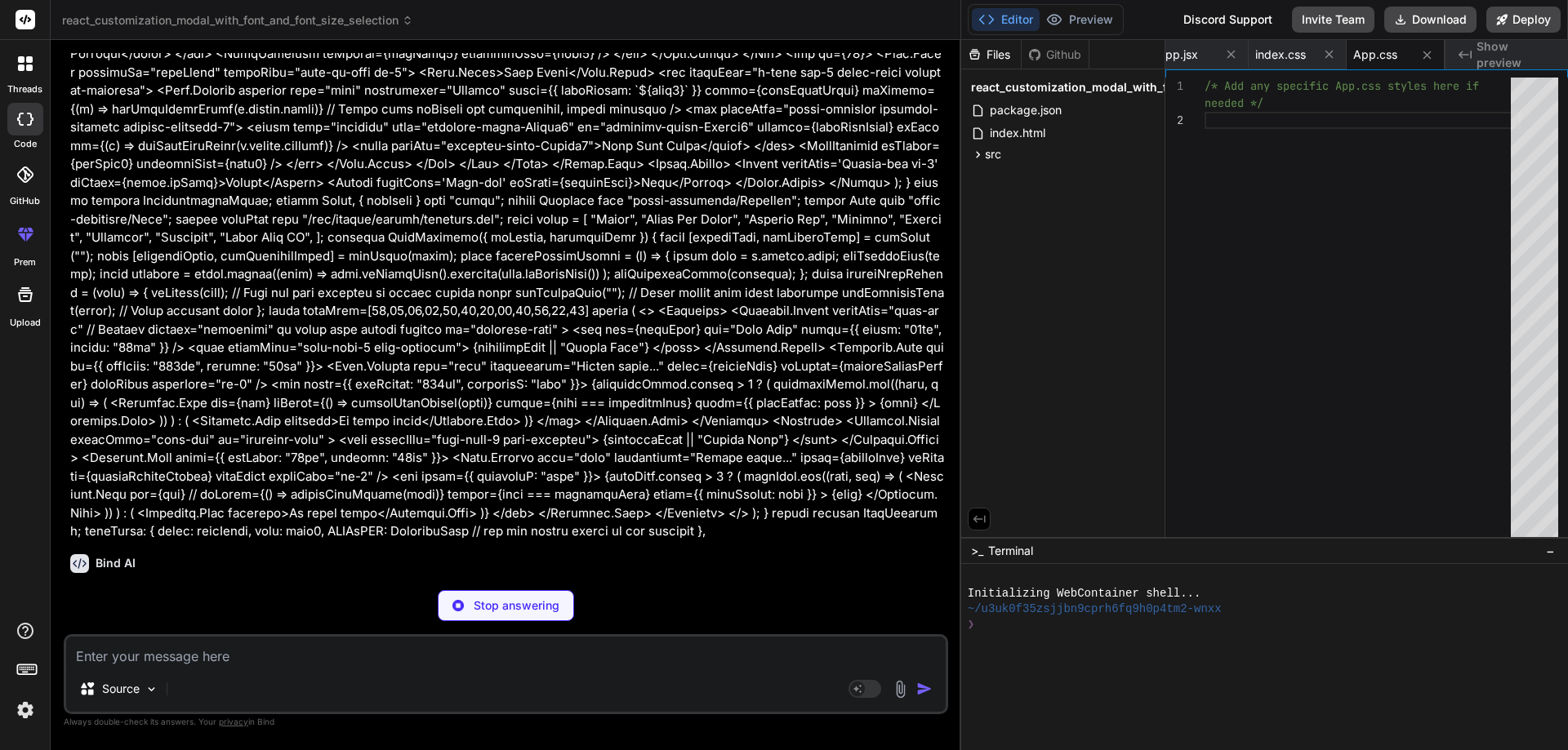
type textarea "export default store;"
type textarea "x"
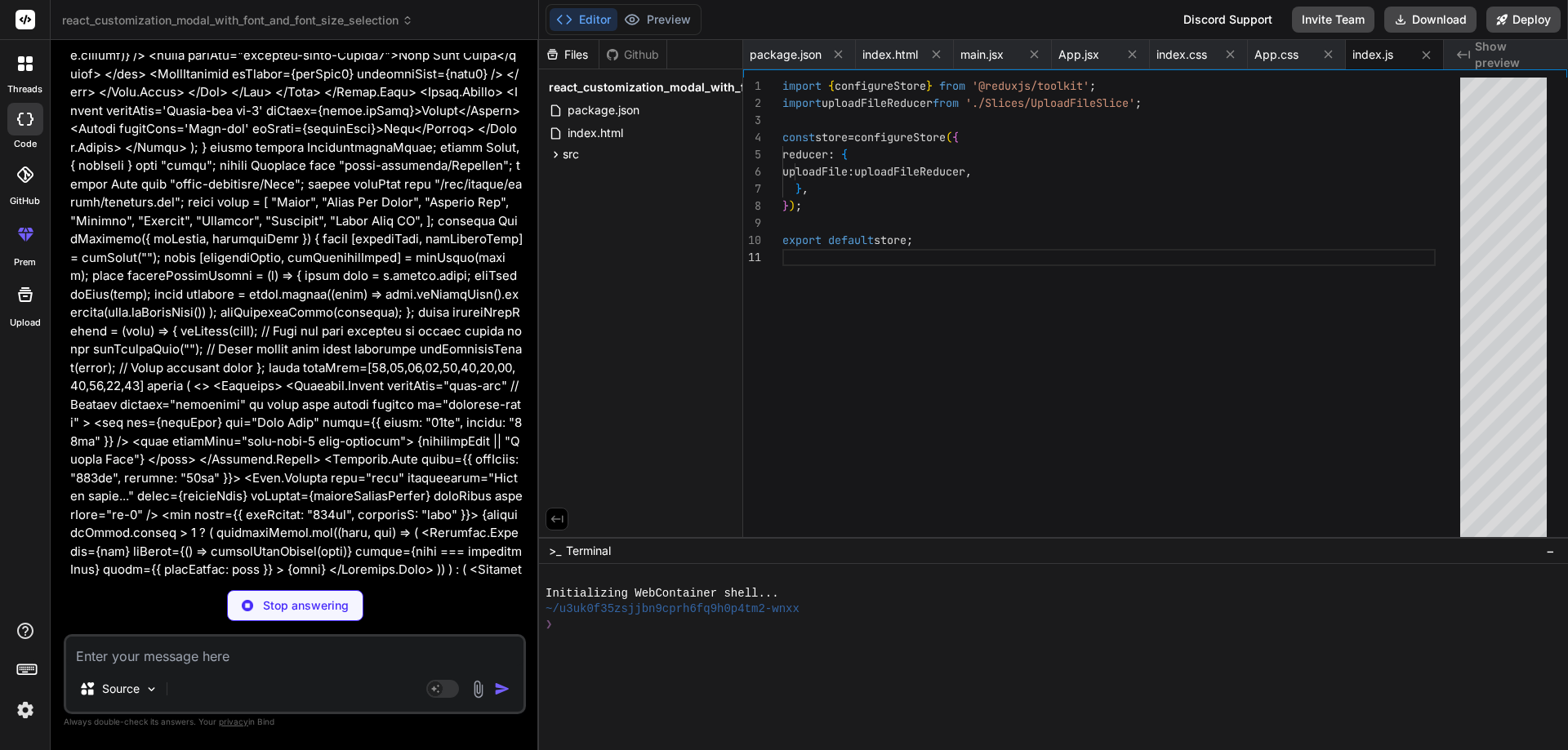
scroll to position [4630, 0]
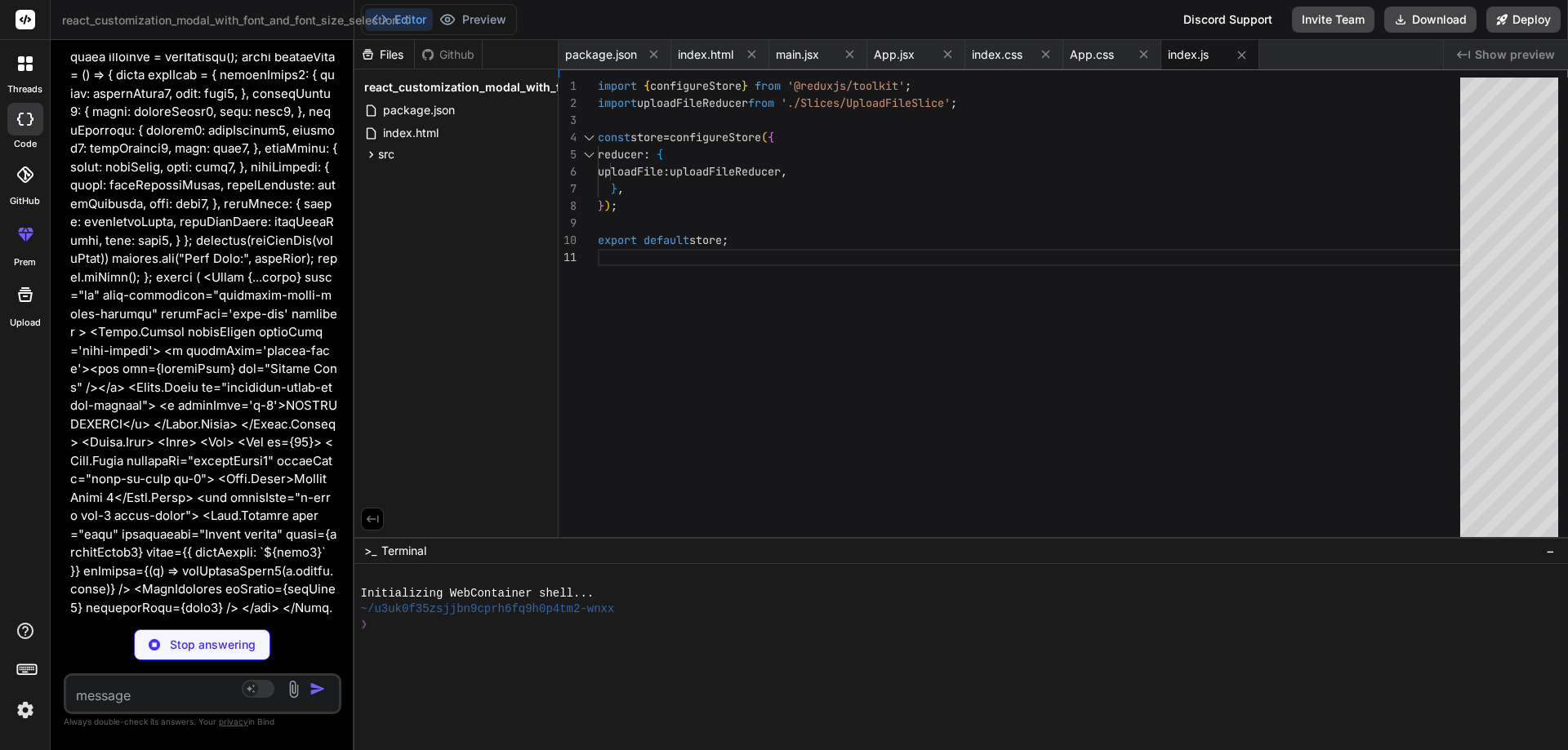
drag, startPoint x: 958, startPoint y: 407, endPoint x: 0, endPoint y: 702, distance: 1002.4
click at [213, 366] on div "Bind AI Web Search Created with Pixso. Code Generator You Bind AI I see you've …" at bounding box center [202, 395] width 304 height 711
type textarea "x"
type textarea "...action.payload, }; }, // You can add more specific reducers here if needed }…"
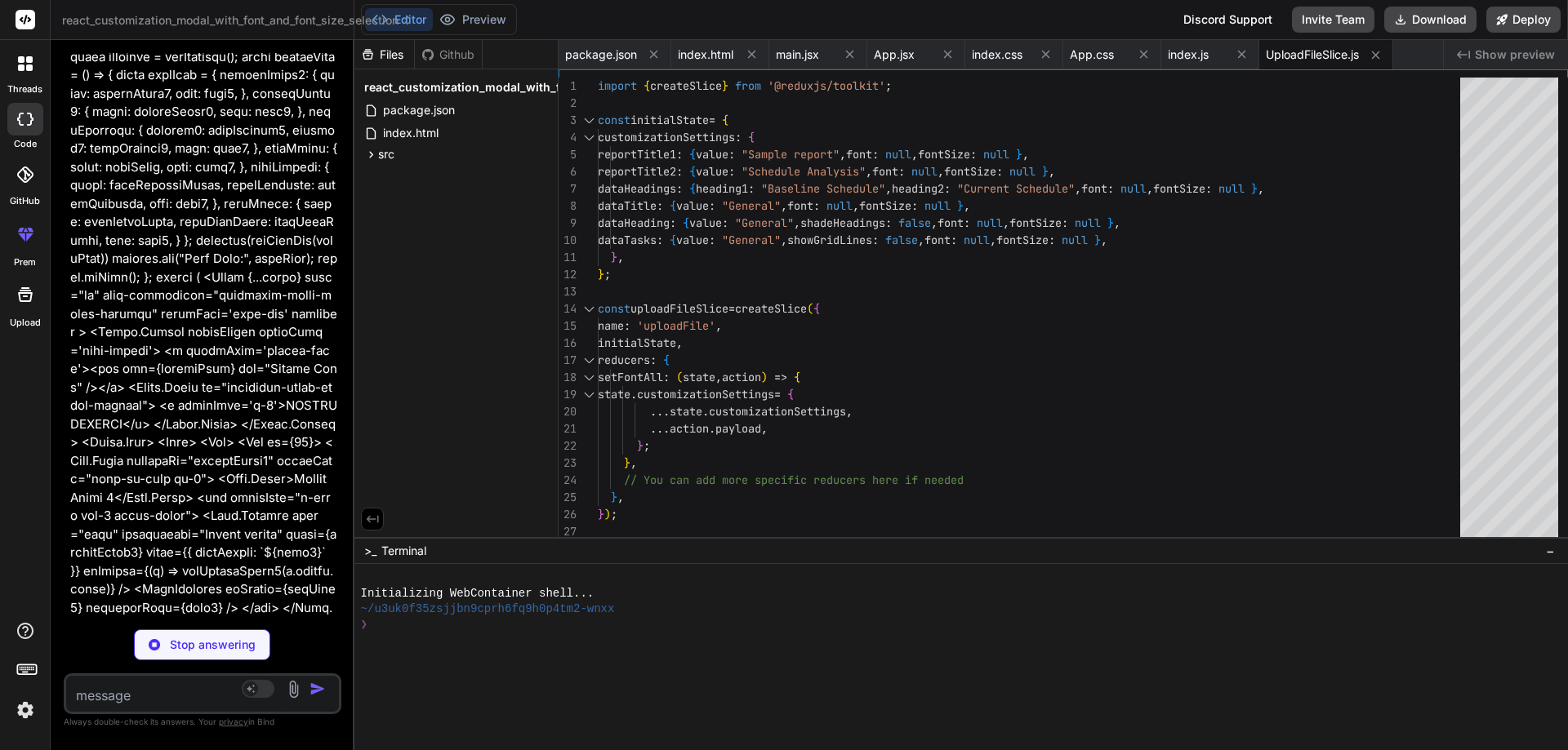
type textarea "x"
type textarea "<svg width="24" height="24" viewBox="0 0 24 24" fill="none" xmlns="http://www.w…"
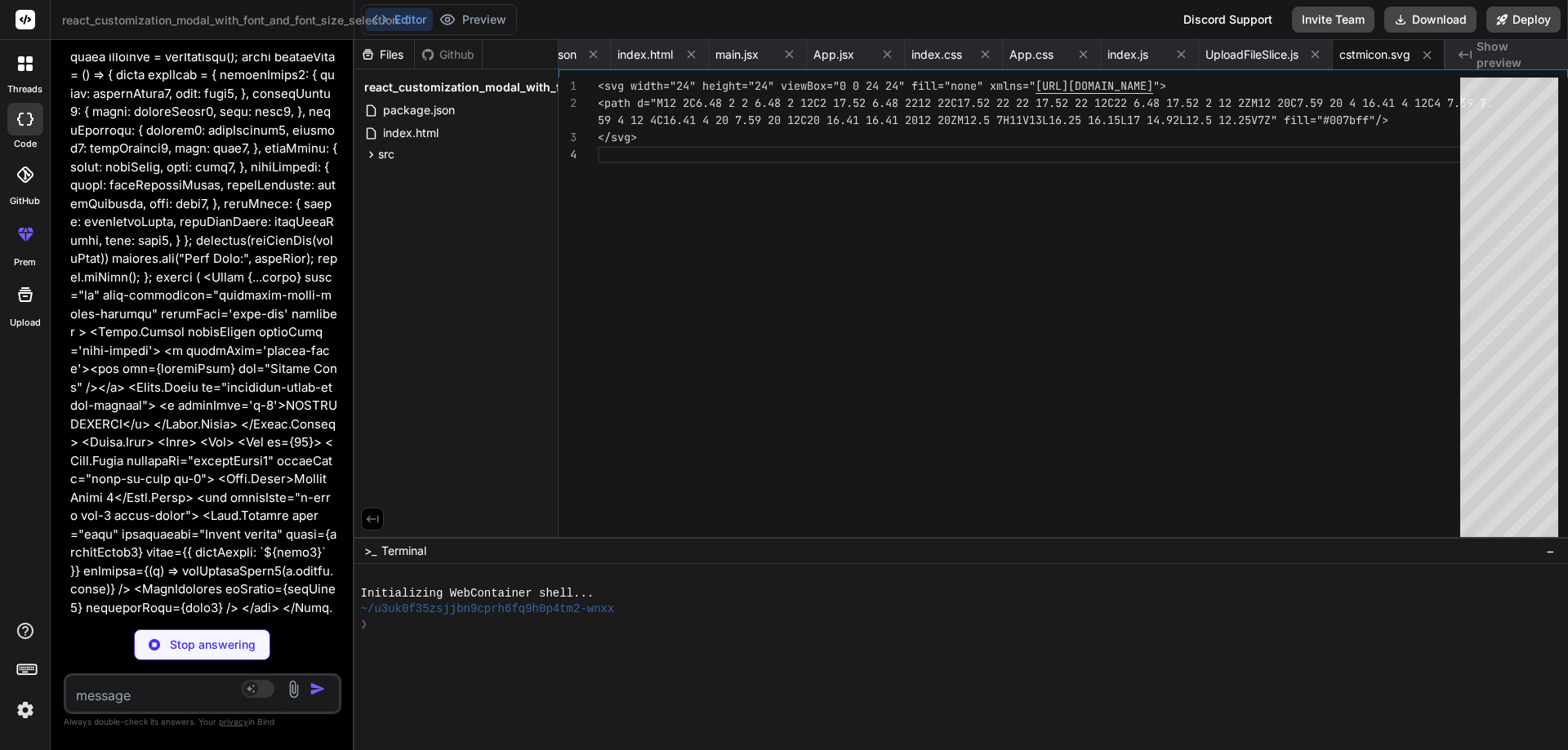
type textarea "x"
type textarea "<svg width="24" height="24" viewBox="0 0 24 24" fill="none" xmlns="http://www.w…"
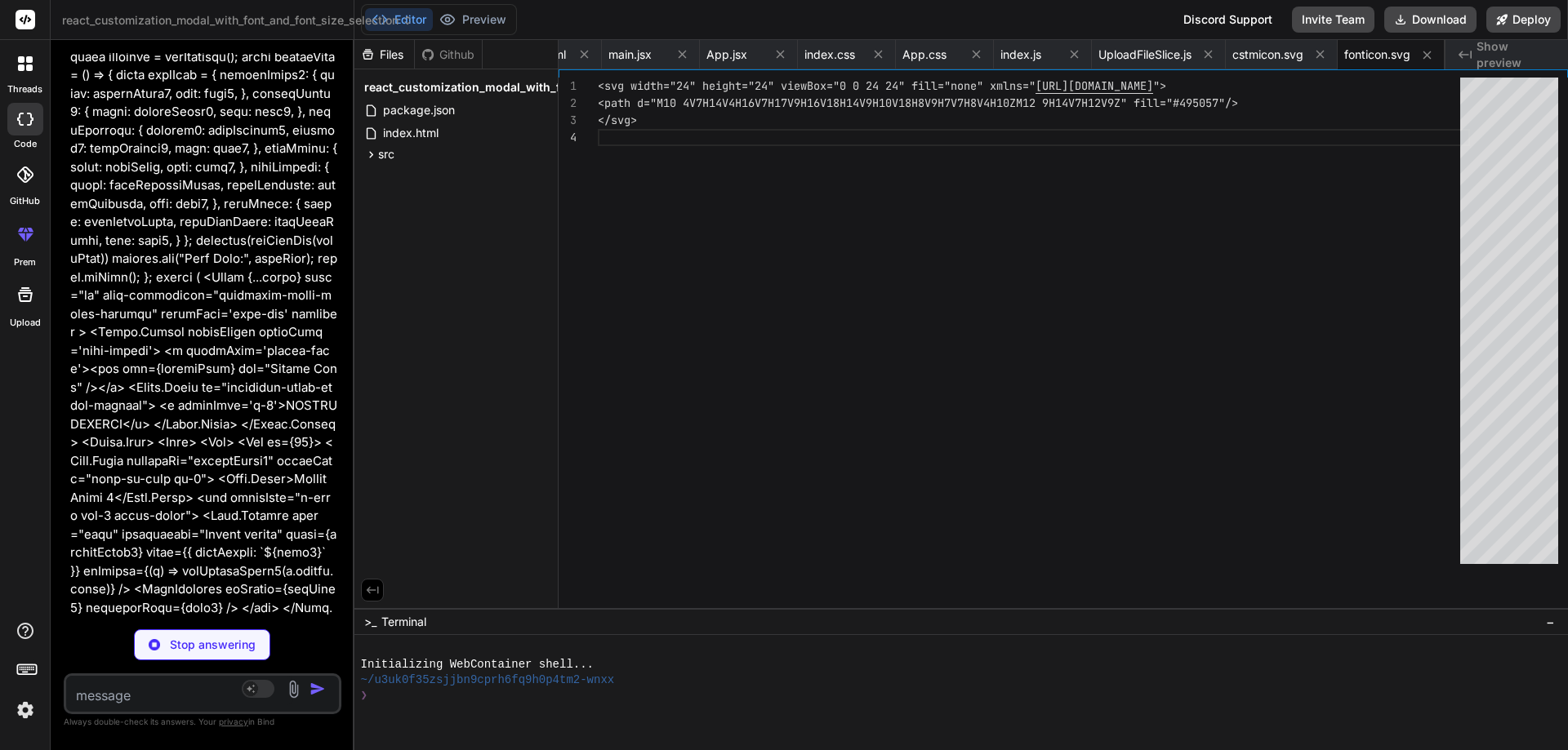
drag, startPoint x: 1290, startPoint y: 538, endPoint x: 1476, endPoint y: 783, distance: 307.6
click at [1476, 749] on html "threads code GitHub prem Upload react_customization_modal_with_font_and_font_si…" at bounding box center [784, 375] width 1568 height 750
type textarea "x"
type textarea "} export default FontDropdown;"
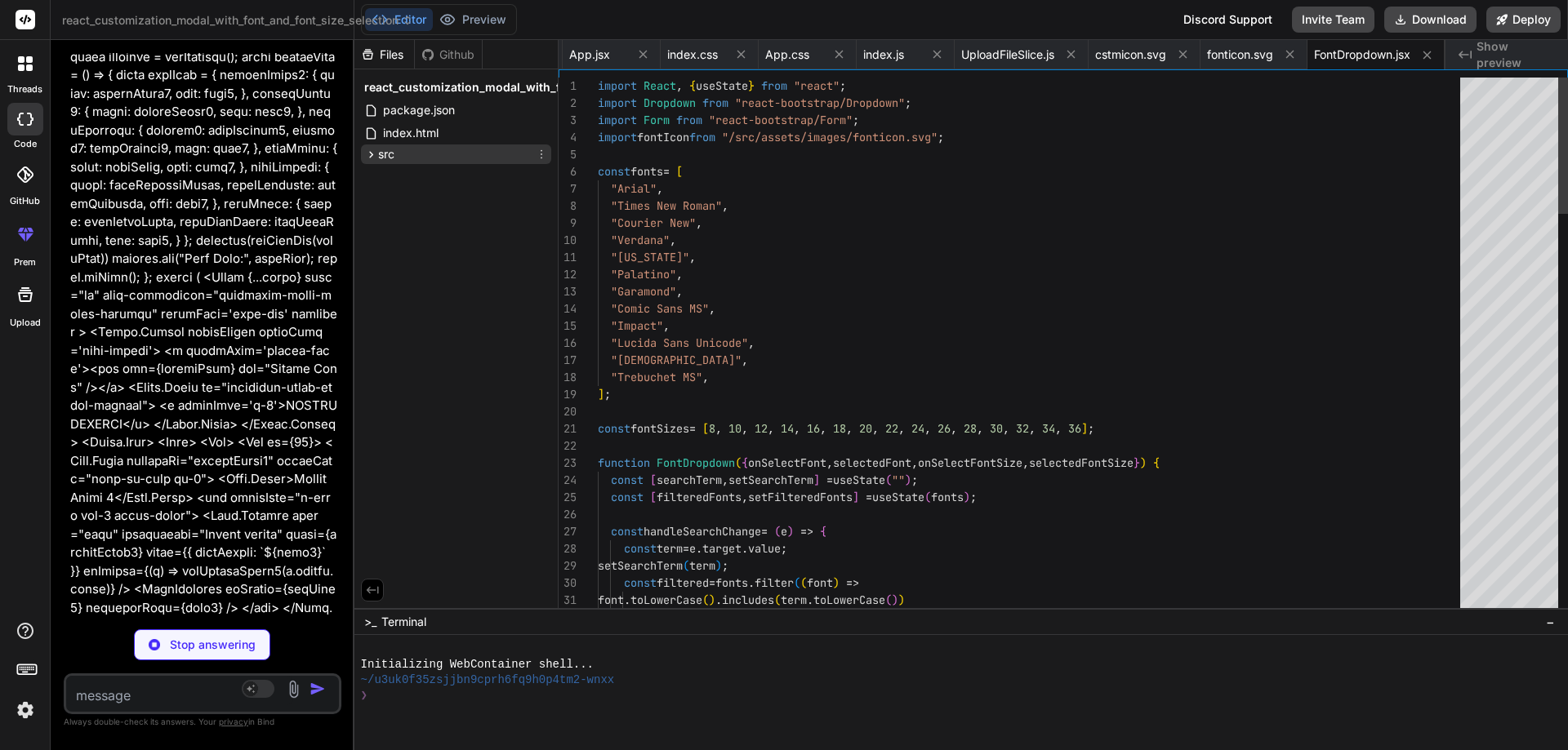
click at [378, 161] on span "src" at bounding box center [386, 155] width 17 height 17
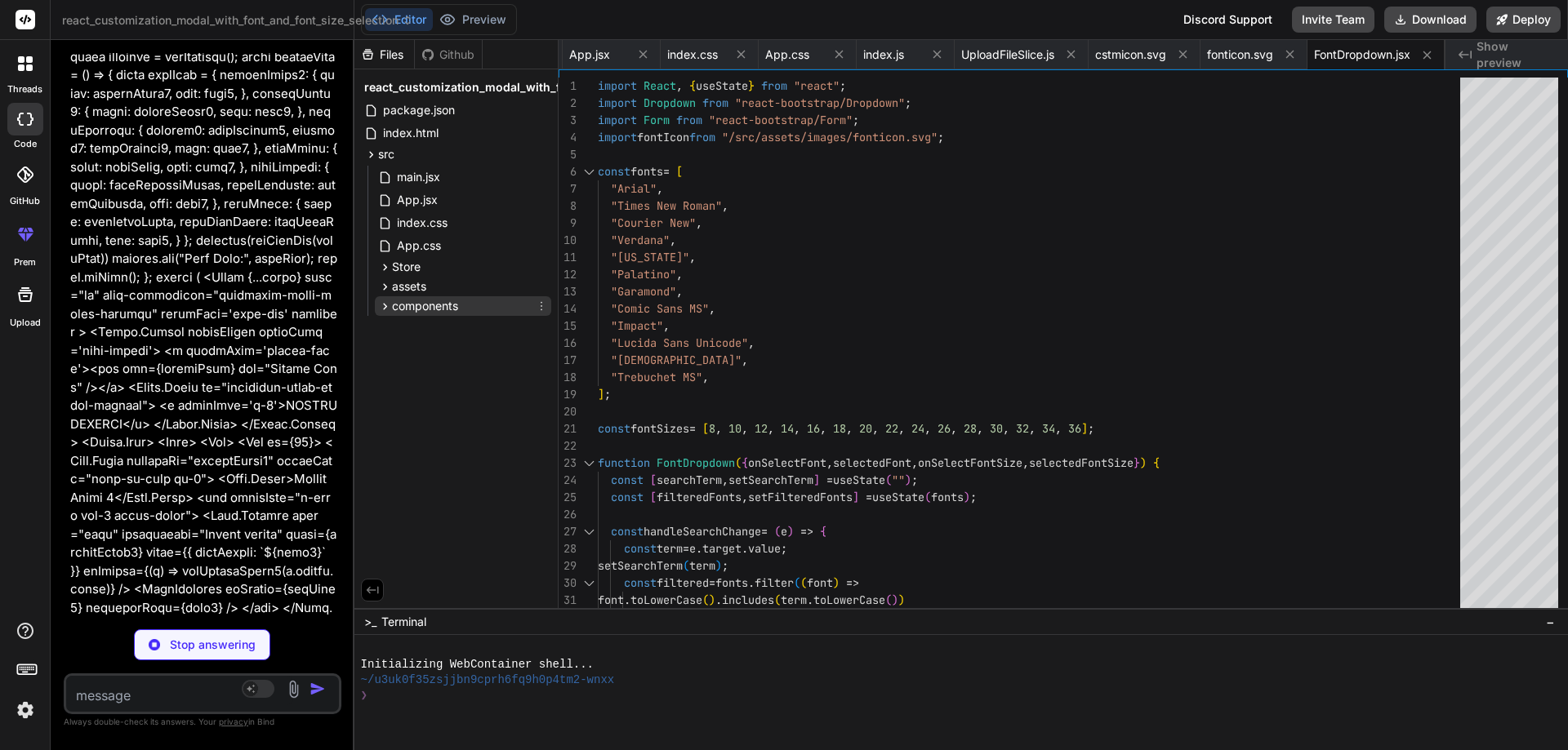
click at [407, 309] on span "components" at bounding box center [425, 306] width 66 height 17
click at [436, 332] on span "FontDropdown.jsx" at bounding box center [458, 329] width 100 height 19
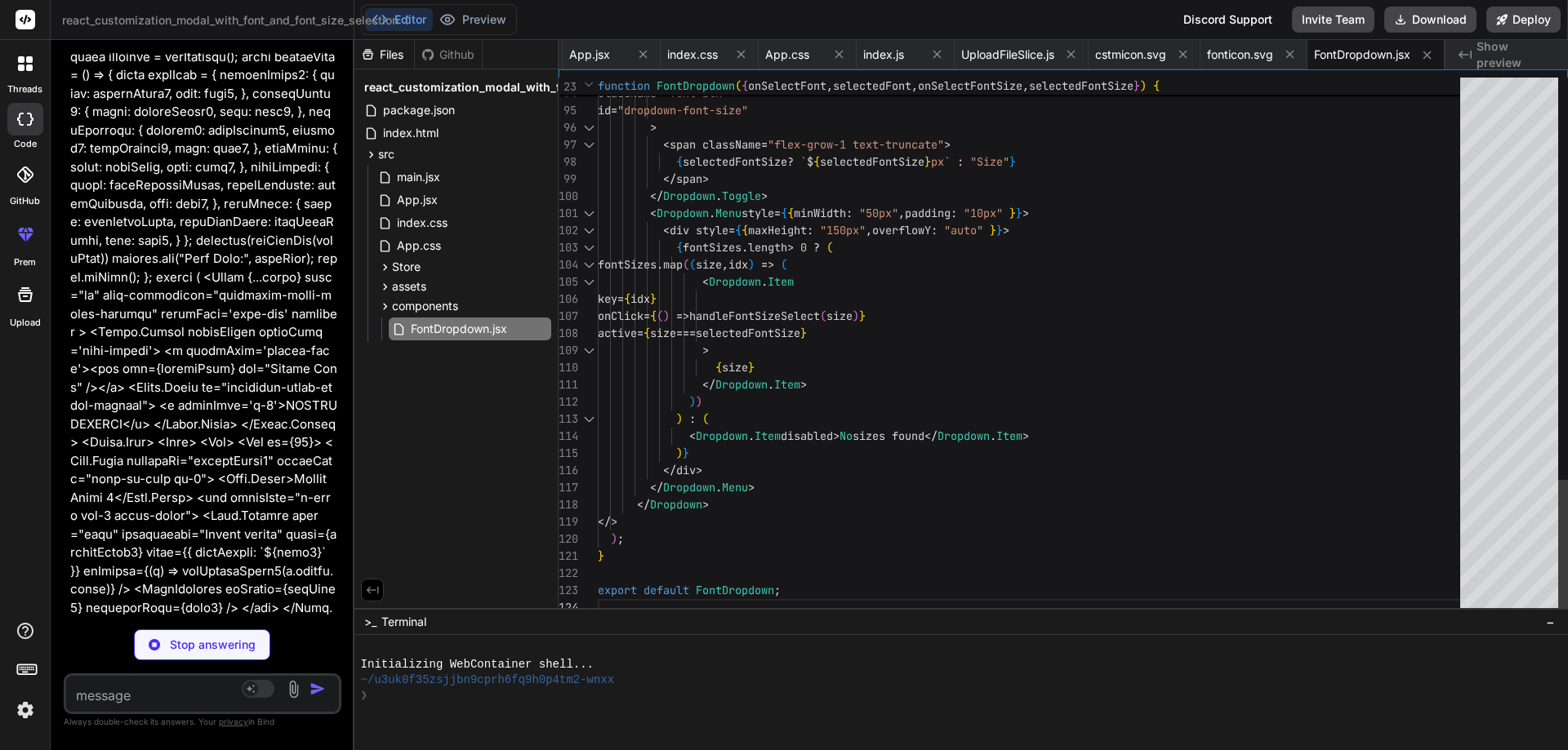
type textarea "x"
type textarea "export default CustomizationModal;"
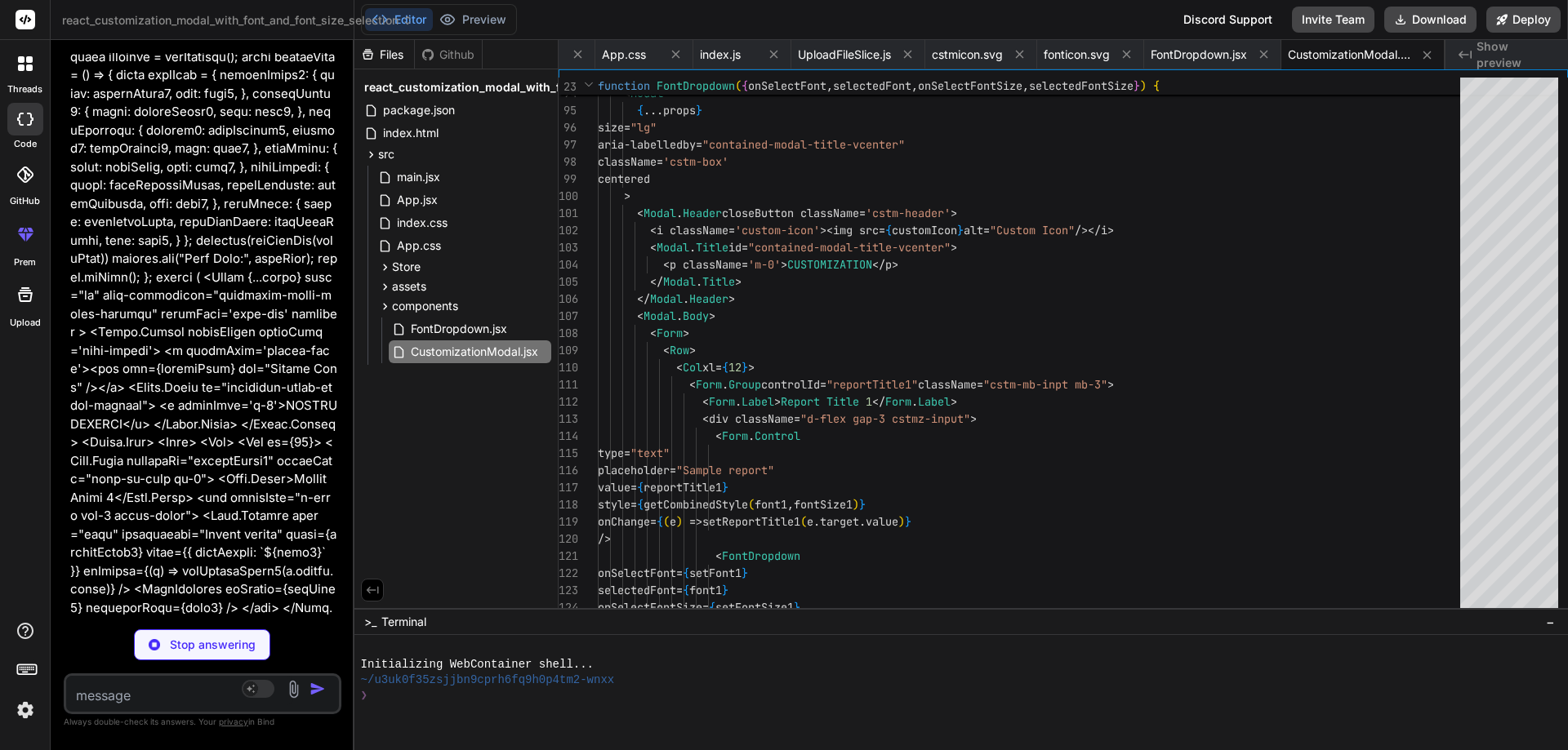
scroll to position [31, 0]
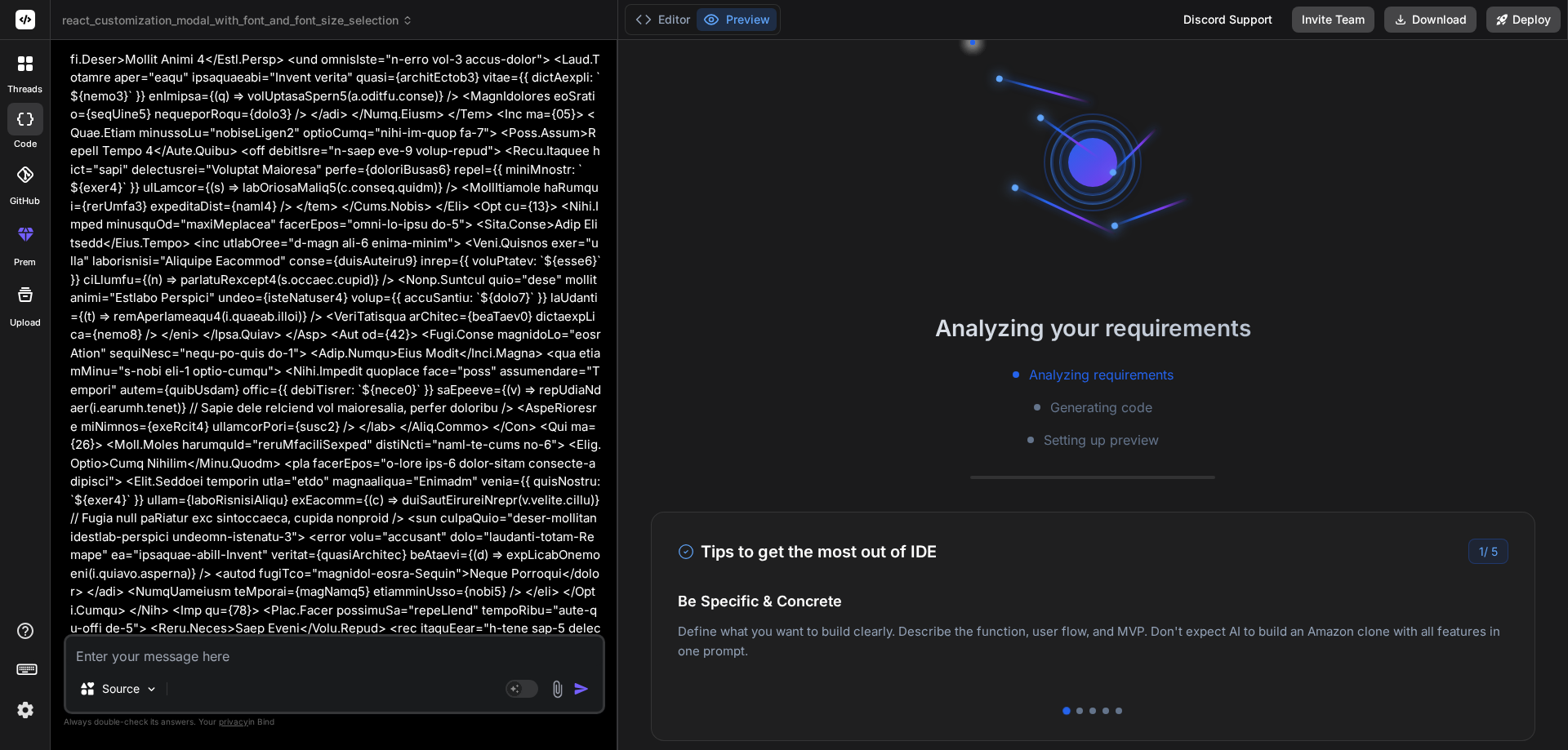
type textarea "x"
type textarea "} export default CustomizationModal;"
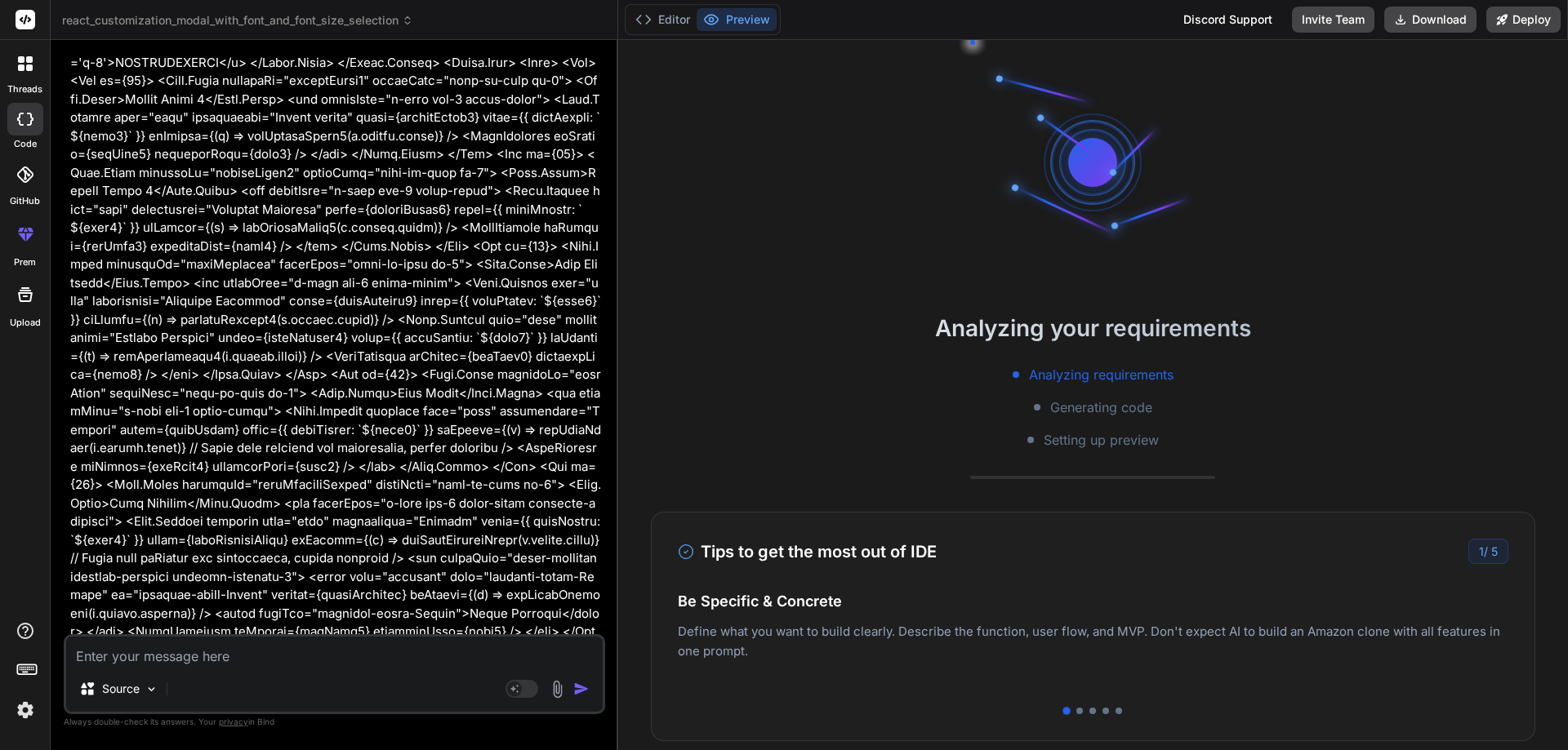
type textarea "x"
type textarea "); } export default CustomizationModal;"
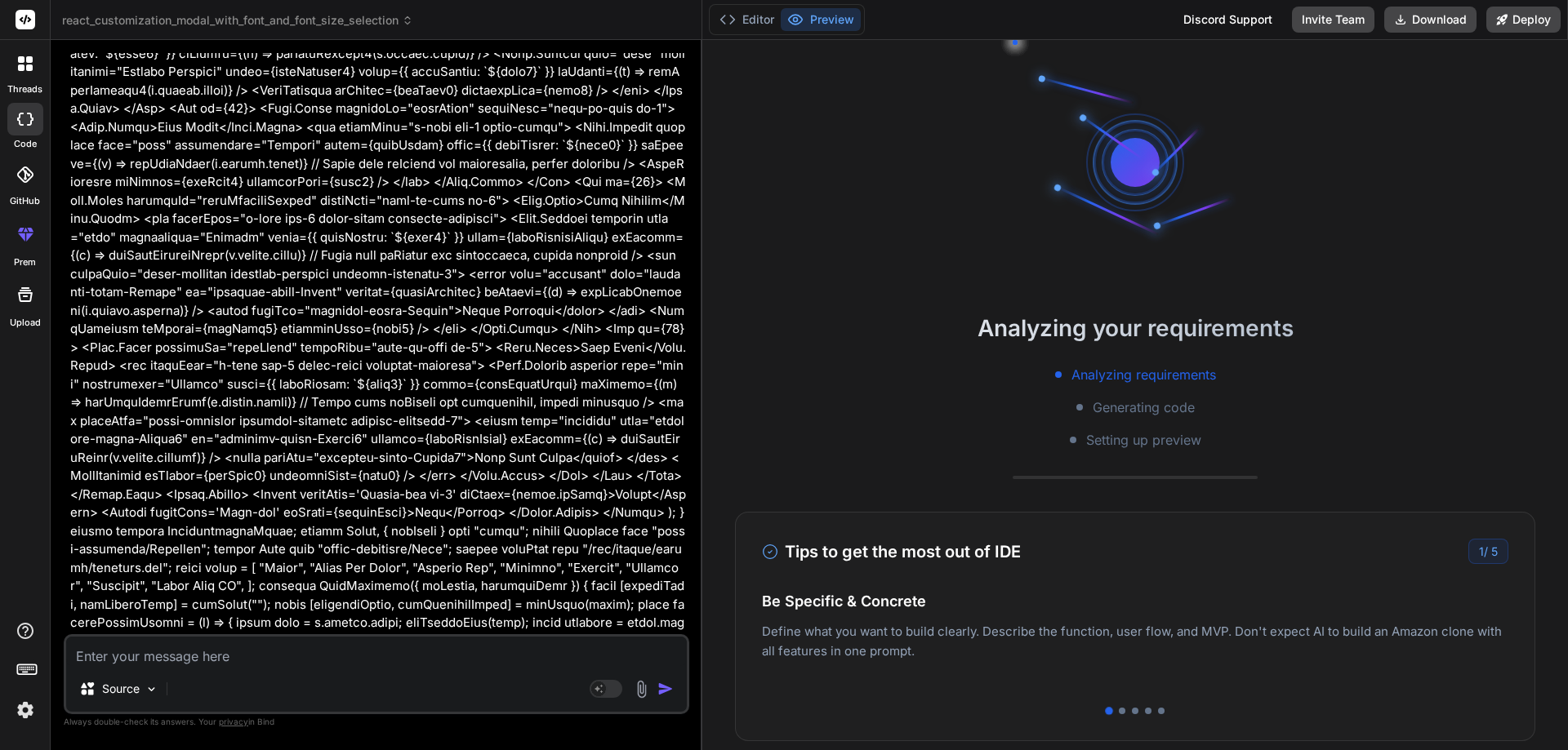
type textarea "x"
type textarea "} export default CustomizationModal;"
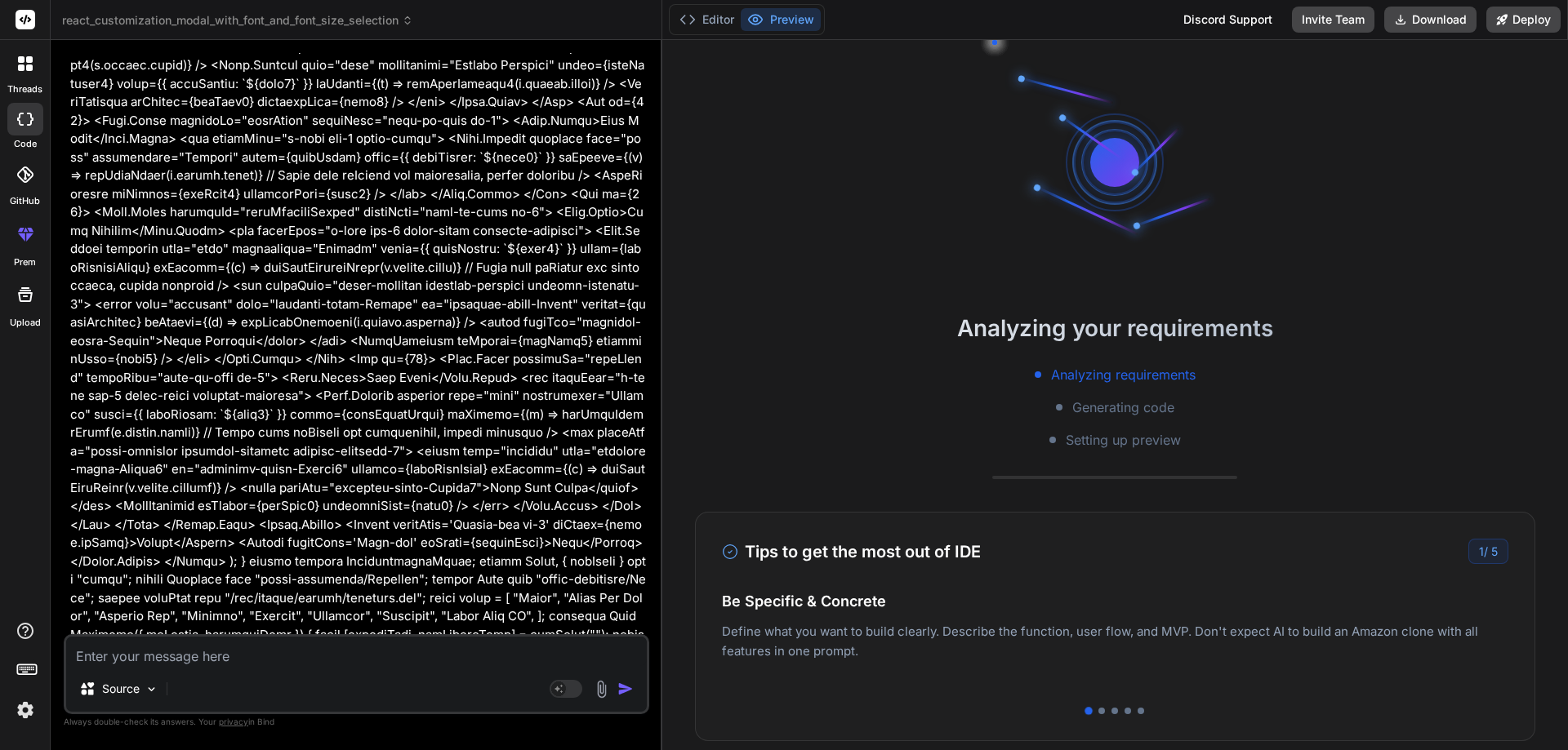
type textarea "x"
type textarea "export default CustomizationModal;"
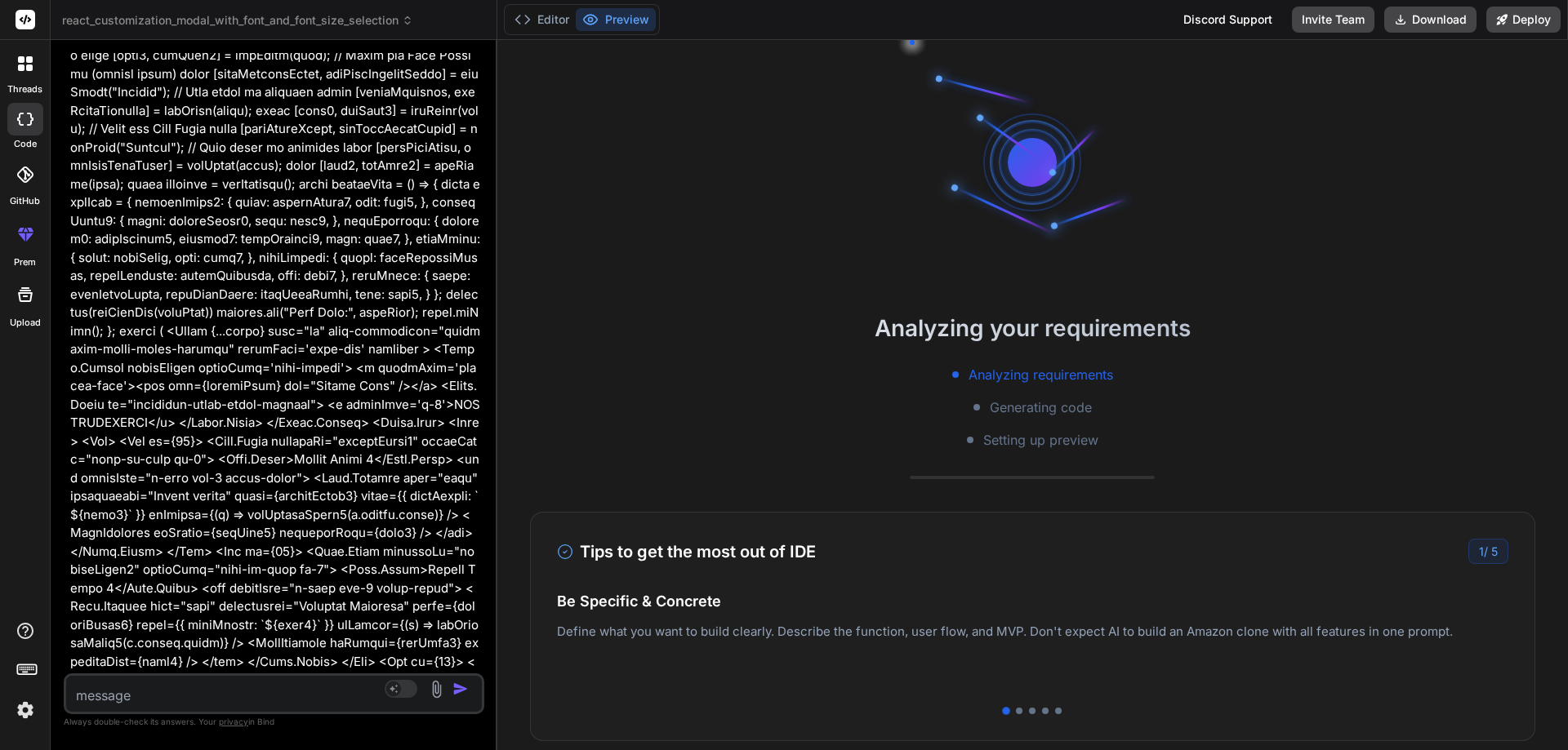
type textarea "x"
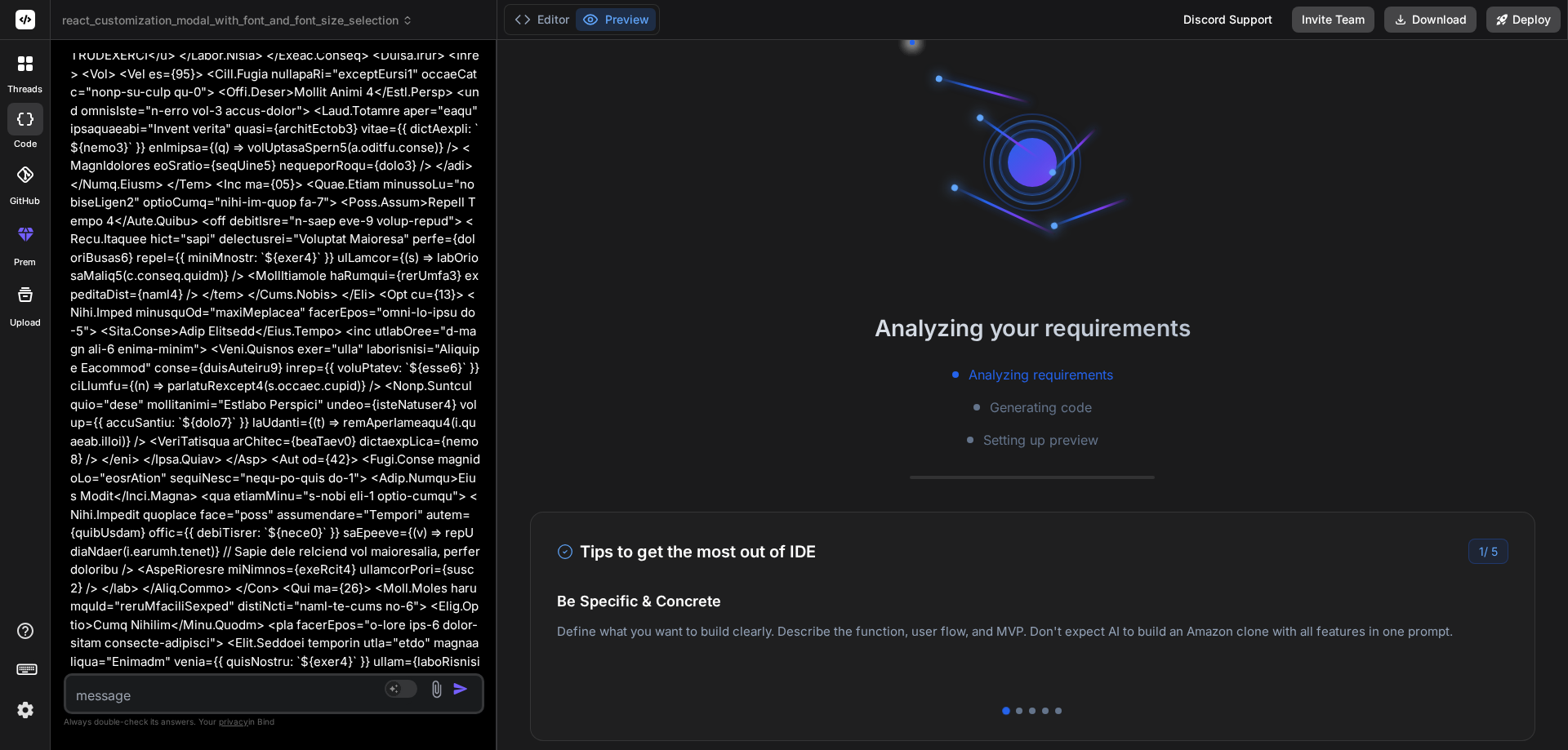
drag, startPoint x: 353, startPoint y: 90, endPoint x: 462, endPoint y: 132, distance: 116.8
click at [462, 132] on div "Bind AI Web Search Created with Pixso. Code Generator You Bind AI I see you've …" at bounding box center [274, 395] width 447 height 711
click at [549, 18] on button "Editor" at bounding box center [541, 19] width 68 height 23
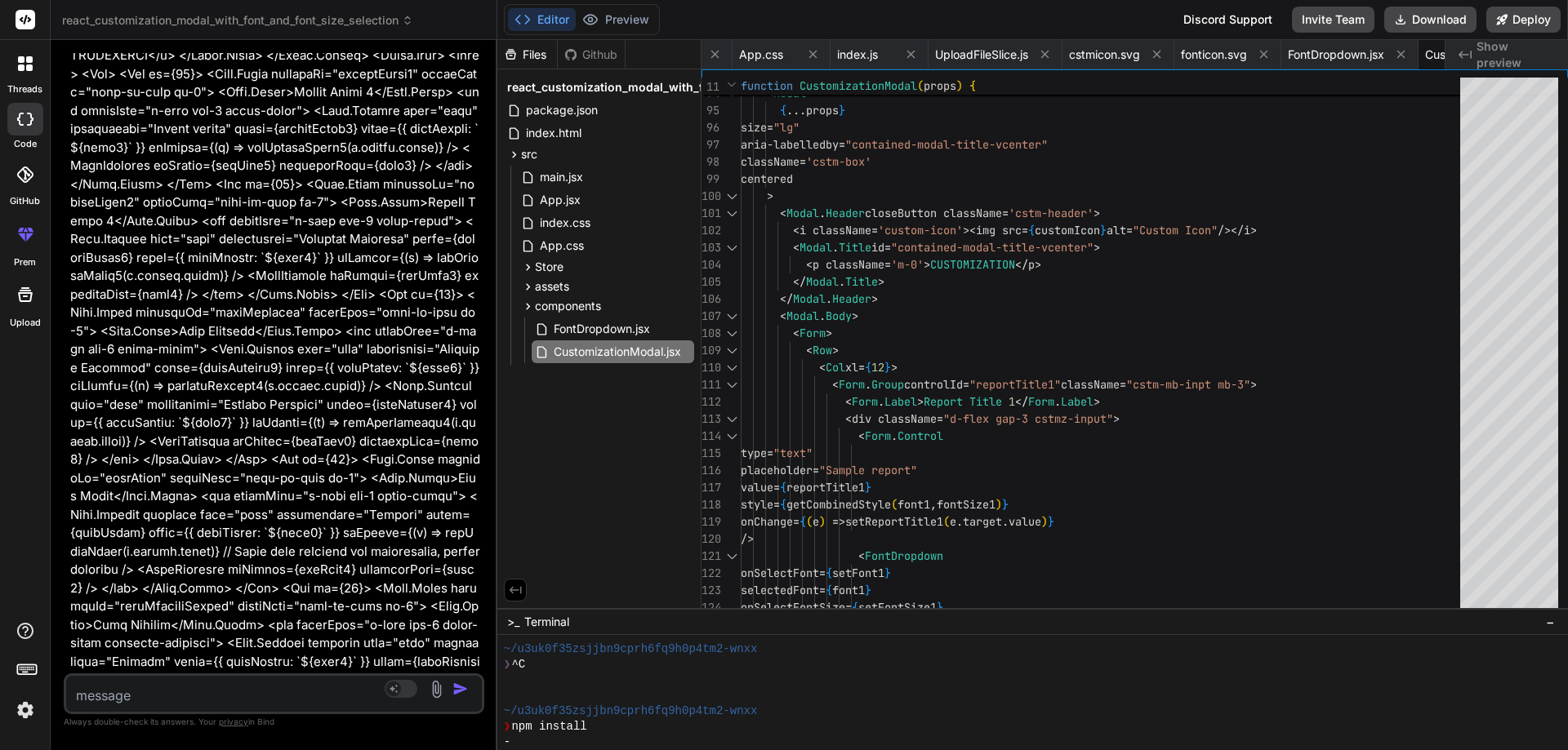
drag, startPoint x: 993, startPoint y: 610, endPoint x: 1020, endPoint y: 783, distance: 175.1
click at [1020, 749] on html "threads code GitHub prem Upload react_customization_modal_with_font_and_font_si…" at bounding box center [784, 375] width 1568 height 750
drag, startPoint x: 1356, startPoint y: 609, endPoint x: 1351, endPoint y: 708, distance: 99.1
drag, startPoint x: 1317, startPoint y: 609, endPoint x: 1353, endPoint y: 711, distance: 108.2
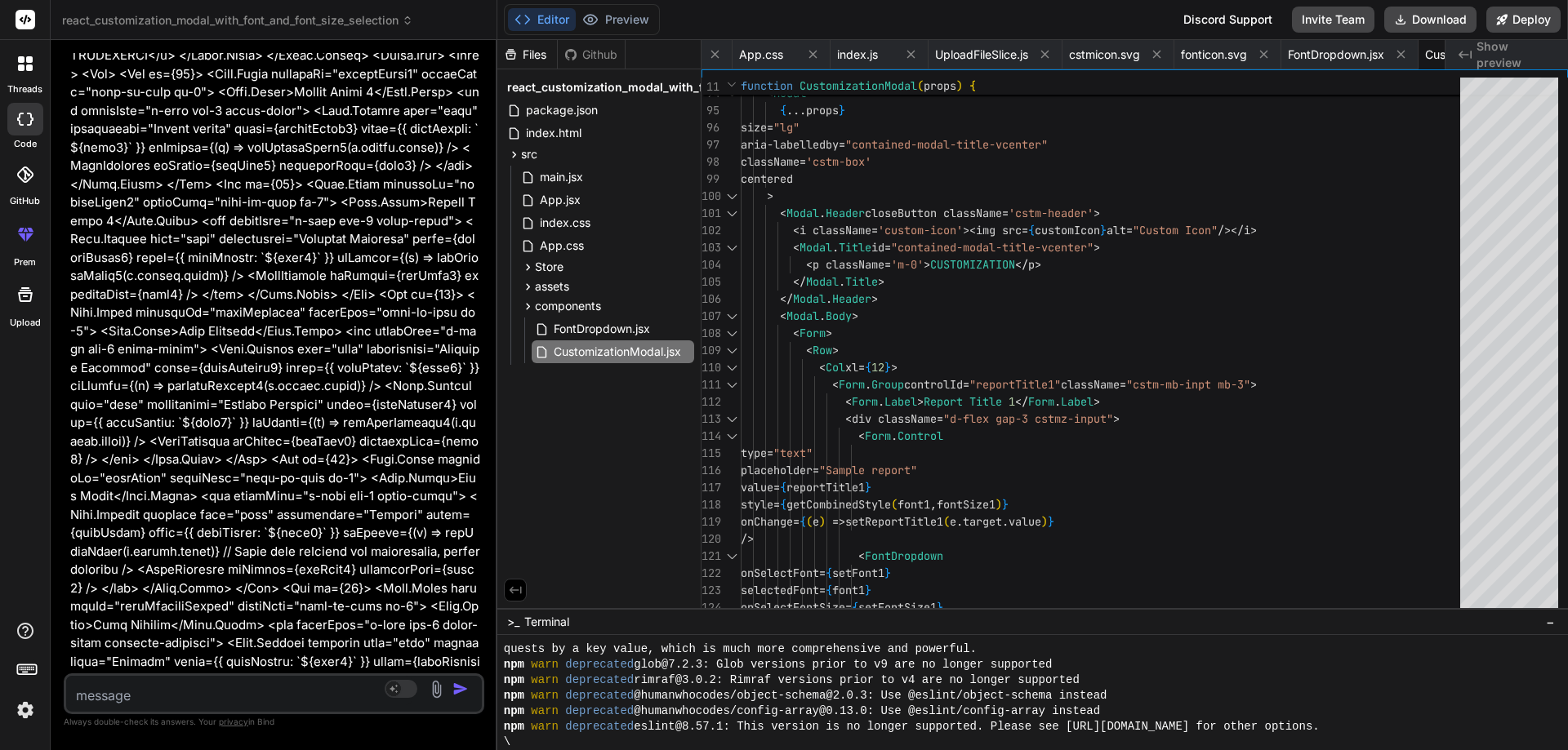
scroll to position [140, 0]
type textarea "<FontDropdown onSelectFont={setFont1} selectedFont={font1} onSelectFontSize={se…"
drag, startPoint x: 1242, startPoint y: 610, endPoint x: 1328, endPoint y: 783, distance: 193.2
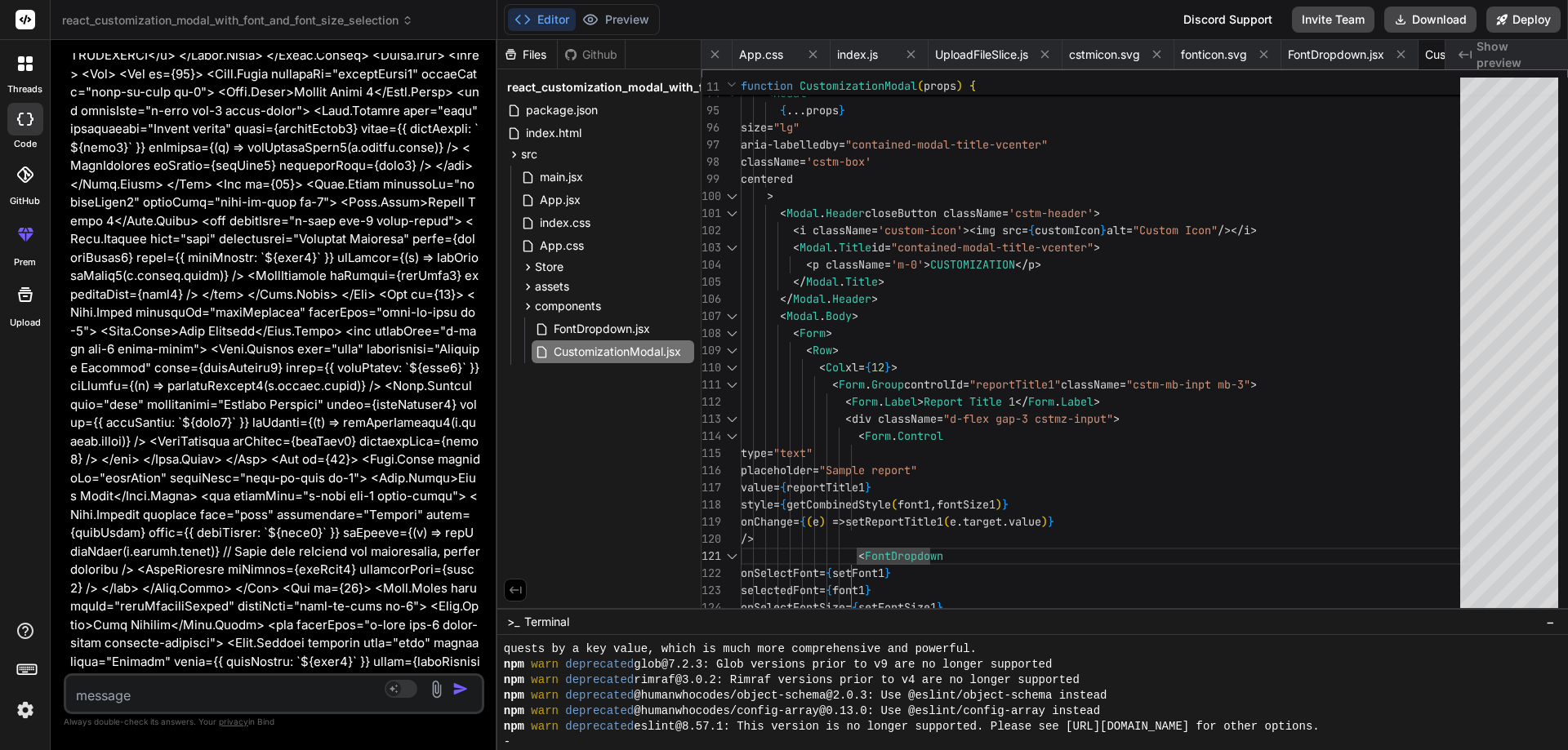
click at [1328, 749] on html "threads code GitHub prem Upload react_customization_modal_with_font_and_font_si…" at bounding box center [784, 375] width 1568 height 750
click at [1550, 621] on span "−" at bounding box center [1550, 622] width 9 height 17
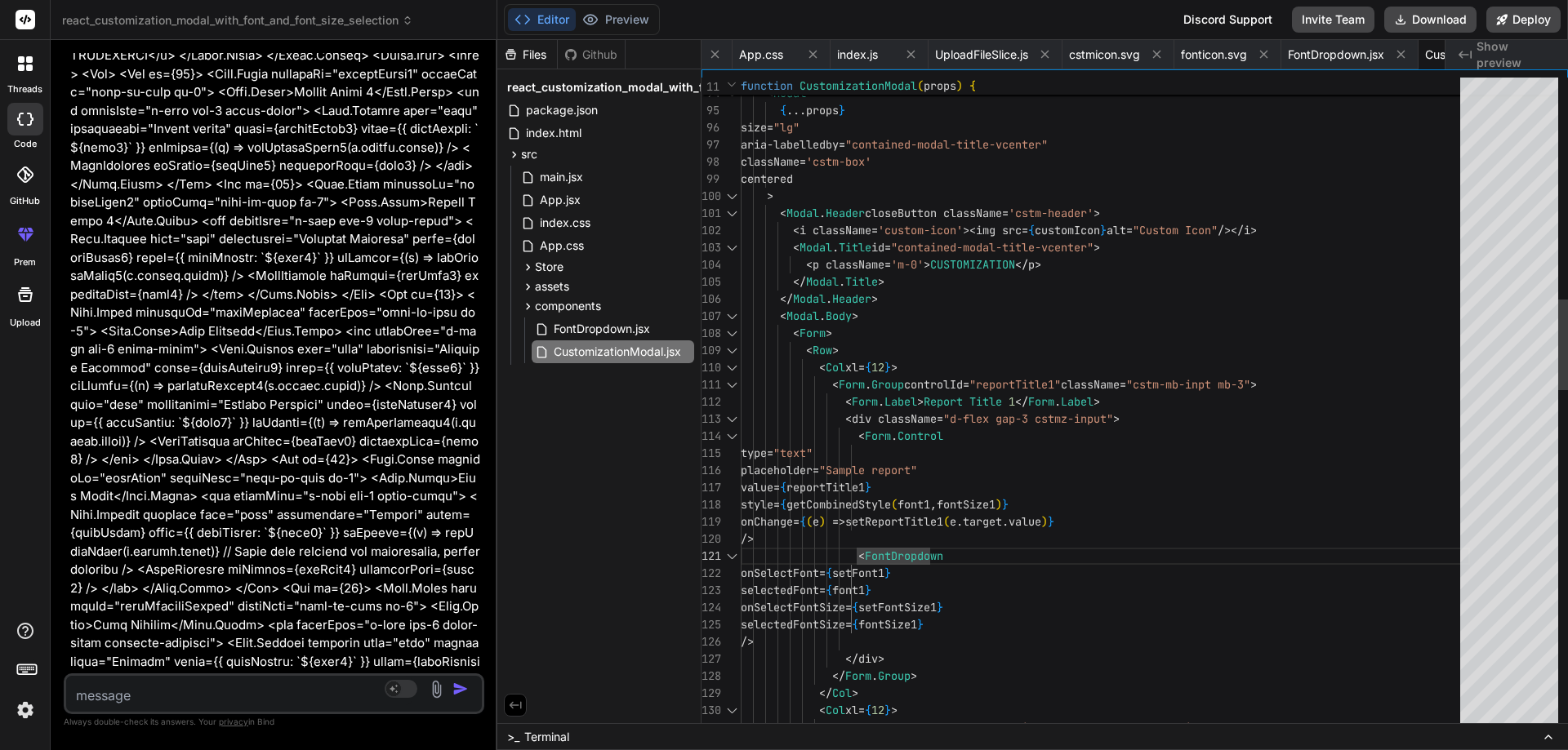
type textarea "x"
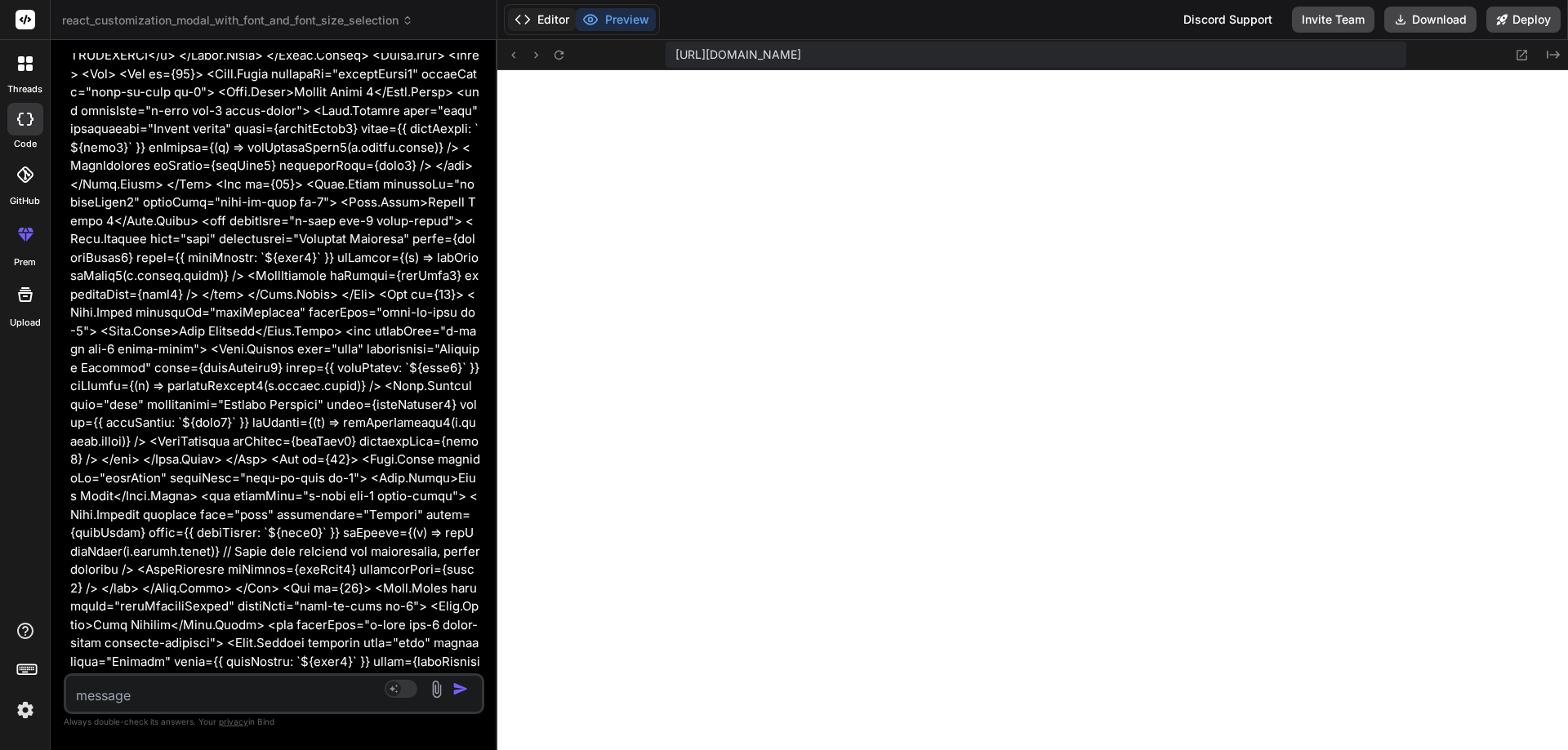
click at [558, 28] on button "Editor" at bounding box center [541, 19] width 68 height 23
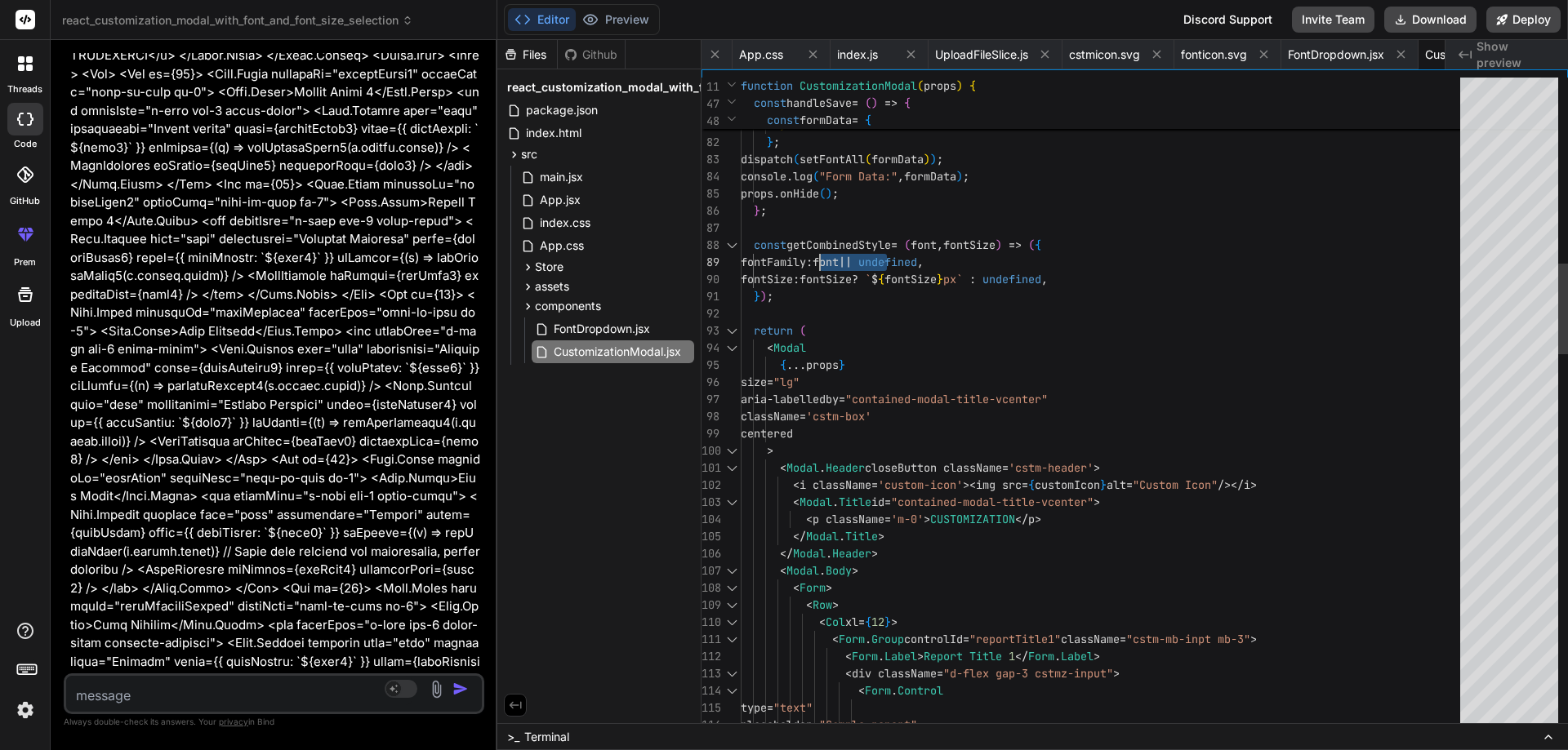
drag, startPoint x: 900, startPoint y: 247, endPoint x: 829, endPoint y: 247, distance: 71.0
click at [1402, 89] on div "Next Match (Enter)" at bounding box center [1401, 91] width 13 height 13
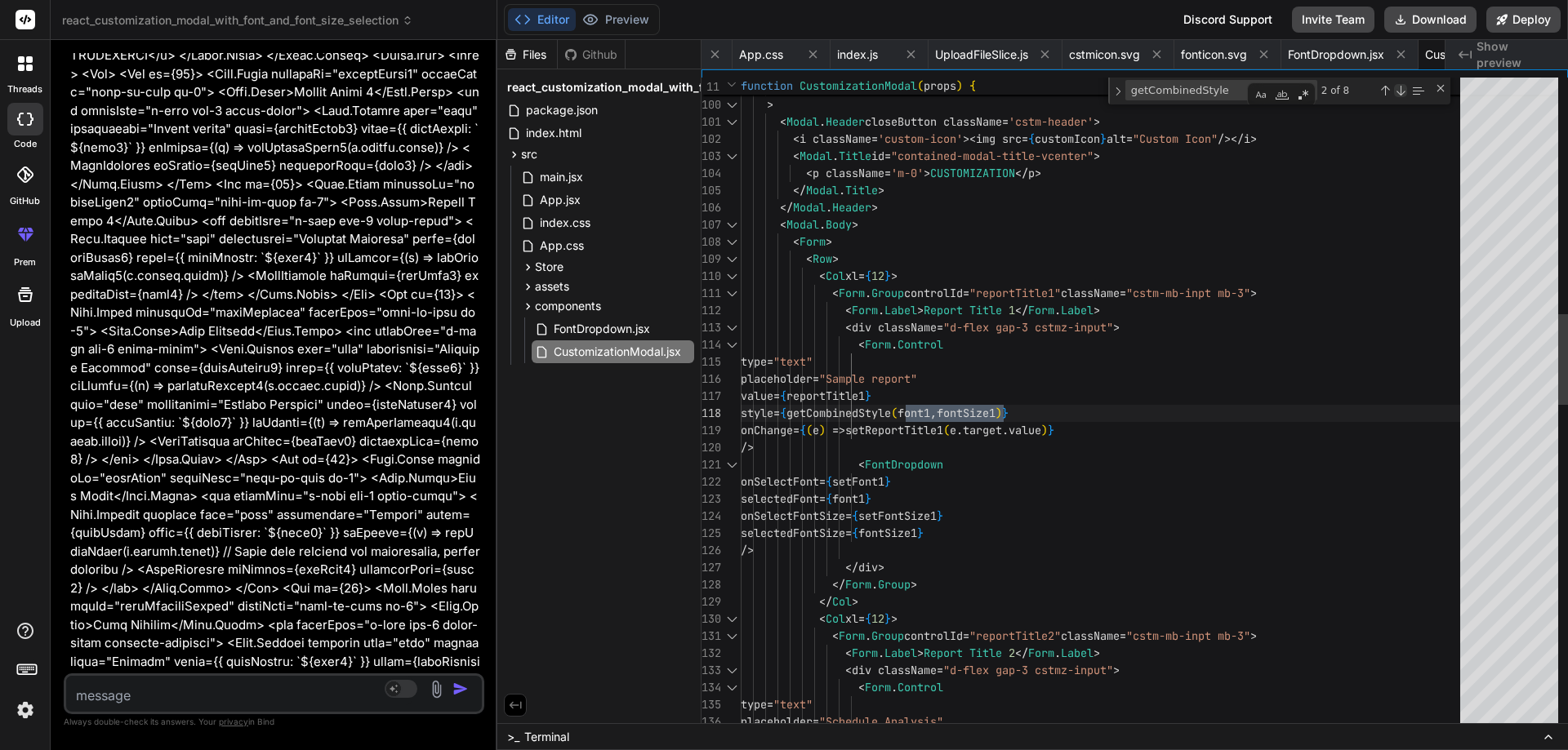
click at [1402, 89] on div "Next Match (Enter)" at bounding box center [1401, 91] width 13 height 13
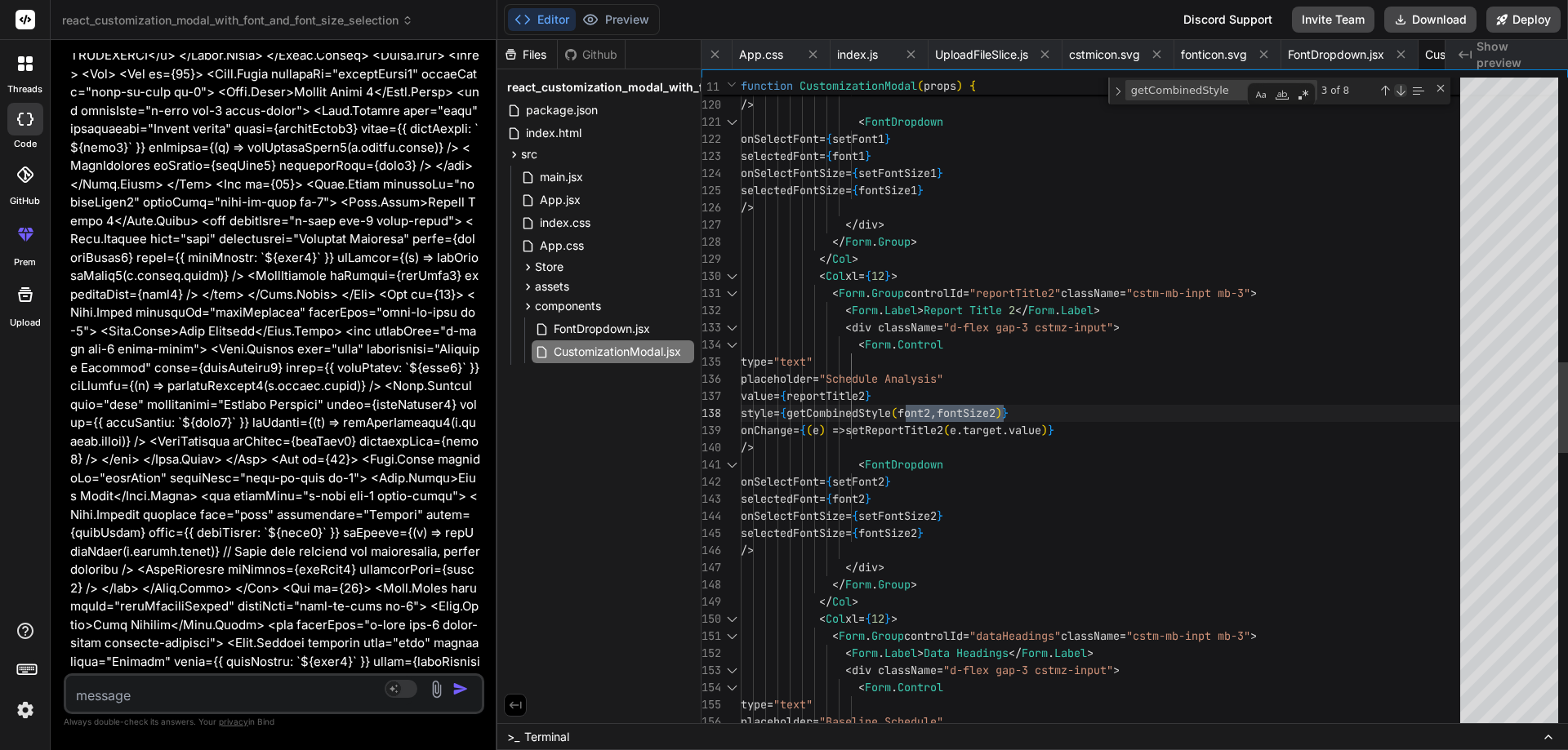
click at [1402, 89] on div "Next Match (Enter)" at bounding box center [1401, 91] width 13 height 13
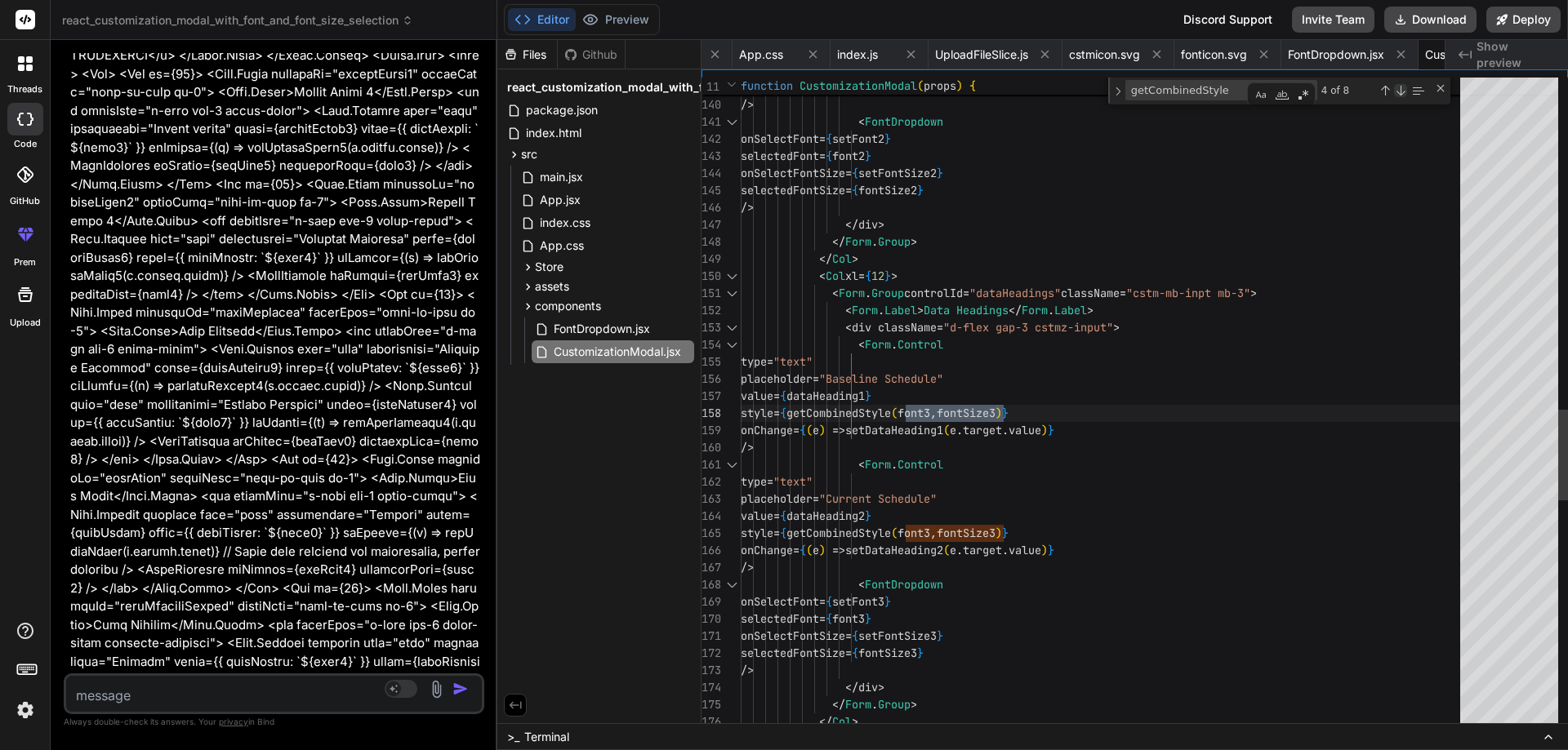
click at [1402, 89] on div "Next Match (Enter)" at bounding box center [1401, 91] width 13 height 13
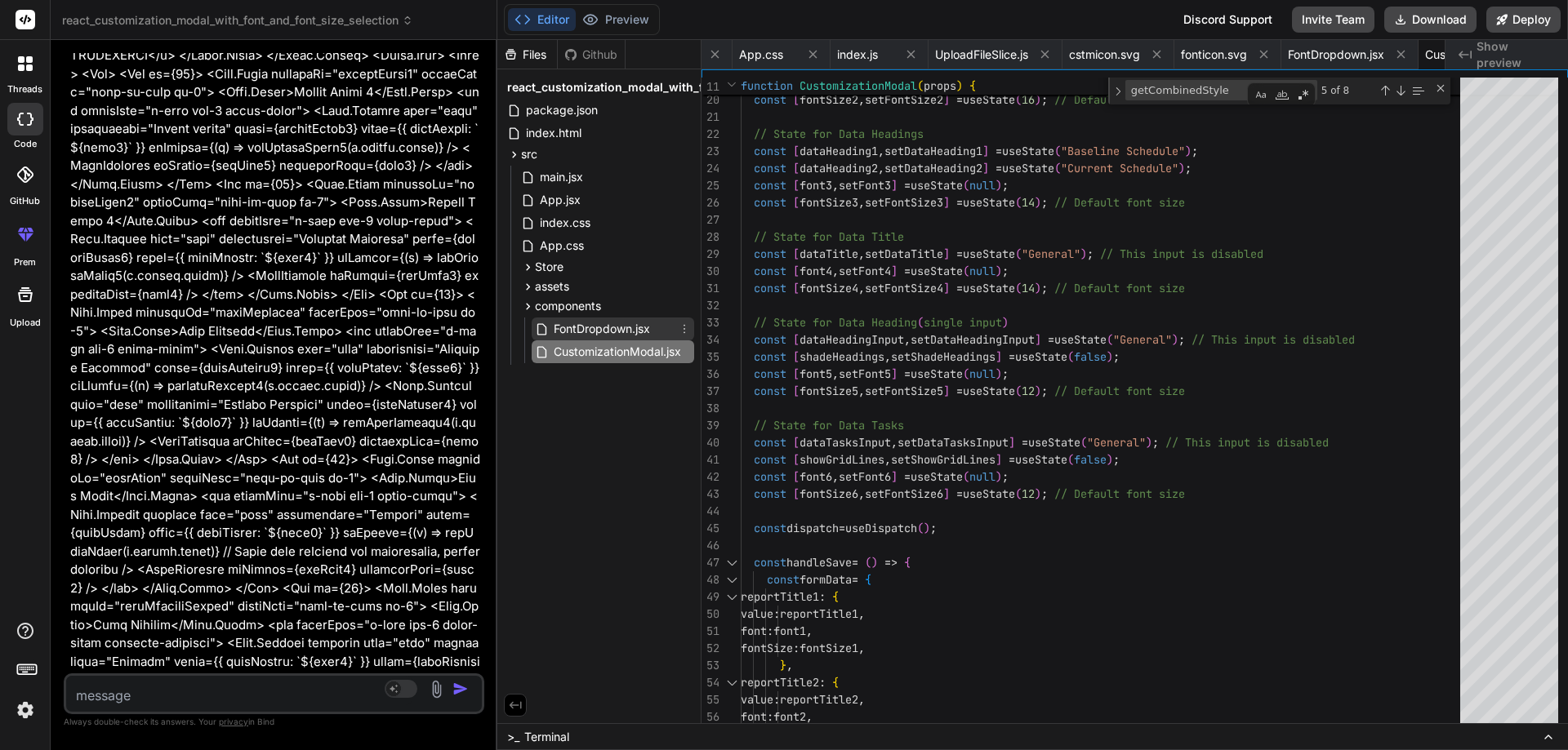
click at [611, 332] on span "FontDropdown.jsx" at bounding box center [601, 329] width 100 height 19
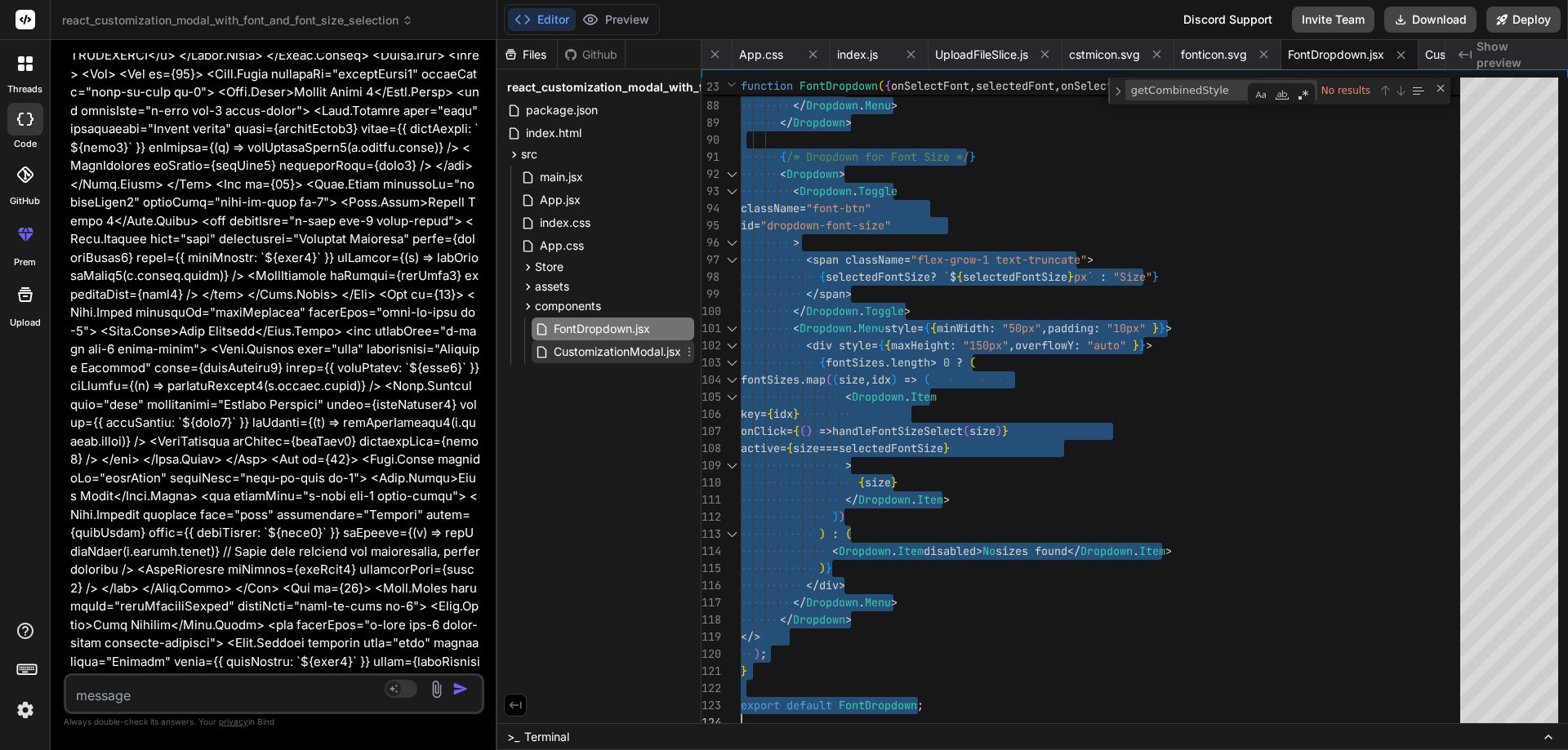
click at [595, 347] on span "CustomizationModal.jsx" at bounding box center [617, 351] width 130 height 19
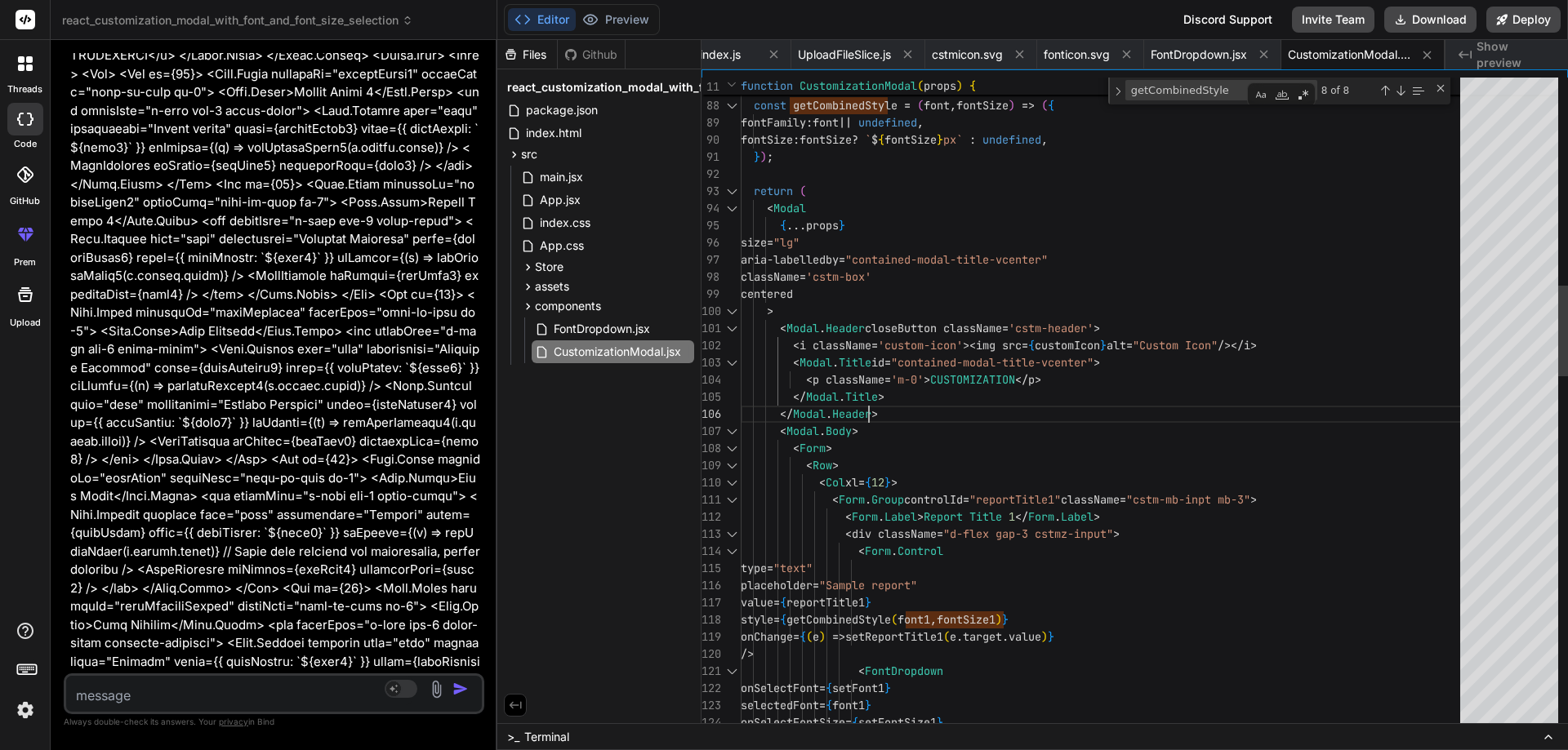
type textarea "import React, { useState } from 'react'; import Button from 'react-bootstrap/Bu…"
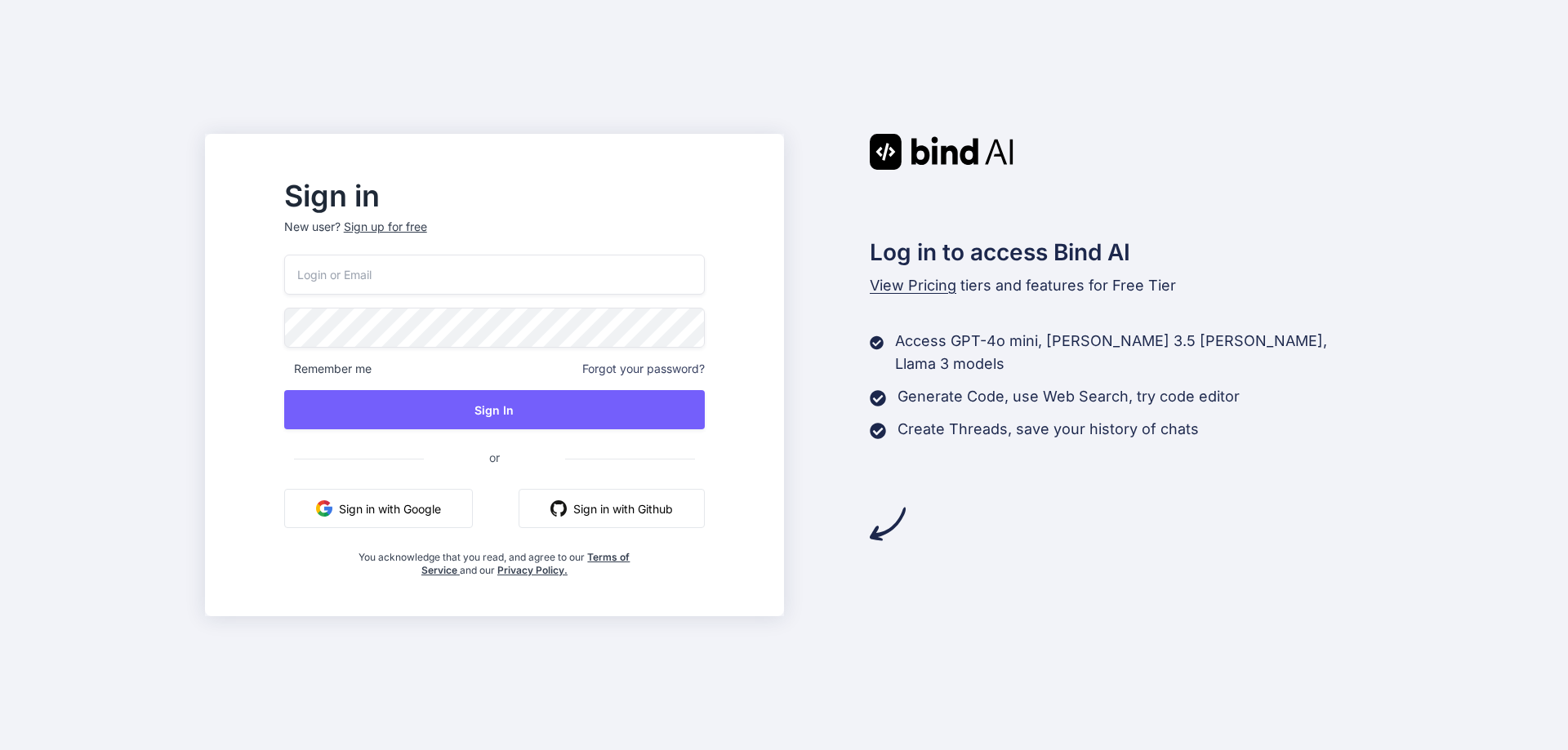
click at [596, 291] on input "email" at bounding box center [494, 275] width 421 height 40
type input "[EMAIL_ADDRESS][DOMAIN_NAME]"
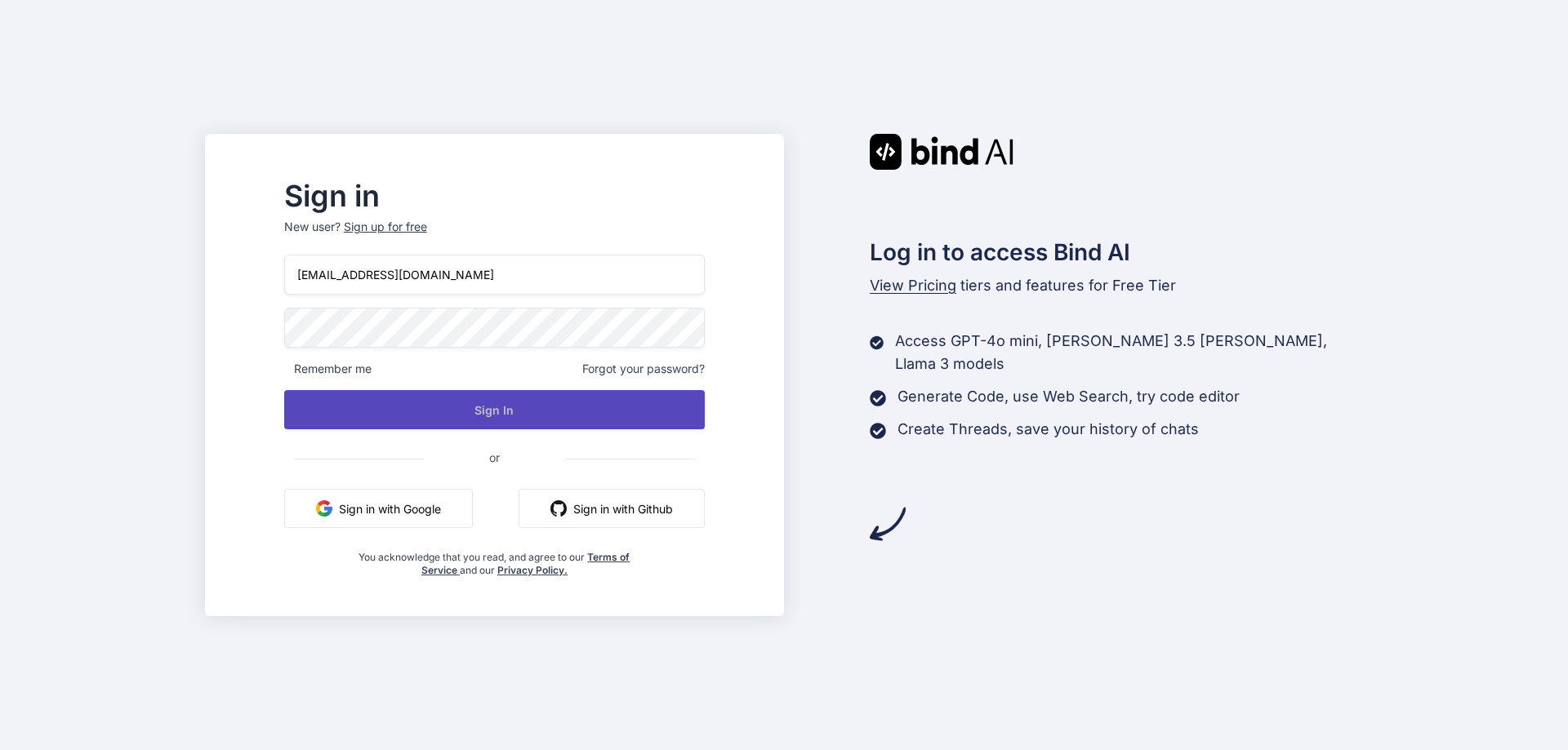
click at [541, 411] on button "Sign In" at bounding box center [494, 410] width 421 height 39
